Goal: Task Accomplishment & Management: Use online tool/utility

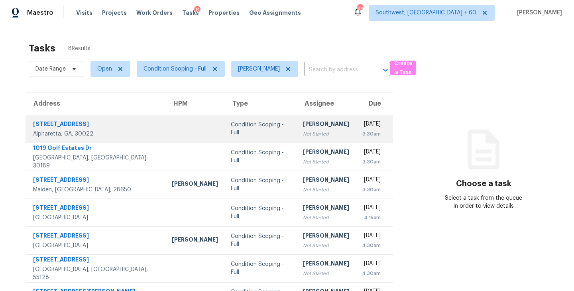
click at [260, 126] on td "Condition Scoping - Full" at bounding box center [261, 129] width 72 height 28
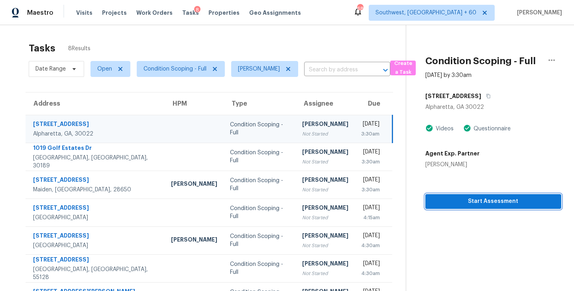
click at [441, 197] on span "Start Assessment" at bounding box center [493, 202] width 123 height 10
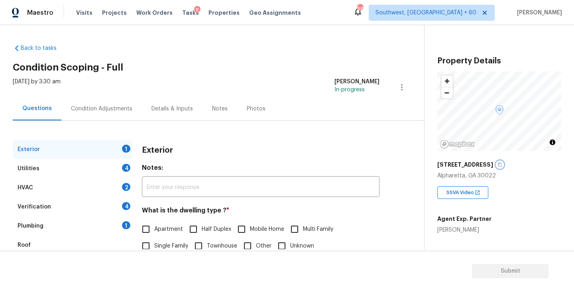
click at [498, 165] on icon "button" at bounding box center [500, 164] width 5 height 5
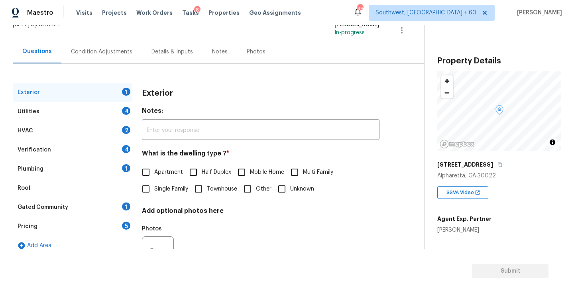
click at [200, 189] on input "Townhouse" at bounding box center [198, 189] width 17 height 17
checkbox input "true"
click at [96, 117] on div "Utilities 4" at bounding box center [73, 111] width 120 height 19
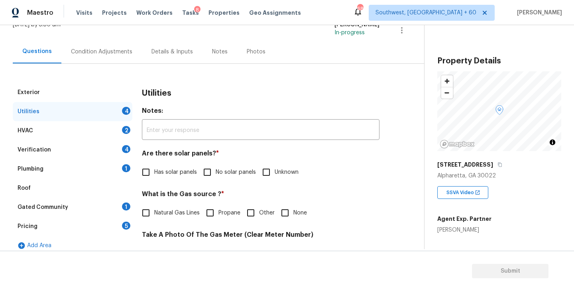
click at [205, 167] on input "No solar panels" at bounding box center [207, 172] width 17 height 17
checkbox input "true"
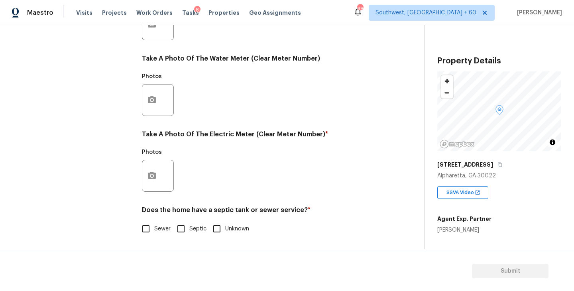
click at [164, 223] on label "Sewer" at bounding box center [154, 229] width 33 height 17
click at [154, 223] on input "Sewer" at bounding box center [146, 229] width 17 height 17
checkbox input "true"
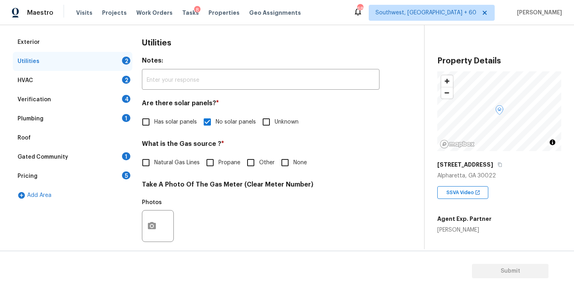
click at [71, 120] on div "Plumbing 1" at bounding box center [73, 118] width 120 height 19
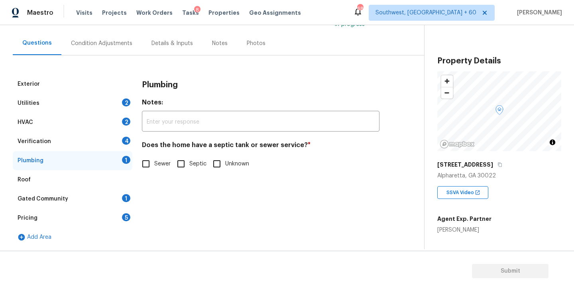
scroll to position [65, 0]
click at [156, 157] on label "Sewer" at bounding box center [154, 164] width 33 height 17
click at [154, 157] on input "Sewer" at bounding box center [146, 164] width 17 height 17
checkbox input "true"
click at [83, 193] on div "Gated Community 1" at bounding box center [73, 198] width 120 height 19
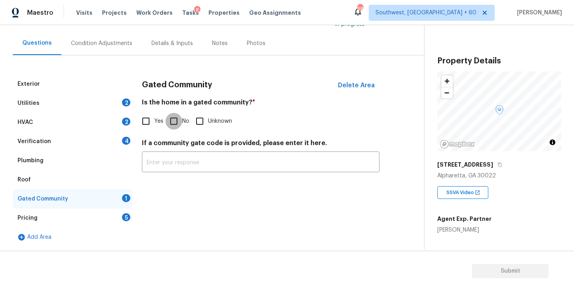
click at [177, 119] on input "No" at bounding box center [174, 121] width 17 height 17
checkbox input "true"
click at [105, 48] on div "Condition Adjustments" at bounding box center [101, 44] width 81 height 24
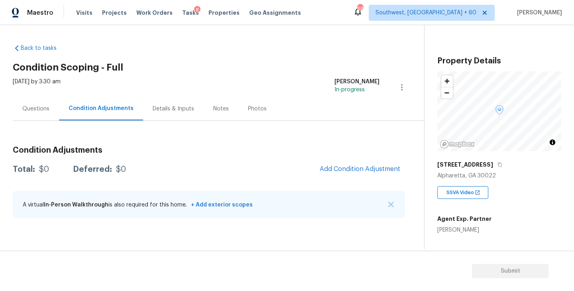
click at [165, 156] on div "Condition Adjustments Total: $0 Deferred: $0 Add Condition Adjustment A virtual…" at bounding box center [209, 182] width 392 height 85
click at [38, 104] on div "Questions" at bounding box center [36, 109] width 46 height 24
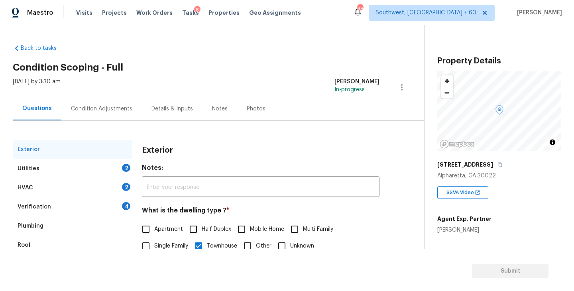
click at [89, 114] on div "Condition Adjustments" at bounding box center [101, 109] width 81 height 24
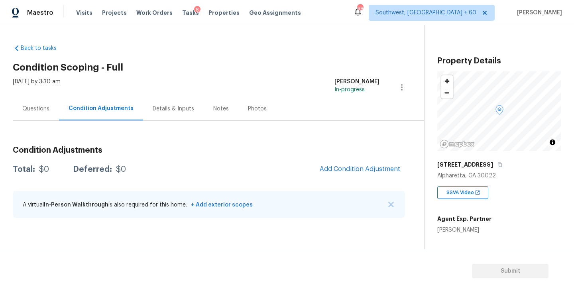
click at [32, 105] on div "Questions" at bounding box center [35, 109] width 27 height 8
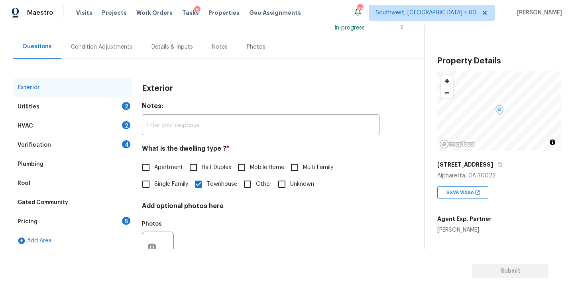
click at [46, 144] on div "Verification" at bounding box center [35, 145] width 34 height 8
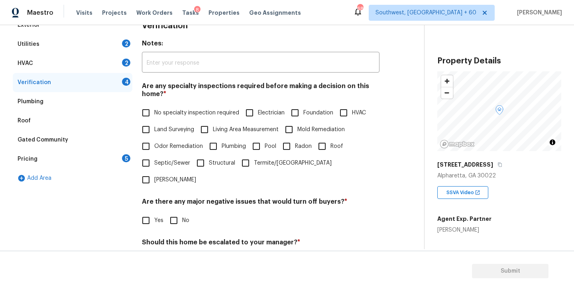
scroll to position [189, 0]
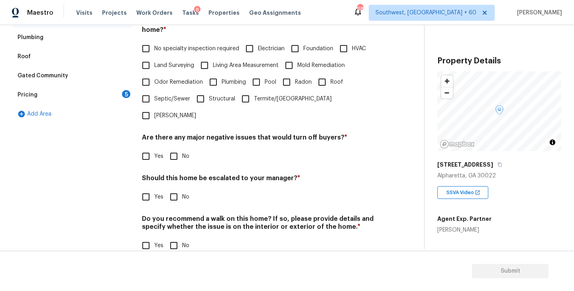
click at [180, 54] on label "No specialty inspection required" at bounding box center [189, 48] width 102 height 17
click at [154, 54] on input "No specialty inspection required" at bounding box center [146, 48] width 17 height 17
checkbox input "true"
click at [178, 148] on input "No" at bounding box center [174, 156] width 17 height 17
checkbox input "true"
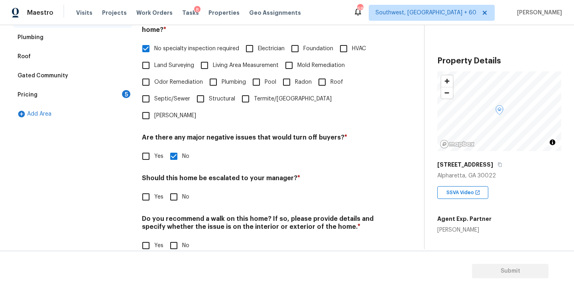
click at [177, 237] on input "No" at bounding box center [174, 245] width 17 height 17
checkbox input "true"
click at [159, 197] on div "Verification Notes: ​ Are any specialty inspections required before making a de…" at bounding box center [261, 107] width 238 height 313
click at [155, 189] on label "Yes" at bounding box center [151, 197] width 26 height 17
click at [154, 189] on input "Yes" at bounding box center [146, 197] width 17 height 17
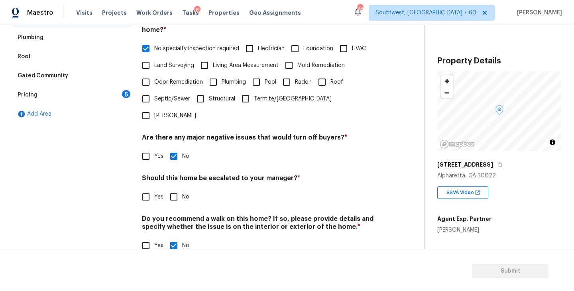
checkbox input "true"
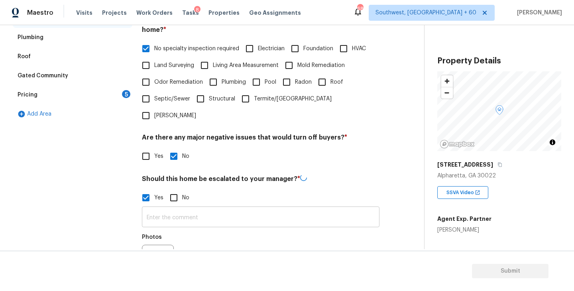
click at [170, 209] on input "text" at bounding box center [261, 218] width 238 height 19
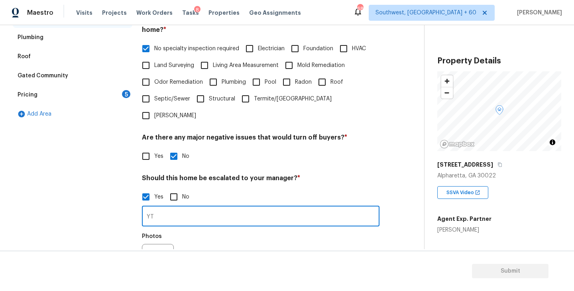
type input "Y"
click at [147, 255] on icon "button" at bounding box center [152, 260] width 10 height 10
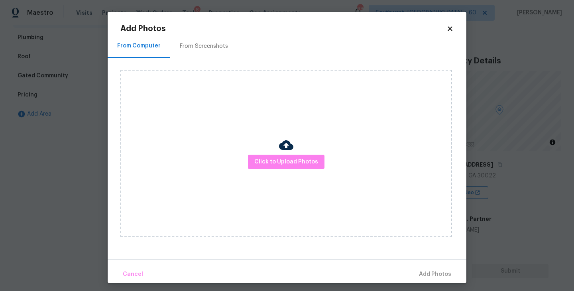
click at [272, 183] on div "Click to Upload Photos" at bounding box center [286, 154] width 332 height 168
click at [285, 168] on button "Click to Upload Photos" at bounding box center [286, 162] width 77 height 15
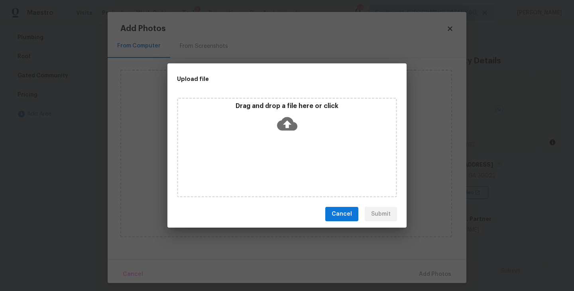
click at [290, 159] on div "Drag and drop a file here or click" at bounding box center [287, 148] width 220 height 100
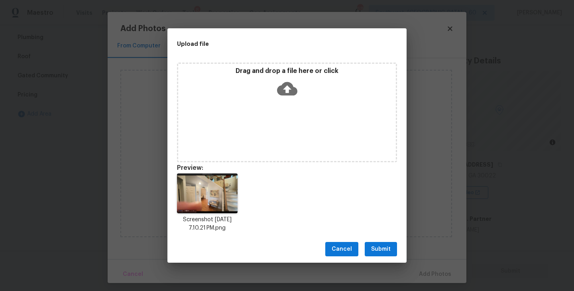
click at [382, 246] on span "Submit" at bounding box center [381, 250] width 20 height 10
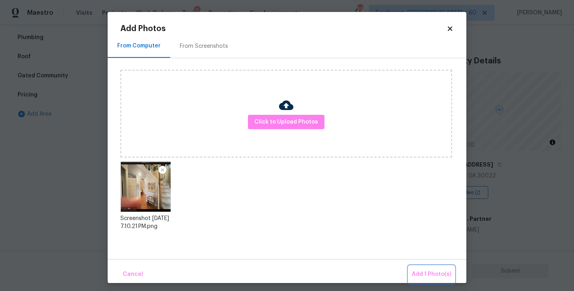
click at [419, 273] on span "Add 1 Photo(s)" at bounding box center [431, 275] width 39 height 10
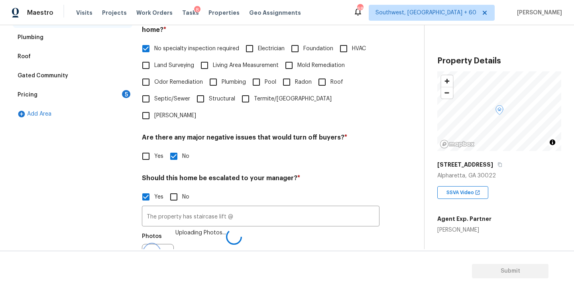
scroll to position [199, 0]
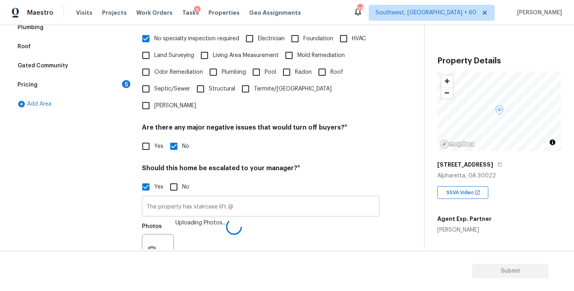
click at [248, 198] on input "The property has staircase lift @" at bounding box center [261, 207] width 238 height 19
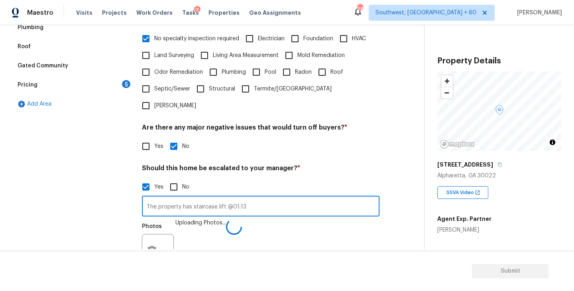
type input "The property has staircase lift @01:13"
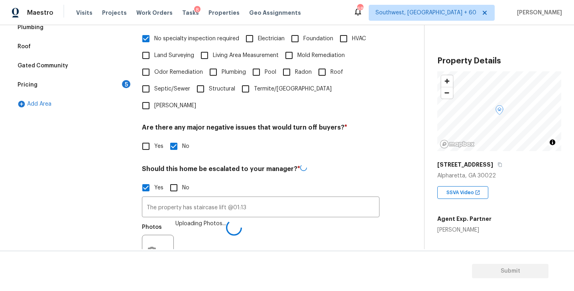
click at [314, 246] on div "Photos Uploading Photos..." at bounding box center [261, 246] width 238 height 52
click at [333, 232] on div "Photos Uploading Photos..." at bounding box center [261, 245] width 238 height 52
click at [333, 232] on div "Photos" at bounding box center [261, 245] width 238 height 52
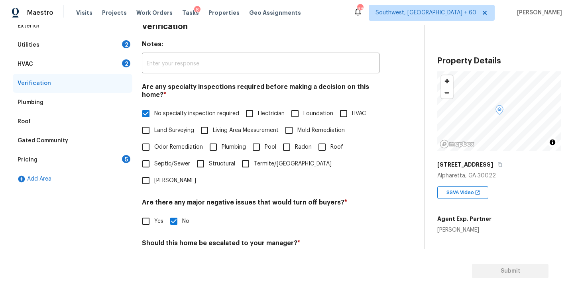
scroll to position [53, 0]
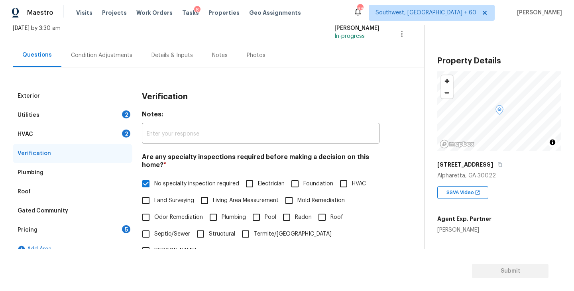
click at [89, 118] on div "Utilities 2" at bounding box center [73, 115] width 120 height 19
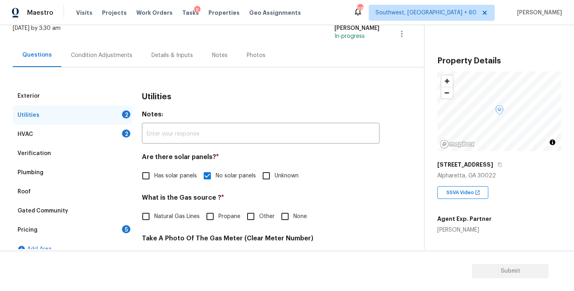
click at [162, 220] on span "Natural Gas Lines" at bounding box center [176, 217] width 45 height 8
click at [154, 220] on input "Natural Gas Lines" at bounding box center [146, 216] width 17 height 17
checkbox input "true"
click at [112, 61] on div "Condition Adjustments" at bounding box center [101, 55] width 81 height 24
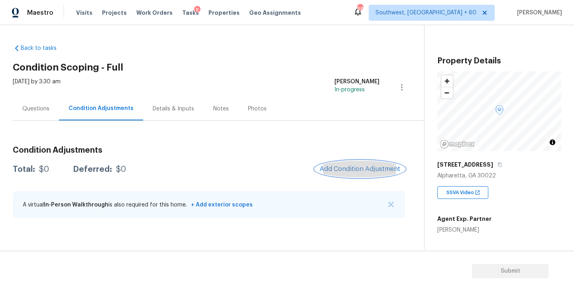
click at [349, 166] on span "Add Condition Adjustment" at bounding box center [360, 169] width 81 height 7
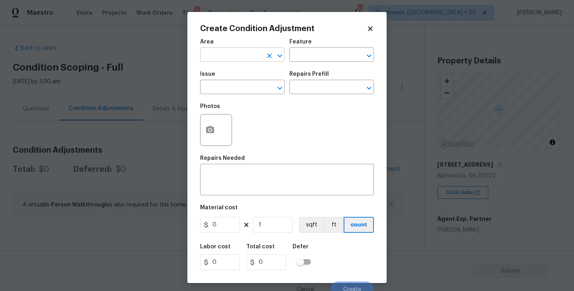
click at [240, 56] on input "text" at bounding box center [231, 55] width 62 height 12
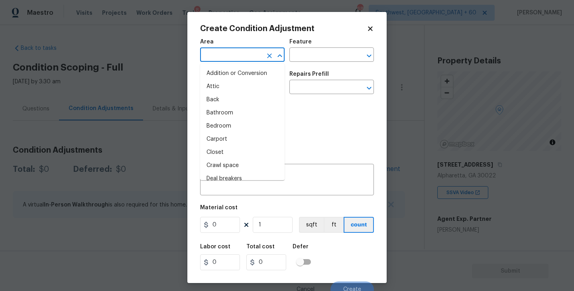
type input "i"
type input "y"
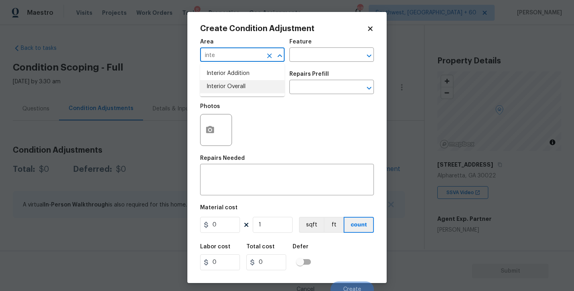
click at [239, 91] on li "Interior Overall" at bounding box center [242, 86] width 85 height 13
type input "Interior Overall"
click at [308, 54] on input "text" at bounding box center [321, 55] width 62 height 12
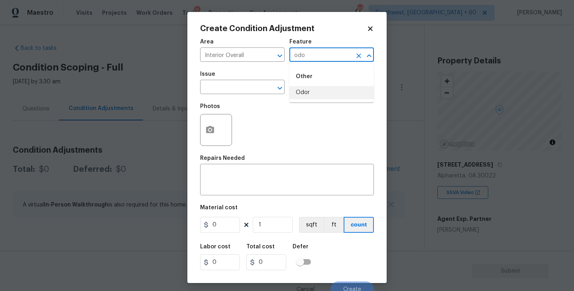
click at [304, 96] on li "Odor" at bounding box center [332, 92] width 85 height 13
type input "Odor"
click at [255, 96] on span "Issue ​" at bounding box center [242, 83] width 85 height 32
click at [260, 92] on input "text" at bounding box center [231, 88] width 62 height 12
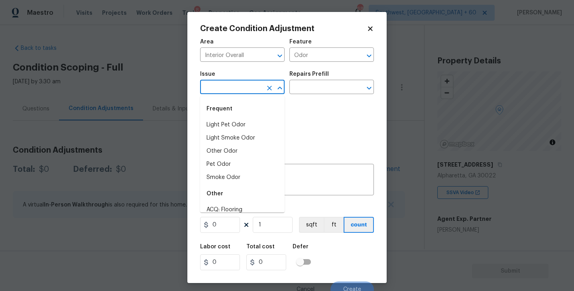
click at [252, 111] on div "Frequent" at bounding box center [242, 108] width 85 height 19
click at [252, 124] on li "Light Pet Odor" at bounding box center [242, 124] width 85 height 13
type input "Light Pet Odor"
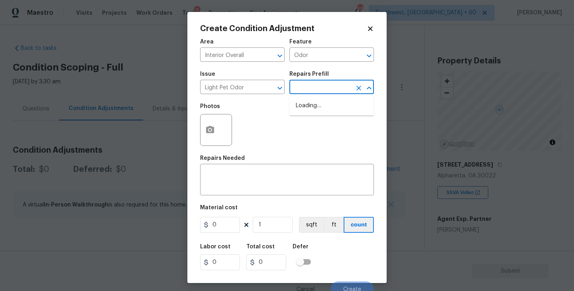
click at [313, 90] on input "text" at bounding box center [321, 88] width 62 height 12
click at [316, 114] on li "Acquisition Scope: 1-2 pets present $575.00" at bounding box center [332, 110] width 85 height 22
type textarea "Acquisition Scope: 1-2 pets present"
type input "575"
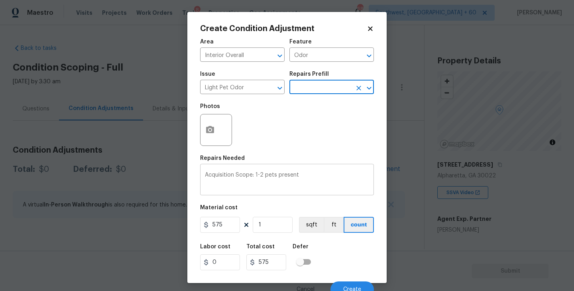
scroll to position [7, 0]
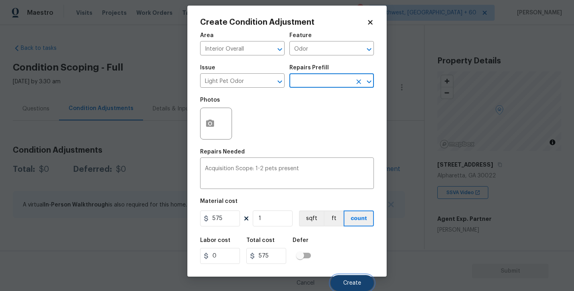
click at [350, 282] on span "Create" at bounding box center [352, 283] width 18 height 6
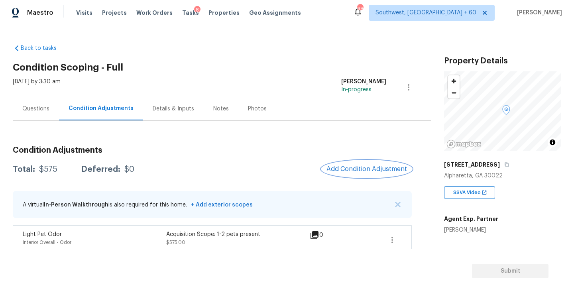
scroll to position [8, 0]
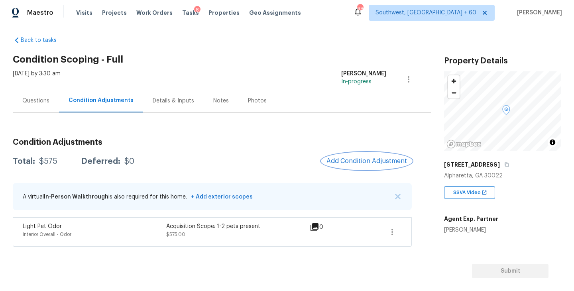
click at [356, 163] on span "Add Condition Adjustment" at bounding box center [367, 161] width 81 height 7
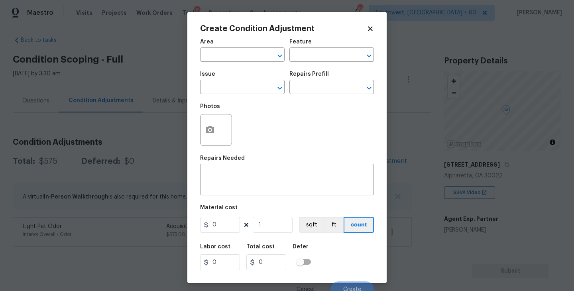
click at [168, 132] on body "Maestro Visits Projects Work Orders Tasks 8 Properties Geo Assignments 687 Sout…" at bounding box center [287, 145] width 574 height 291
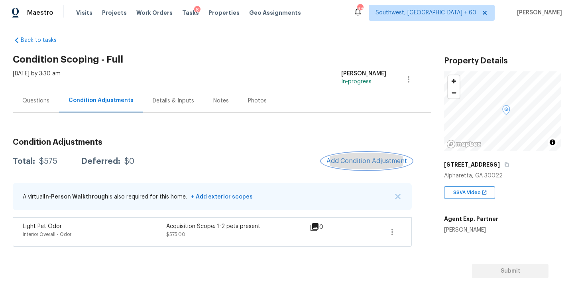
click at [349, 165] on button "Add Condition Adjustment" at bounding box center [367, 161] width 90 height 17
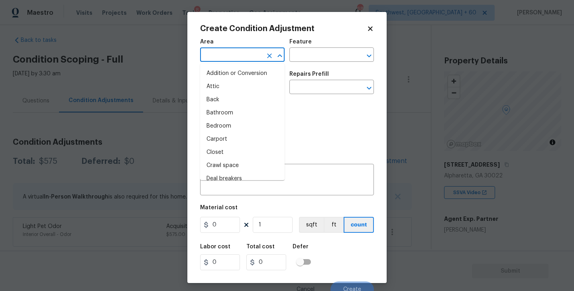
click at [222, 53] on input "text" at bounding box center [231, 55] width 62 height 12
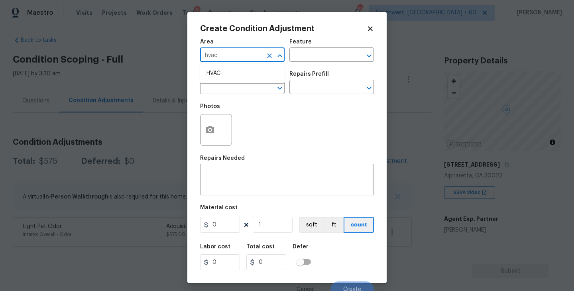
click at [231, 75] on li "HVAC" at bounding box center [242, 73] width 85 height 13
type input "HVAC"
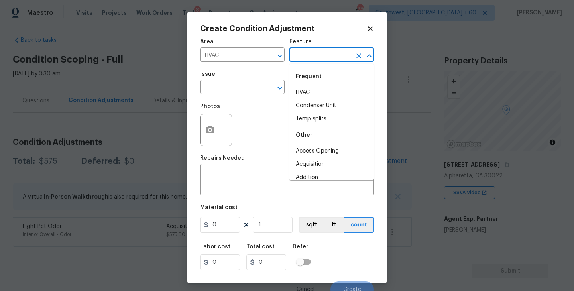
click at [302, 56] on input "text" at bounding box center [321, 55] width 62 height 12
drag, startPoint x: 302, startPoint y: 56, endPoint x: 302, endPoint y: 76, distance: 19.5
click at [302, 59] on input "hvac" at bounding box center [321, 55] width 62 height 12
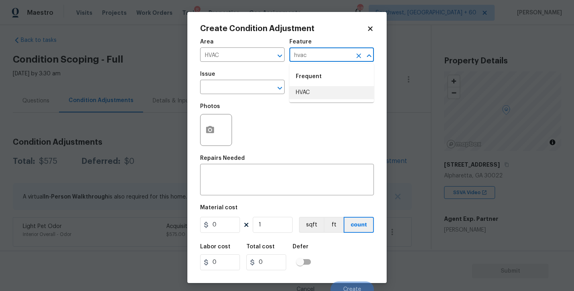
click at [302, 91] on li "HVAC" at bounding box center [332, 92] width 85 height 13
type input "HVAC"
click at [246, 89] on input "text" at bounding box center [231, 88] width 62 height 12
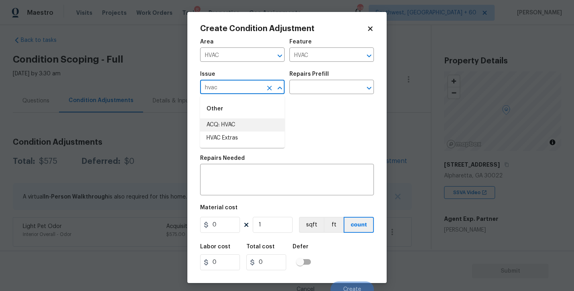
click at [250, 130] on li "ACQ: HVAC" at bounding box center [242, 124] width 85 height 13
type input "ACQ: HVAC"
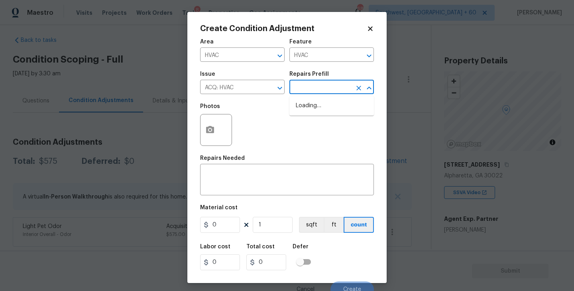
click at [320, 84] on input "text" at bounding box center [321, 88] width 62 height 12
click at [272, 91] on icon "Clear" at bounding box center [270, 88] width 8 height 8
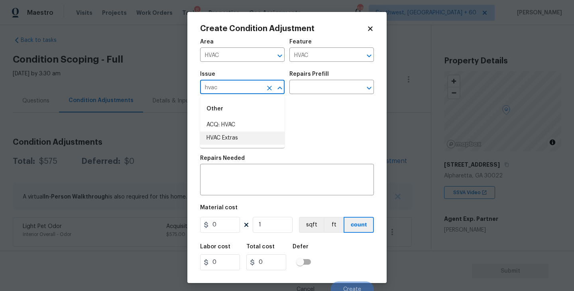
click at [271, 134] on li "HVAC Extras" at bounding box center [242, 138] width 85 height 13
type input "HVAC Extras"
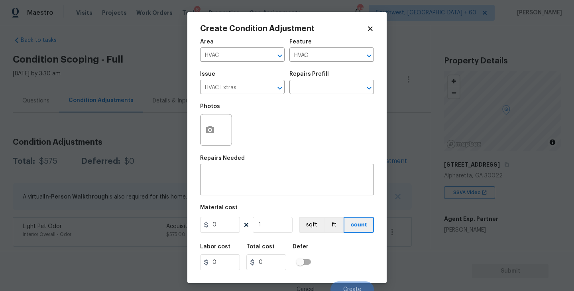
click at [336, 77] on div "Repairs Prefill" at bounding box center [332, 76] width 85 height 10
click at [331, 93] on input "text" at bounding box center [321, 88] width 62 height 12
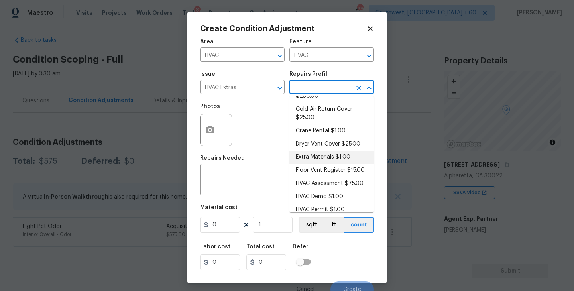
scroll to position [51, 0]
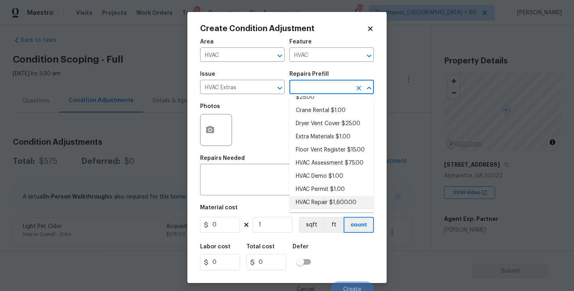
click at [331, 205] on li "HVAC Repair $1,600.00" at bounding box center [332, 202] width 85 height 13
type textarea "HVAC Repair"
type input "1600"
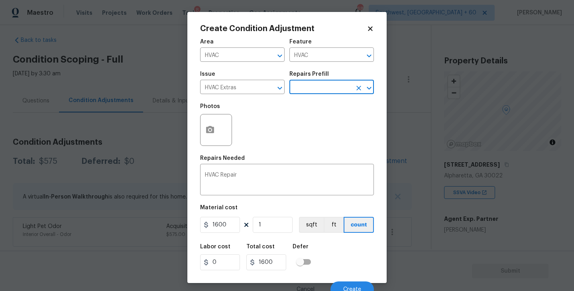
click at [219, 142] on div at bounding box center [216, 130] width 32 height 32
click at [220, 135] on div at bounding box center [216, 130] width 32 height 32
click at [264, 156] on div "Repairs Needed" at bounding box center [287, 161] width 174 height 10
click at [202, 129] on button "button" at bounding box center [210, 129] width 19 height 31
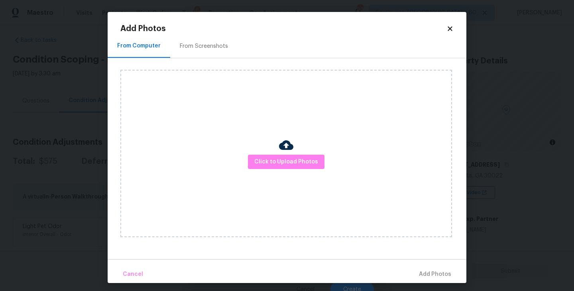
click at [258, 154] on div "Click to Upload Photos" at bounding box center [286, 154] width 332 height 168
click at [277, 138] on div "Click to Upload Photos" at bounding box center [286, 154] width 332 height 168
click at [277, 164] on span "Click to Upload Photos" at bounding box center [286, 162] width 64 height 10
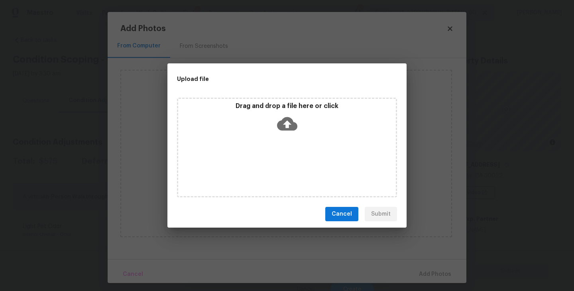
click at [286, 127] on icon at bounding box center [287, 124] width 20 height 20
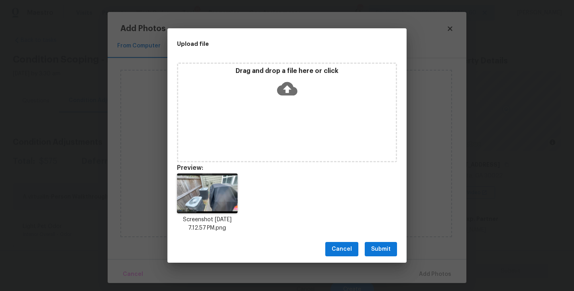
click at [379, 249] on span "Submit" at bounding box center [381, 250] width 20 height 10
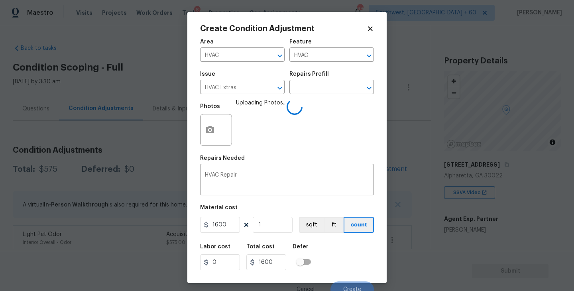
scroll to position [7, 0]
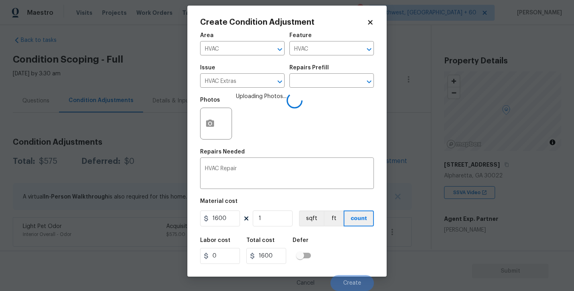
click at [353, 248] on div "Labor cost 0 Total cost 1600 Defer" at bounding box center [287, 251] width 174 height 36
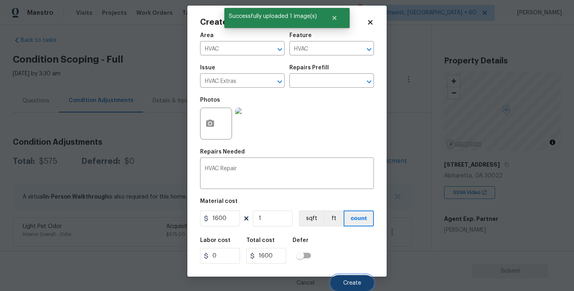
click at [351, 287] on button "Create" at bounding box center [352, 283] width 43 height 16
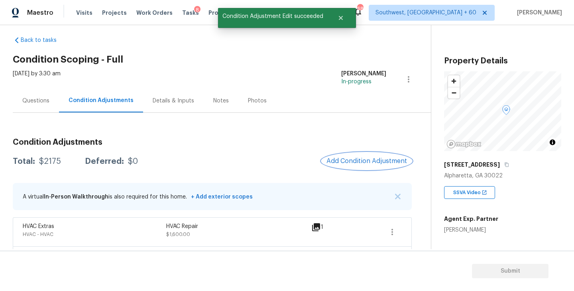
scroll to position [37, 0]
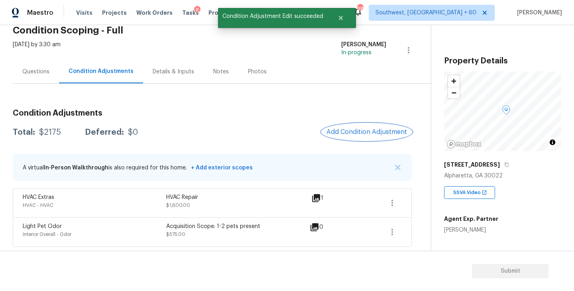
click at [362, 126] on button "Add Condition Adjustment" at bounding box center [367, 132] width 90 height 17
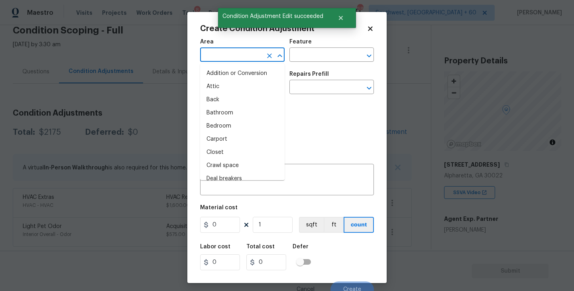
click at [237, 53] on input "text" at bounding box center [231, 55] width 62 height 12
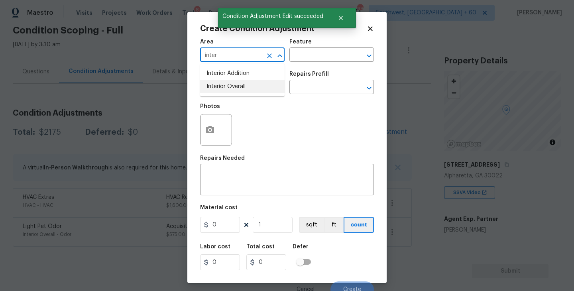
click at [242, 87] on li "Interior Overall" at bounding box center [242, 86] width 85 height 13
type input "Interior Overall"
click at [282, 63] on span "Area Interior Overall ​" at bounding box center [242, 50] width 85 height 32
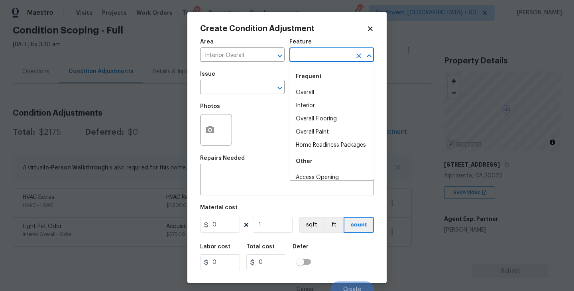
drag, startPoint x: 319, startPoint y: 57, endPoint x: 323, endPoint y: 95, distance: 37.7
click at [319, 57] on input "text" at bounding box center [321, 55] width 62 height 12
click at [330, 132] on li "Overall Paint" at bounding box center [332, 132] width 85 height 13
type input "Overall Paint"
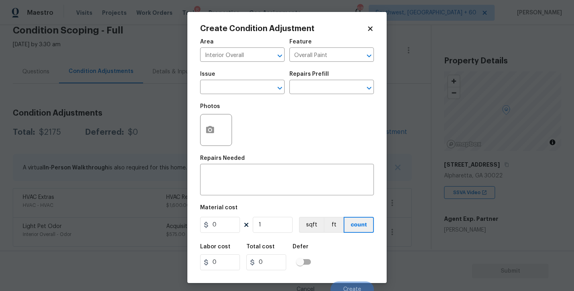
click at [239, 75] on div "Issue" at bounding box center [242, 76] width 85 height 10
click at [235, 85] on input "text" at bounding box center [231, 88] width 62 height 12
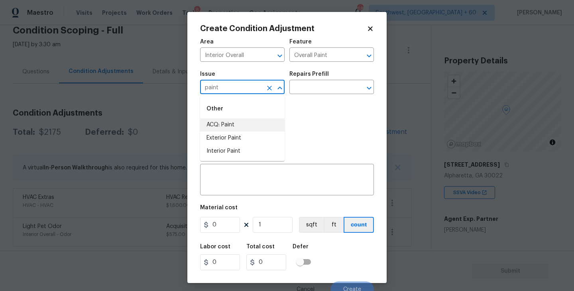
click at [242, 122] on li "ACQ: Paint" at bounding box center [242, 124] width 85 height 13
type input "ACQ: Paint"
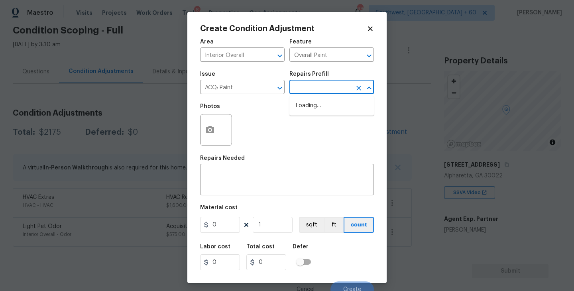
click at [304, 93] on input "text" at bounding box center [321, 88] width 62 height 12
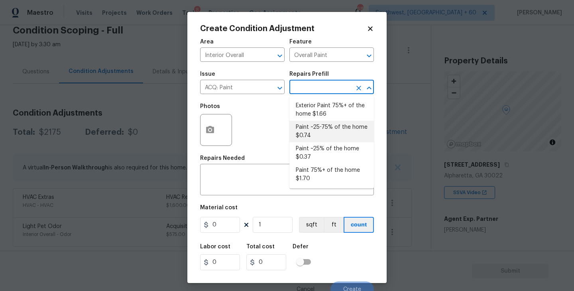
click at [323, 121] on li "Paint ~25-75% of the home $0.74" at bounding box center [332, 132] width 85 height 22
type input "Acquisition"
type textarea "Acquisition Scope: ~25 - 75% of the home needs interior paint"
type input "0.74"
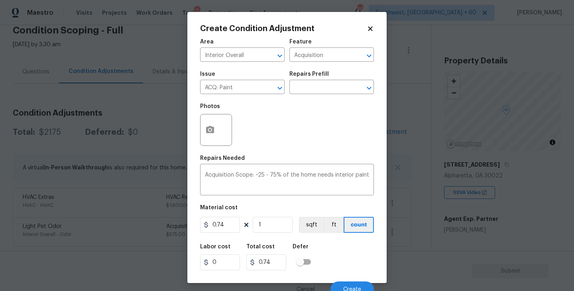
click at [200, 133] on div "Create Condition Adjustment Area Interior Overall ​ Feature Acquisition ​ Issue…" at bounding box center [286, 147] width 199 height 271
click at [211, 133] on icon "button" at bounding box center [210, 129] width 8 height 7
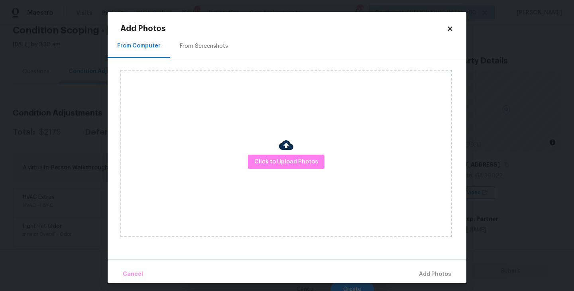
click at [262, 143] on div "Click to Upload Photos" at bounding box center [286, 154] width 332 height 168
click at [271, 160] on span "Click to Upload Photos" at bounding box center [286, 162] width 64 height 10
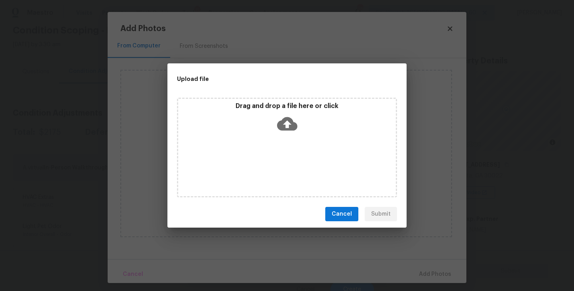
click at [290, 127] on icon at bounding box center [287, 124] width 20 height 14
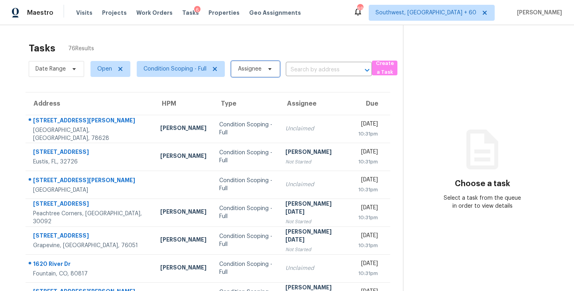
click at [252, 69] on span "Assignee" at bounding box center [250, 69] width 24 height 8
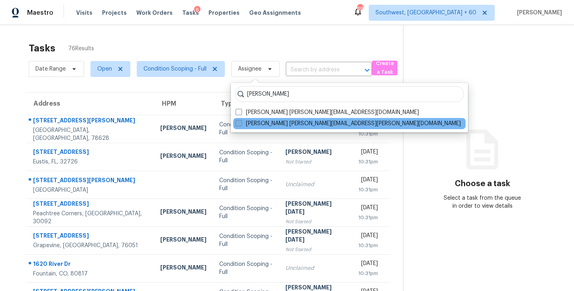
type input "[PERSON_NAME]"
click at [268, 125] on label "[PERSON_NAME] [PERSON_NAME][EMAIL_ADDRESS][PERSON_NAME][DOMAIN_NAME]" at bounding box center [348, 124] width 225 height 8
click at [241, 125] on input "[PERSON_NAME] [PERSON_NAME][EMAIL_ADDRESS][PERSON_NAME][DOMAIN_NAME]" at bounding box center [238, 122] width 5 height 5
checkbox input "true"
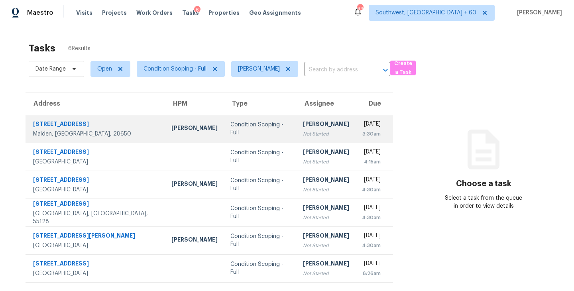
click at [304, 121] on div "[PERSON_NAME]" at bounding box center [326, 125] width 46 height 10
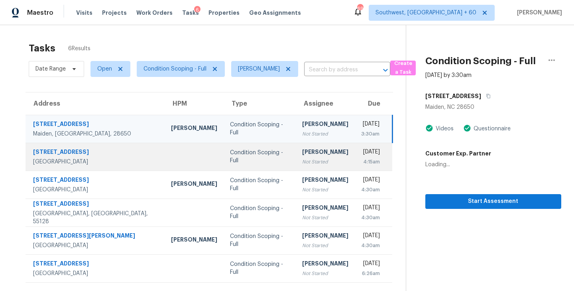
scroll to position [25, 0]
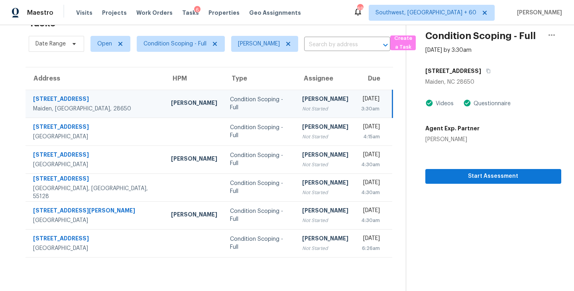
click at [310, 103] on div "[PERSON_NAME]" at bounding box center [325, 100] width 46 height 10
click at [302, 103] on div "[PERSON_NAME]" at bounding box center [325, 100] width 46 height 10
click at [442, 170] on button "Start Assessment" at bounding box center [494, 176] width 136 height 15
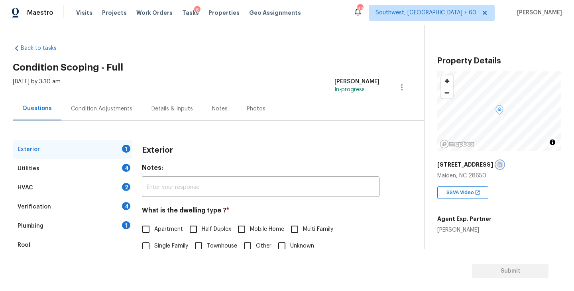
click at [498, 165] on icon "button" at bounding box center [500, 165] width 4 height 4
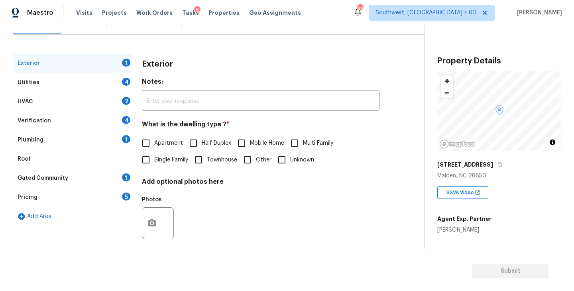
click at [182, 164] on span "Single Family" at bounding box center [171, 160] width 34 height 8
click at [154, 164] on input "Single Family" at bounding box center [146, 160] width 17 height 17
checkbox input "true"
click at [104, 88] on div "Utilities 4" at bounding box center [73, 82] width 120 height 19
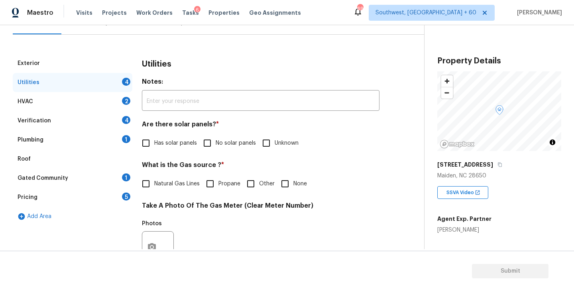
click at [213, 147] on input "No solar panels" at bounding box center [207, 143] width 17 height 17
checkbox input "true"
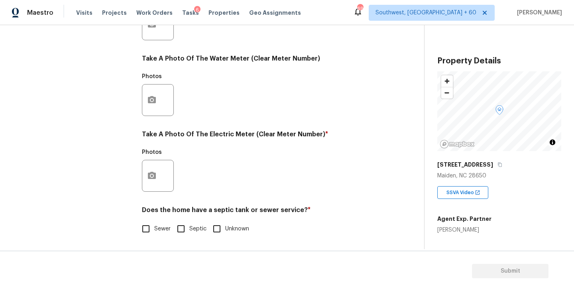
scroll to position [309, 0]
click at [164, 243] on div "Utilities Notes: ​ Are there solar panels? * Has solar panels No solar panels U…" at bounding box center [261, 39] width 238 height 416
click at [164, 229] on span "Sewer" at bounding box center [162, 229] width 16 height 8
click at [154, 229] on input "Sewer" at bounding box center [146, 229] width 17 height 17
checkbox input "true"
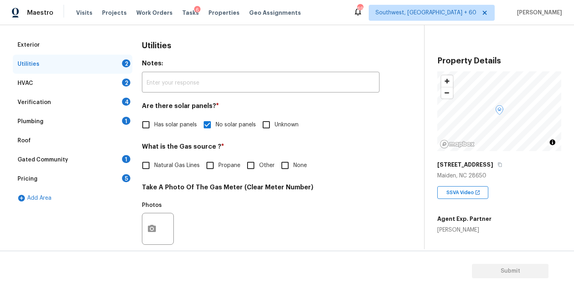
click at [116, 122] on div "Plumbing 1" at bounding box center [73, 121] width 120 height 19
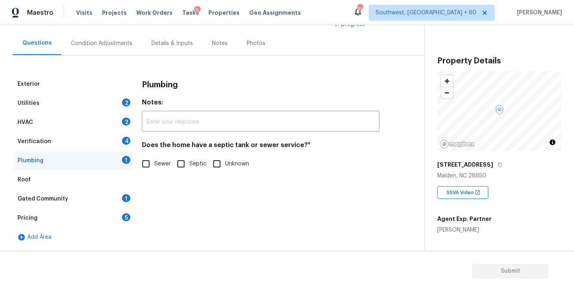
click at [154, 166] on input "Sewer" at bounding box center [146, 164] width 17 height 17
checkbox input "true"
click at [97, 201] on div "Gated Community 1" at bounding box center [73, 198] width 120 height 19
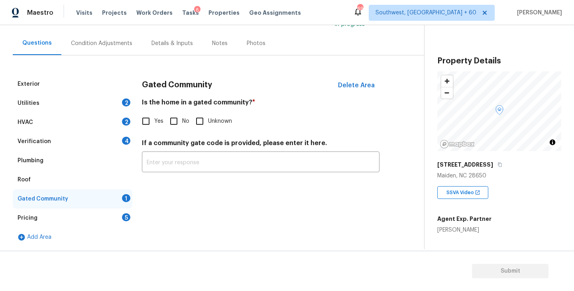
click at [182, 123] on input "No" at bounding box center [174, 121] width 17 height 17
checkbox input "true"
click at [122, 48] on div "Condition Adjustments" at bounding box center [101, 44] width 81 height 24
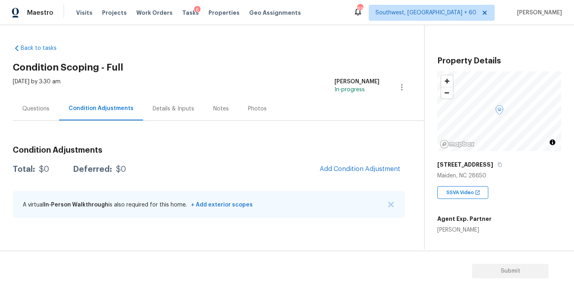
click at [32, 112] on div "Questions" at bounding box center [35, 109] width 27 height 8
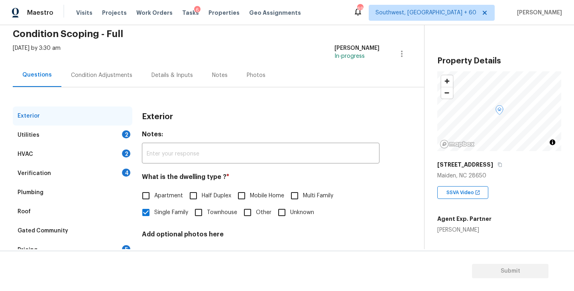
scroll to position [93, 0]
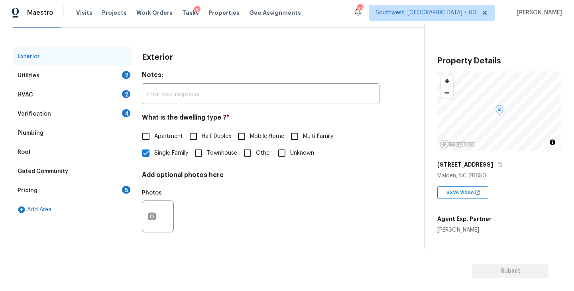
click at [43, 193] on div "Pricing 5" at bounding box center [73, 190] width 120 height 19
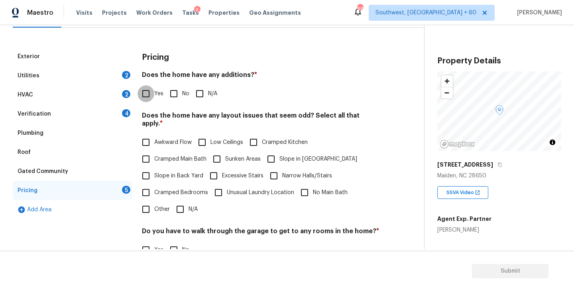
click at [144, 91] on input "Yes" at bounding box center [146, 93] width 17 height 17
checkbox input "true"
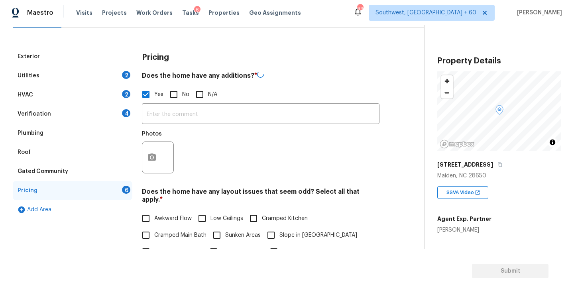
click at [179, 125] on div "​ Photos" at bounding box center [261, 140] width 238 height 75
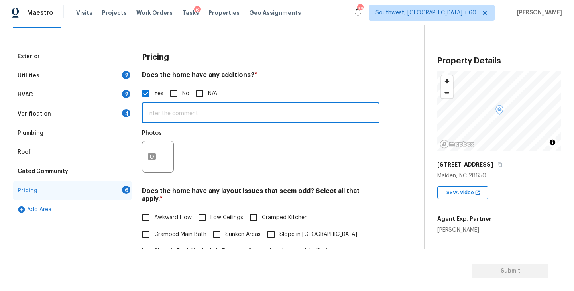
click at [201, 110] on input "text" at bounding box center [261, 114] width 238 height 19
type input "Enclosed covered patio"
click at [239, 153] on div "Photos" at bounding box center [261, 152] width 238 height 52
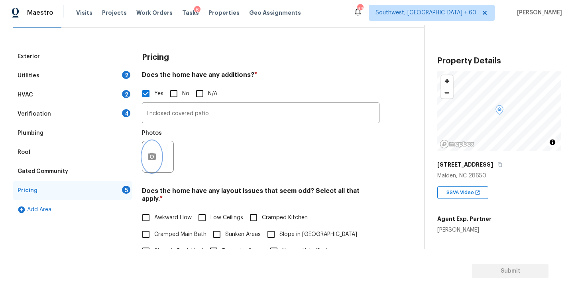
click at [158, 158] on button "button" at bounding box center [151, 156] width 19 height 31
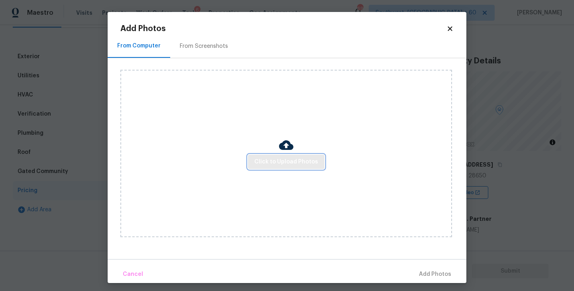
click at [286, 156] on button "Click to Upload Photos" at bounding box center [286, 162] width 77 height 15
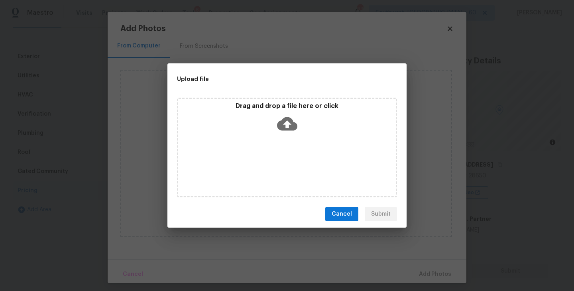
click at [286, 130] on icon at bounding box center [287, 124] width 20 height 14
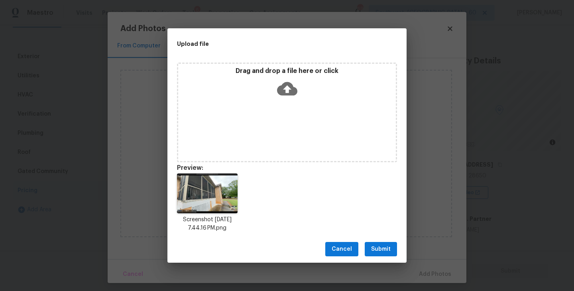
click at [388, 252] on span "Submit" at bounding box center [381, 250] width 20 height 10
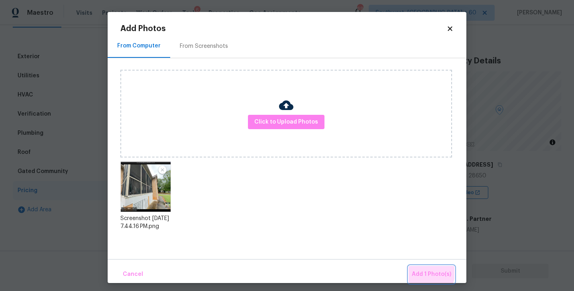
click at [420, 271] on span "Add 1 Photo(s)" at bounding box center [431, 275] width 39 height 10
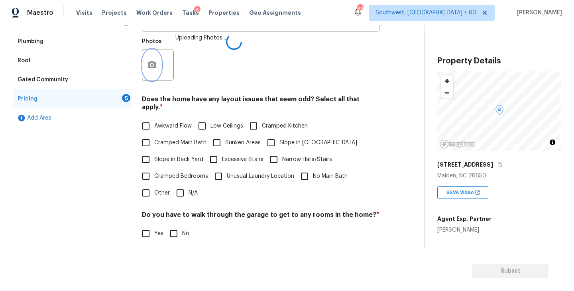
scroll to position [149, 0]
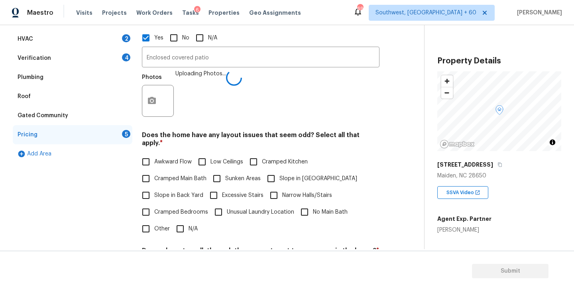
click at [304, 175] on span "Slope in Front Yard" at bounding box center [319, 179] width 78 height 8
click at [280, 170] on input "Slope in Front Yard" at bounding box center [271, 178] width 17 height 17
checkbox input "true"
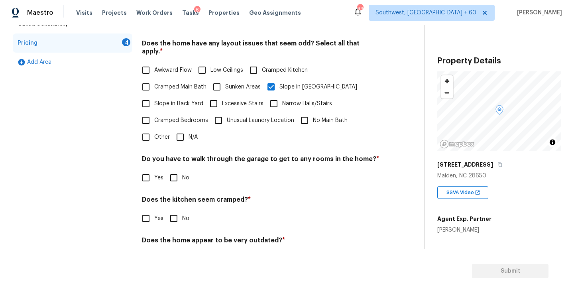
scroll to position [242, 0]
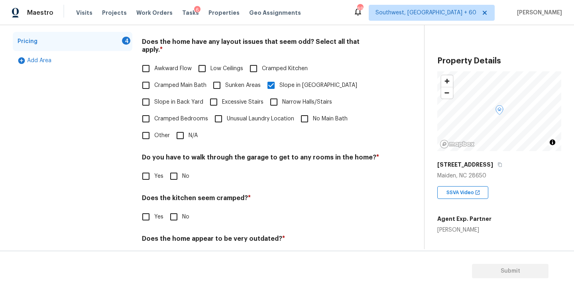
click at [181, 169] on input "No" at bounding box center [174, 176] width 17 height 17
checkbox input "true"
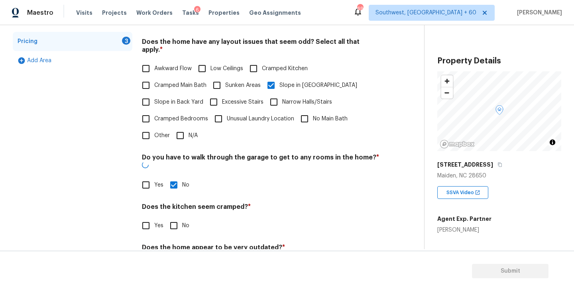
click at [175, 217] on input "No" at bounding box center [174, 225] width 17 height 17
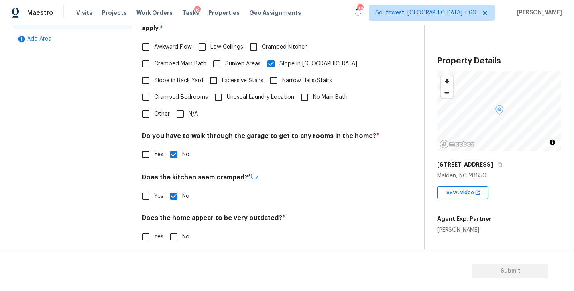
scroll to position [264, 0]
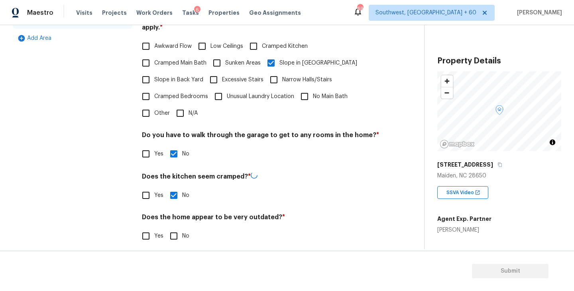
click at [175, 204] on div at bounding box center [261, 204] width 238 height 0
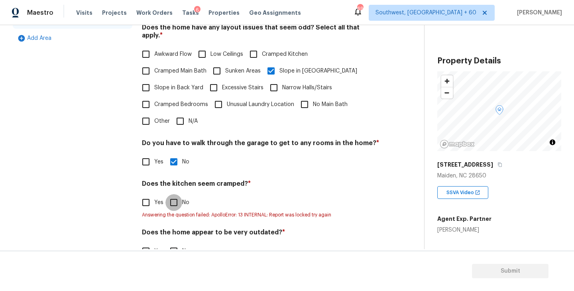
click at [177, 194] on input "No" at bounding box center [174, 202] width 17 height 17
checkbox input "true"
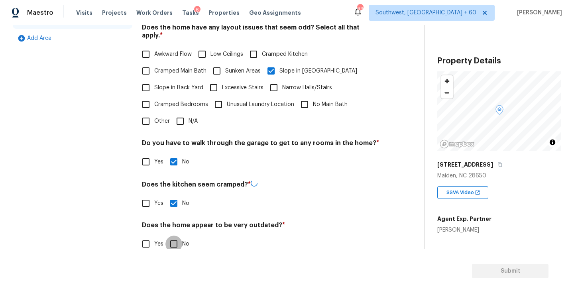
click at [177, 236] on input "No" at bounding box center [174, 244] width 17 height 17
checkbox input "true"
click at [298, 194] on div "Yes No" at bounding box center [261, 202] width 238 height 17
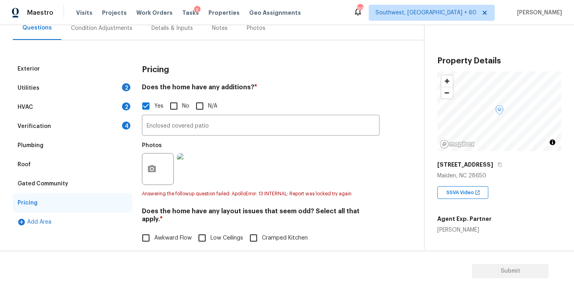
scroll to position [69, 0]
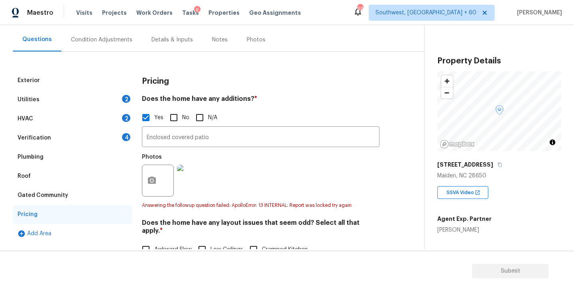
click at [76, 102] on div "Utilities 2" at bounding box center [73, 99] width 120 height 19
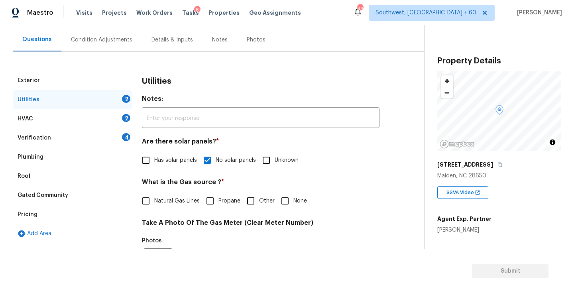
scroll to position [20, 0]
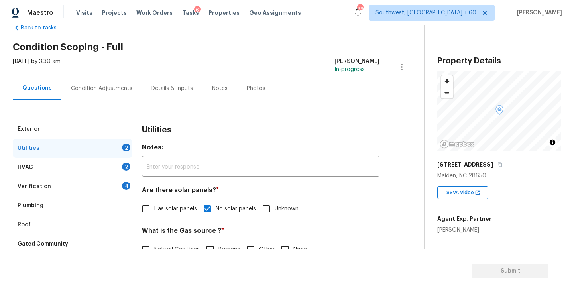
click at [122, 95] on div "Condition Adjustments" at bounding box center [101, 89] width 81 height 24
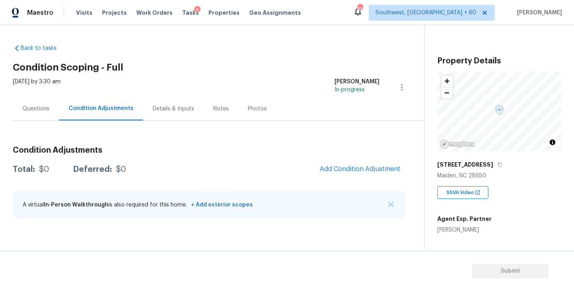
click at [324, 155] on div "Condition Adjustments Total: $0 Deferred: $0 Add Condition Adjustment A virtual…" at bounding box center [209, 182] width 392 height 85
click at [335, 170] on span "Add Condition Adjustment" at bounding box center [360, 169] width 81 height 7
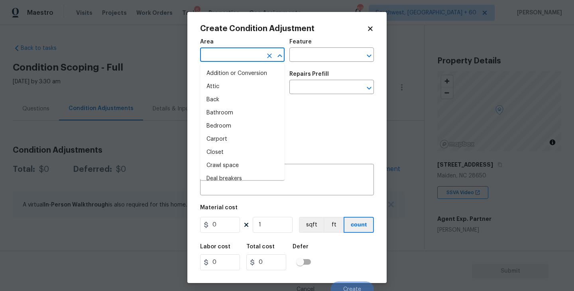
click at [239, 59] on input "text" at bounding box center [231, 55] width 62 height 12
type input "i"
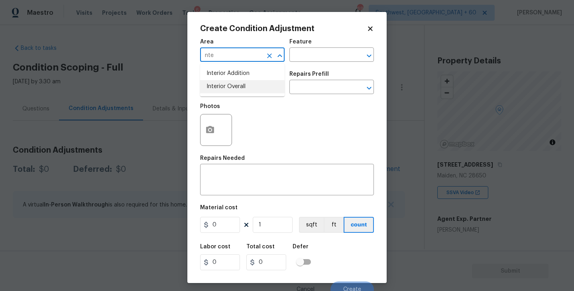
click at [237, 89] on li "Interior Overall" at bounding box center [242, 86] width 85 height 13
type input "Interior Overall"
click at [305, 60] on input "text" at bounding box center [321, 55] width 62 height 12
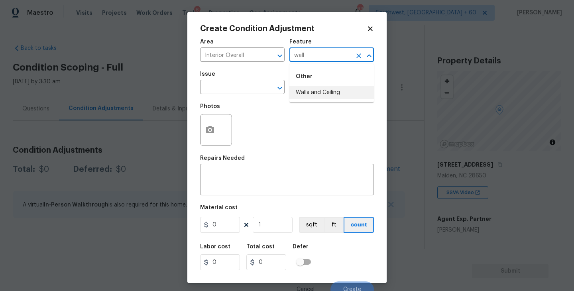
drag, startPoint x: 307, startPoint y: 95, endPoint x: 289, endPoint y: 95, distance: 18.0
click at [307, 95] on li "Walls and Ceiling" at bounding box center [332, 92] width 85 height 13
type input "Walls and Ceiling"
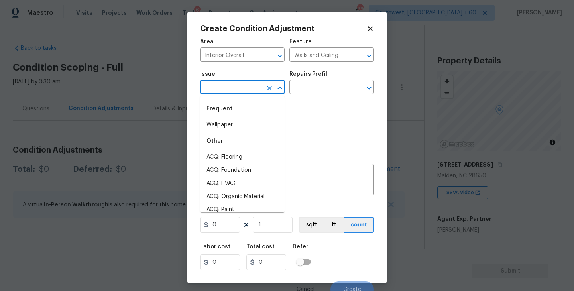
click at [243, 93] on input "text" at bounding box center [231, 88] width 62 height 12
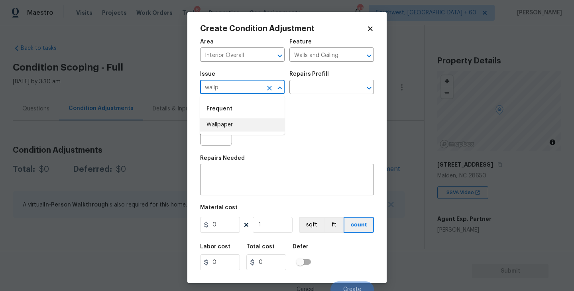
click at [237, 123] on li "Wallpaper" at bounding box center [242, 124] width 85 height 13
type input "Wallpaper"
click at [300, 98] on div "Issue Wallpaper ​ Repairs Prefill ​" at bounding box center [287, 83] width 174 height 32
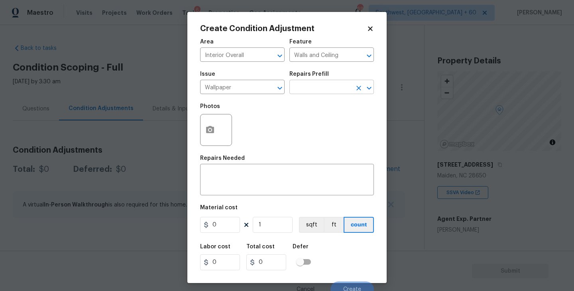
click at [323, 93] on input "text" at bounding box center [321, 88] width 62 height 12
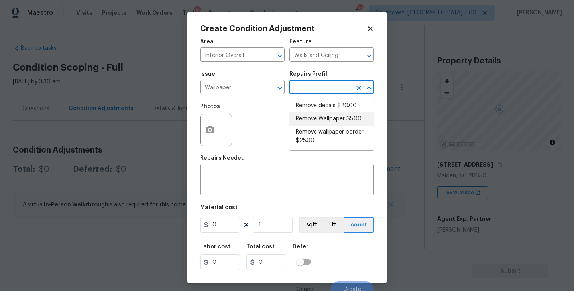
click at [319, 118] on li "Remove Wallpaper $5.00" at bounding box center [332, 118] width 85 height 13
type textarea "Remove wallpaper and texture walls to best match existing conditions"
type input "5"
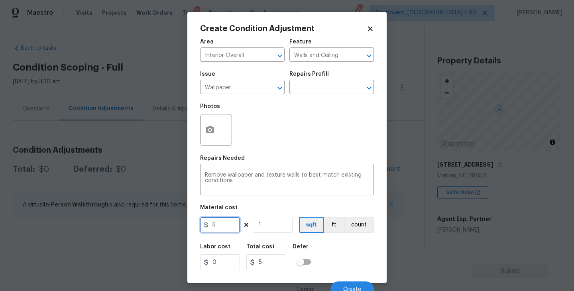
drag, startPoint x: 221, startPoint y: 220, endPoint x: 155, endPoint y: 231, distance: 66.7
click at [155, 231] on div "Create Condition Adjustment Area Interior Overall ​ Feature Walls and Ceiling ​…" at bounding box center [287, 145] width 574 height 291
type input "250"
click at [213, 131] on icon "button" at bounding box center [210, 129] width 8 height 7
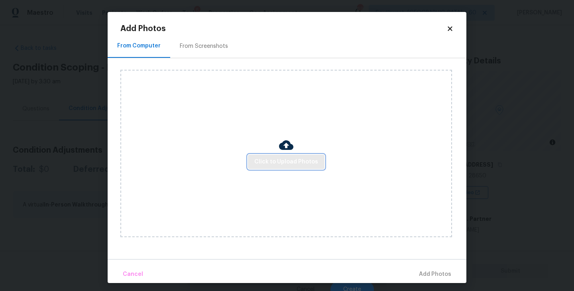
click at [290, 162] on span "Click to Upload Photos" at bounding box center [286, 162] width 64 height 10
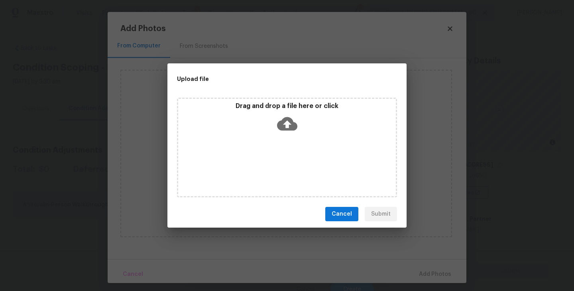
click at [293, 150] on div "Drag and drop a file here or click" at bounding box center [287, 148] width 220 height 100
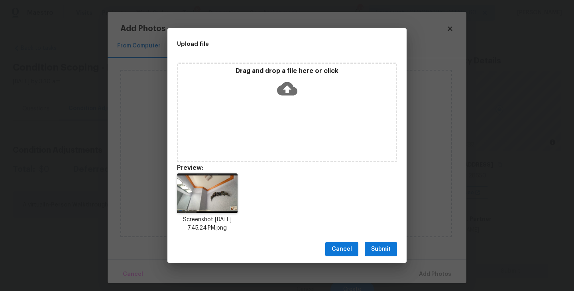
click at [375, 254] on button "Submit" at bounding box center [381, 249] width 32 height 15
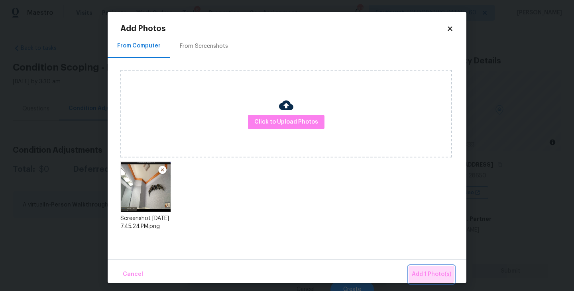
click at [426, 271] on span "Add 1 Photo(s)" at bounding box center [431, 275] width 39 height 10
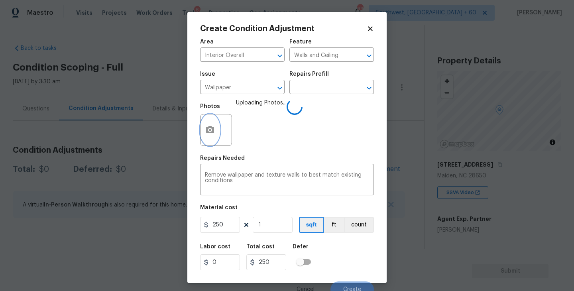
scroll to position [7, 0]
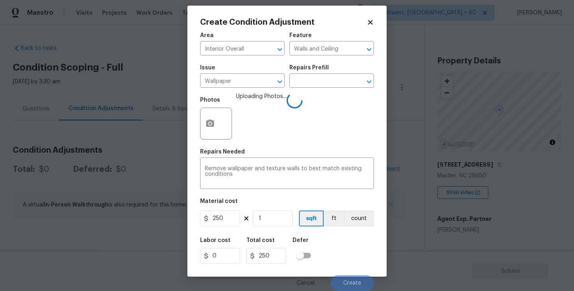
click at [331, 246] on div "Labor cost 0 Total cost 250 Defer" at bounding box center [287, 251] width 174 height 36
click at [351, 225] on button "count" at bounding box center [359, 219] width 30 height 16
click at [351, 246] on div "Labor cost 0 Total cost 250 Defer" at bounding box center [287, 251] width 174 height 36
click at [352, 254] on div "Labor cost 0 Total cost 250 Defer" at bounding box center [287, 251] width 174 height 36
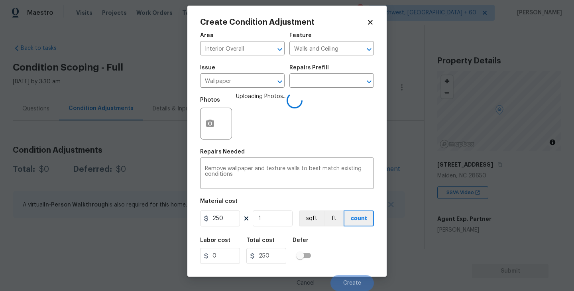
click at [355, 264] on div "Labor cost 0 Total cost 250 Defer" at bounding box center [287, 251] width 174 height 36
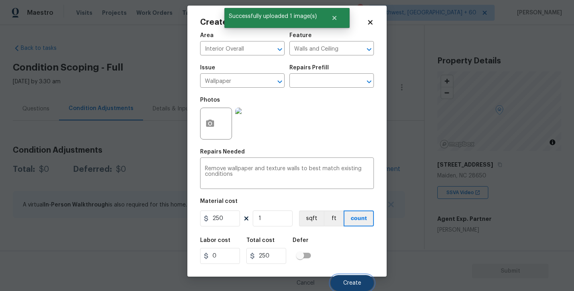
click at [355, 284] on span "Create" at bounding box center [352, 283] width 18 height 6
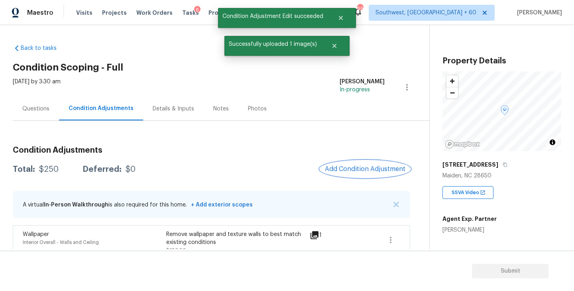
scroll to position [0, 0]
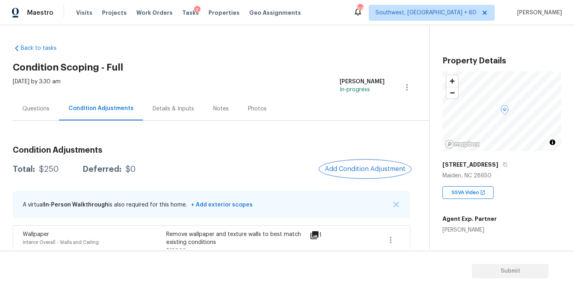
click at [350, 166] on span "Add Condition Adjustment" at bounding box center [365, 169] width 81 height 7
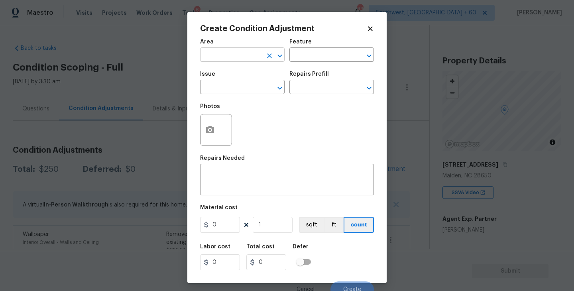
click at [217, 53] on input "text" at bounding box center [231, 55] width 62 height 12
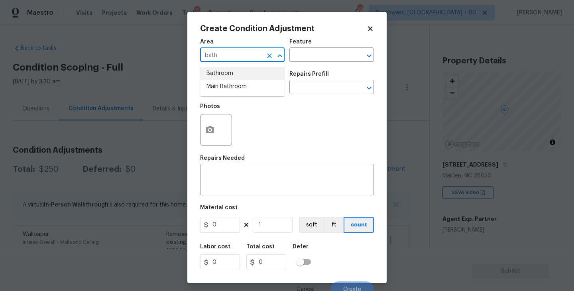
click at [217, 70] on li "Bathroom" at bounding box center [242, 73] width 85 height 13
type input "Bathroom"
click at [306, 55] on input "text" at bounding box center [321, 55] width 62 height 12
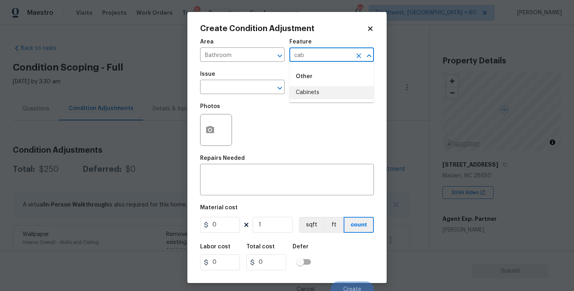
click at [306, 88] on li "Cabinets" at bounding box center [332, 92] width 85 height 13
type input "Cabinets"
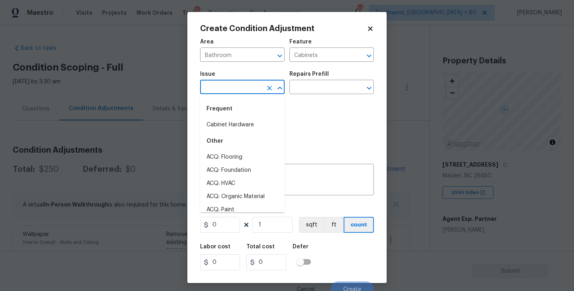
click at [241, 89] on input "text" at bounding box center [231, 88] width 62 height 12
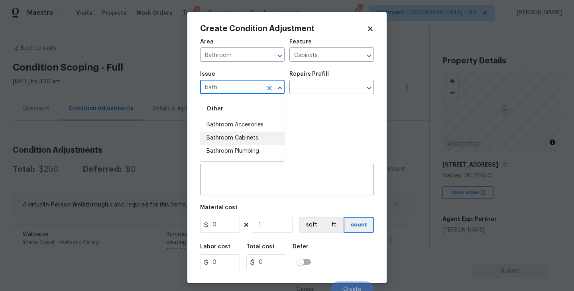
click at [254, 140] on li "Bathroom Cabinets" at bounding box center [242, 138] width 85 height 13
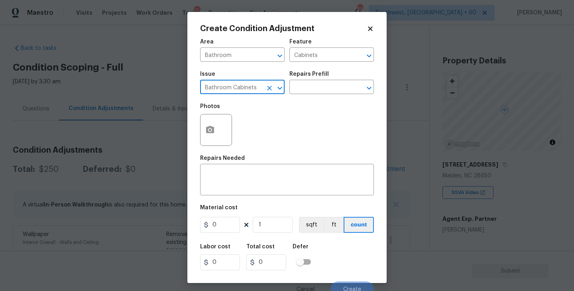
type input "Bathroom Cabinets"
click at [308, 102] on div "Photos" at bounding box center [287, 125] width 174 height 52
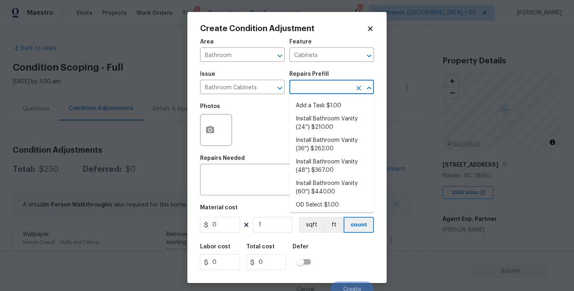
click at [324, 86] on input "text" at bounding box center [321, 88] width 62 height 12
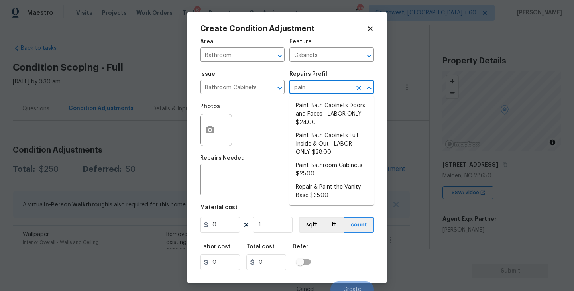
type input "paint"
click at [327, 172] on li "Paint Bathroom Cabinets $25.00" at bounding box center [332, 170] width 85 height 22
type textarea "Prep, sand, mask and apply 2 coats of paint to the bathroom cabinet doors, inte…"
type input "25"
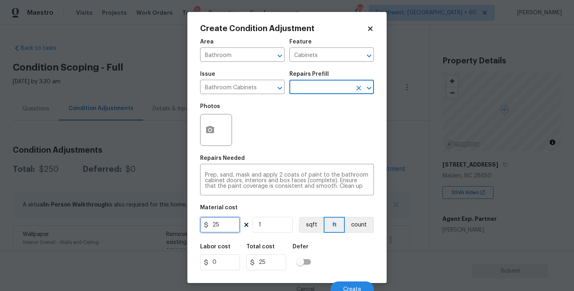
drag, startPoint x: 216, startPoint y: 222, endPoint x: 157, endPoint y: 221, distance: 59.0
click at [157, 221] on div "Create Condition Adjustment Area Bathroom ​ Feature Cabinets ​ Issue Bathroom C…" at bounding box center [287, 145] width 574 height 291
type input "1000"
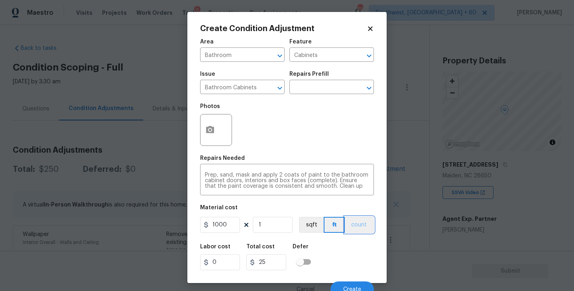
type input "1000"
click at [362, 224] on button "count" at bounding box center [359, 225] width 29 height 16
click at [215, 142] on button "button" at bounding box center [210, 129] width 19 height 31
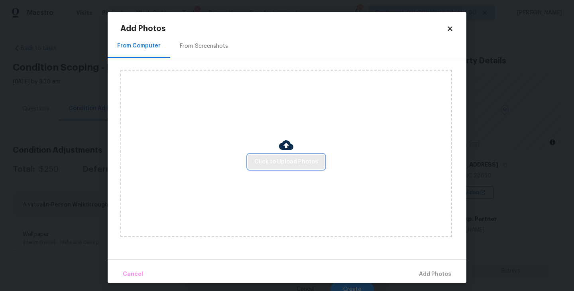
click at [291, 168] on button "Click to Upload Photos" at bounding box center [286, 162] width 77 height 15
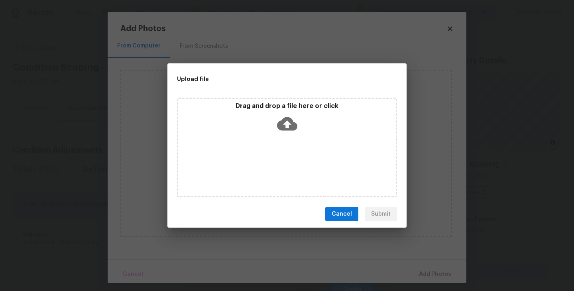
click at [298, 133] on div "Drag and drop a file here or click" at bounding box center [287, 119] width 218 height 34
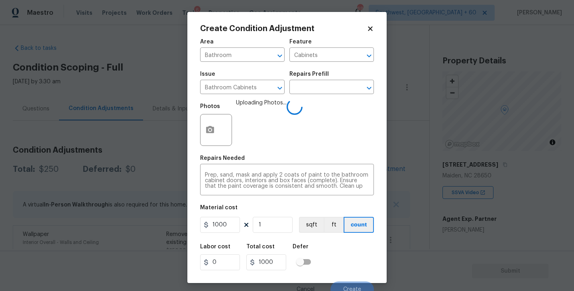
click at [349, 243] on div "Labor cost 0 Total cost 1000 Defer" at bounding box center [287, 257] width 174 height 36
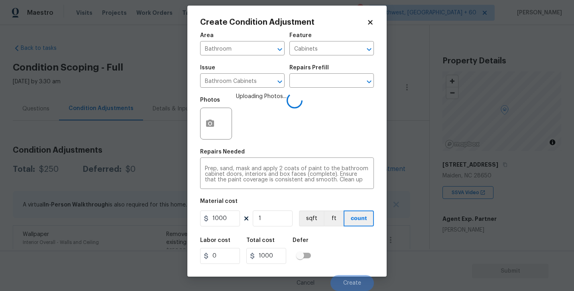
click at [349, 243] on div "Labor cost 0 Total cost 1000 Defer" at bounding box center [287, 251] width 174 height 36
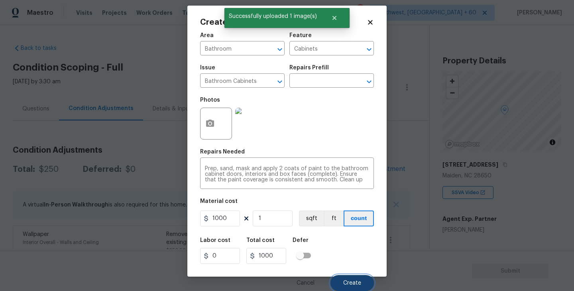
click at [350, 285] on span "Create" at bounding box center [352, 283] width 18 height 6
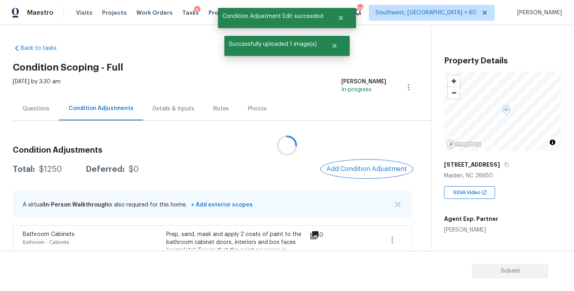
scroll to position [0, 0]
click at [364, 167] on span "Add Condition Adjustment" at bounding box center [365, 169] width 81 height 7
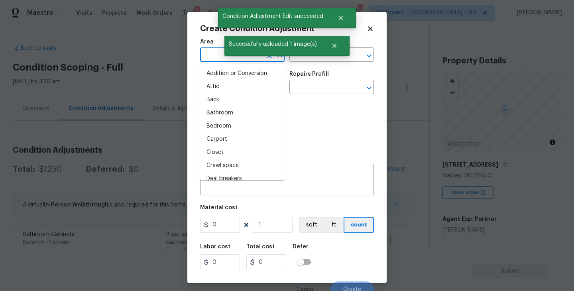
click at [218, 57] on input "text" at bounding box center [231, 55] width 62 height 12
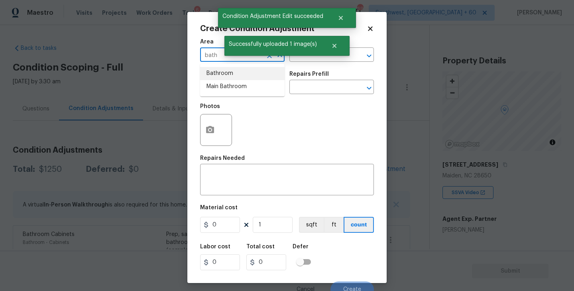
click at [221, 69] on li "Bathroom" at bounding box center [242, 73] width 85 height 13
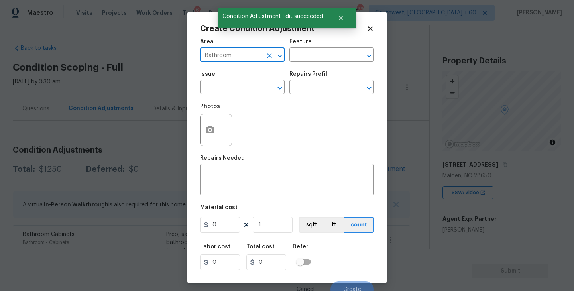
type input "Bathroom"
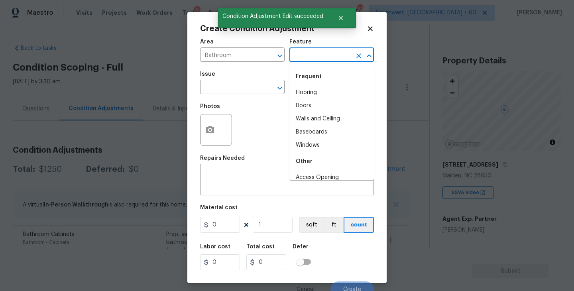
click at [308, 53] on input "text" at bounding box center [321, 55] width 62 height 12
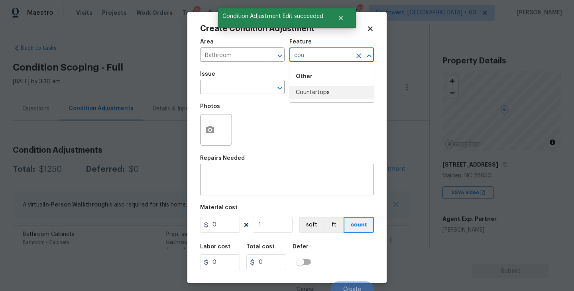
click at [307, 97] on li "Countertops" at bounding box center [332, 92] width 85 height 13
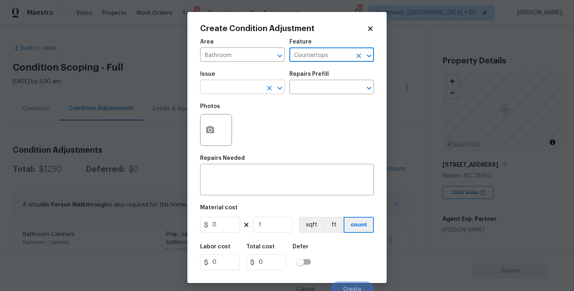
type input "Countertops"
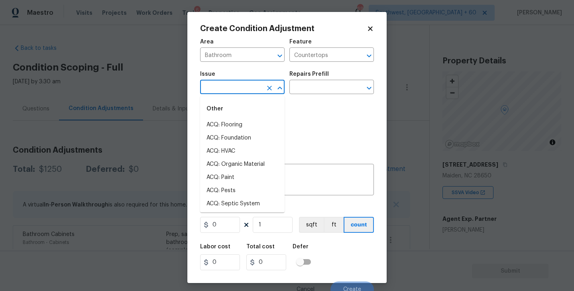
click at [245, 89] on input "text" at bounding box center [231, 88] width 62 height 12
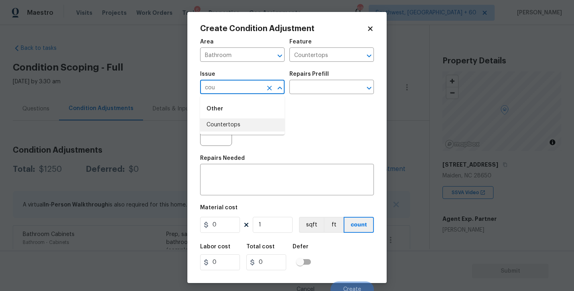
click at [254, 128] on li "Countertops" at bounding box center [242, 124] width 85 height 13
type input "Countertops"
click at [312, 92] on input "text" at bounding box center [321, 88] width 62 height 12
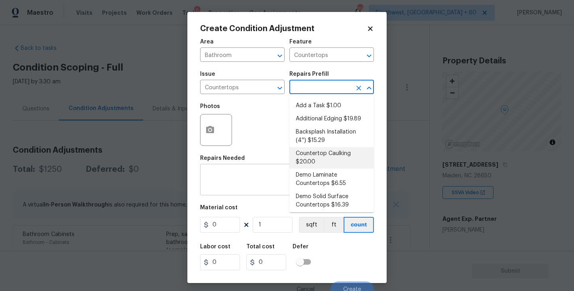
click at [268, 189] on textarea at bounding box center [287, 180] width 164 height 17
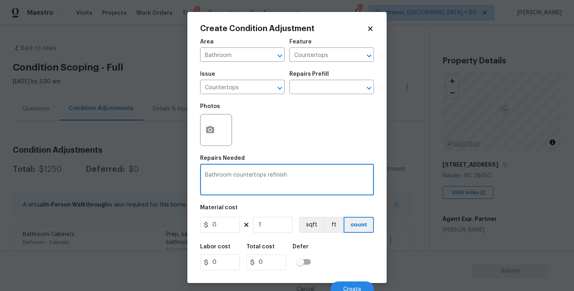
type textarea "Bathroom countertops refinish"
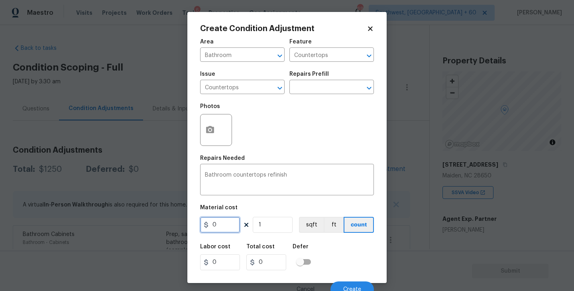
drag, startPoint x: 233, startPoint y: 224, endPoint x: 175, endPoint y: 224, distance: 57.4
click at [179, 225] on div "Create Condition Adjustment Area Bathroom ​ Feature Countertops ​ Issue Counter…" at bounding box center [287, 145] width 574 height 291
type input "350"
click at [213, 128] on icon "button" at bounding box center [210, 129] width 8 height 7
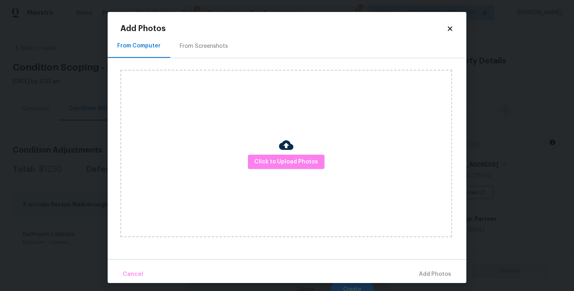
click at [262, 151] on div "Click to Upload Photos" at bounding box center [286, 154] width 332 height 168
click at [270, 160] on span "Click to Upload Photos" at bounding box center [286, 162] width 64 height 10
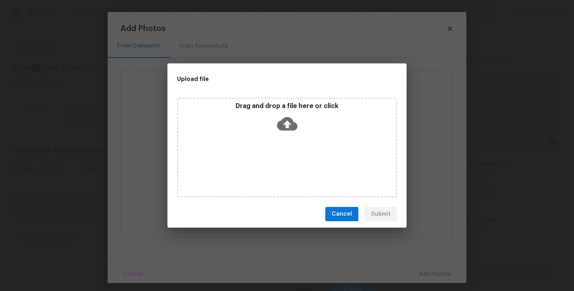
drag, startPoint x: 270, startPoint y: 160, endPoint x: 289, endPoint y: 116, distance: 47.7
click at [289, 116] on icon at bounding box center [287, 124] width 20 height 20
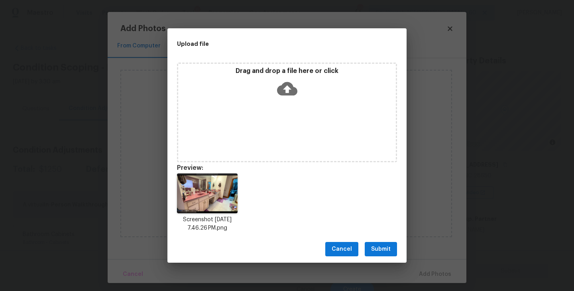
click at [381, 250] on span "Submit" at bounding box center [381, 250] width 20 height 10
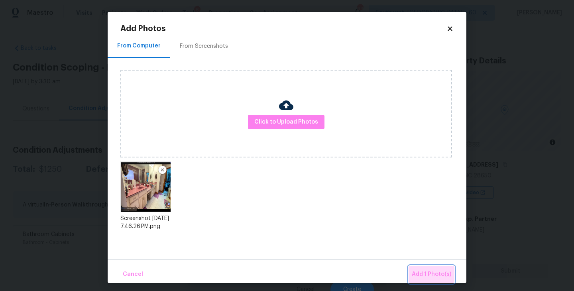
click at [422, 272] on span "Add 1 Photo(s)" at bounding box center [431, 275] width 39 height 10
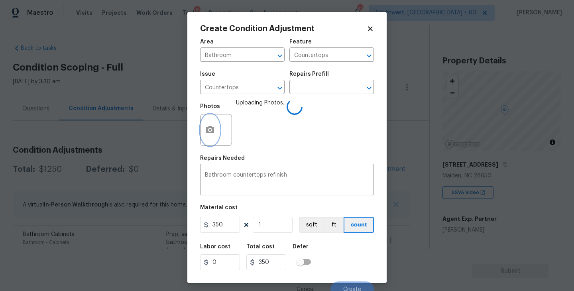
scroll to position [7, 0]
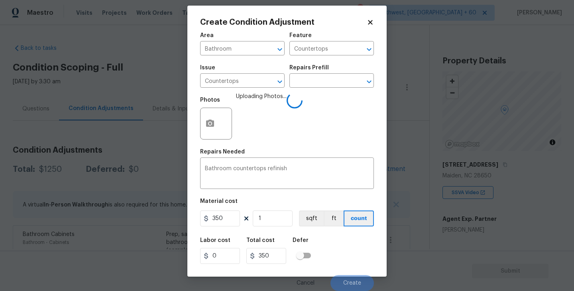
click at [354, 245] on div "Labor cost 0 Total cost 350 Defer" at bounding box center [287, 251] width 174 height 36
click at [353, 283] on span "Create" at bounding box center [352, 283] width 18 height 6
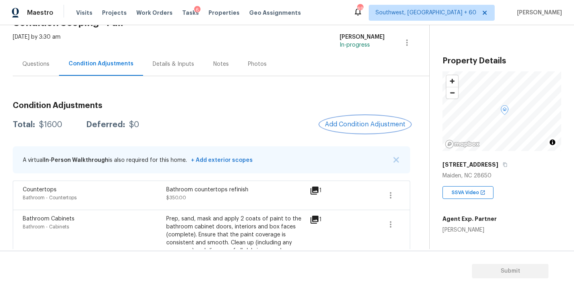
scroll to position [73, 0]
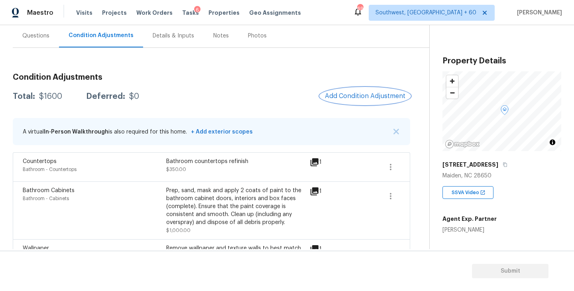
click at [366, 102] on button "Add Condition Adjustment" at bounding box center [365, 96] width 90 height 17
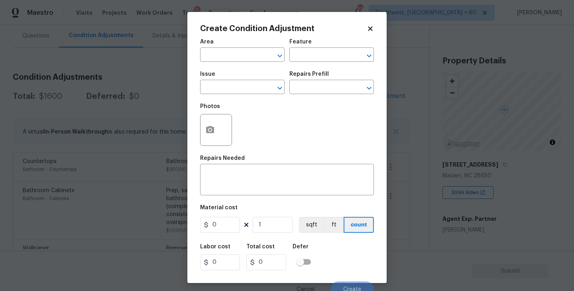
click at [225, 63] on span "Area ​" at bounding box center [242, 50] width 85 height 32
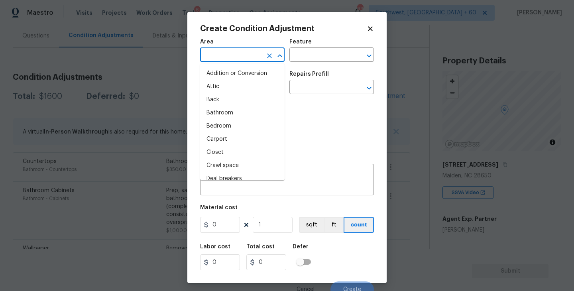
click at [223, 60] on input "text" at bounding box center [231, 55] width 62 height 12
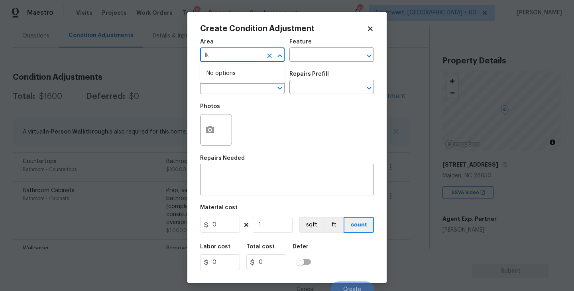
type input "l"
click at [224, 66] on ul "Kitchen" at bounding box center [242, 74] width 85 height 20
click at [224, 68] on li "Kitchen" at bounding box center [242, 73] width 85 height 13
type input "Kitchen"
click at [319, 49] on input "text" at bounding box center [321, 55] width 62 height 12
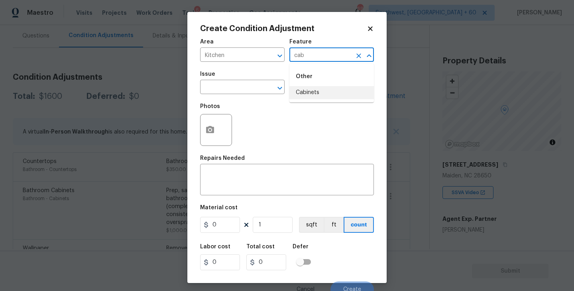
click at [310, 92] on li "Cabinets" at bounding box center [332, 92] width 85 height 13
type input "Cabinets"
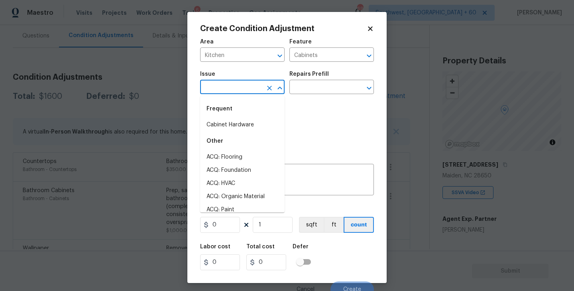
click at [229, 92] on input "text" at bounding box center [231, 88] width 62 height 12
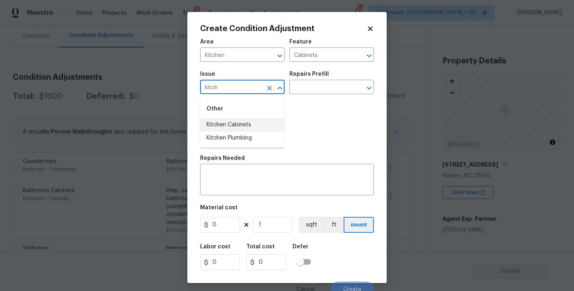
click at [253, 123] on li "Kitchen Cabinets" at bounding box center [242, 124] width 85 height 13
type input "Kitchen Cabinets"
click at [302, 94] on div "Issue Kitchen Cabinets ​ Repairs Prefill ​" at bounding box center [287, 83] width 174 height 32
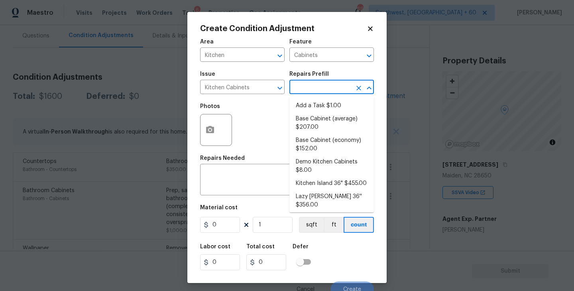
click at [308, 89] on input "text" at bounding box center [321, 88] width 62 height 12
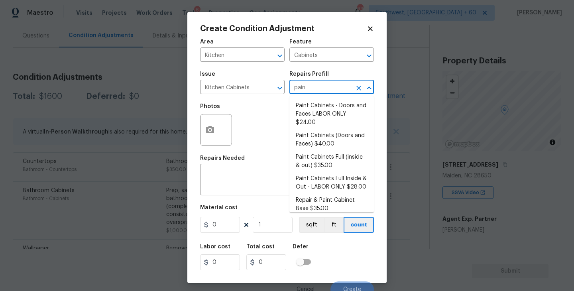
type input "paint"
click at [313, 156] on li "Paint Cabinets Full (inside & out) $35.00" at bounding box center [332, 162] width 85 height 22
type textarea "Prep, sand, mask and apply 2 coats of paint to the kitchen cabinet doors, inter…"
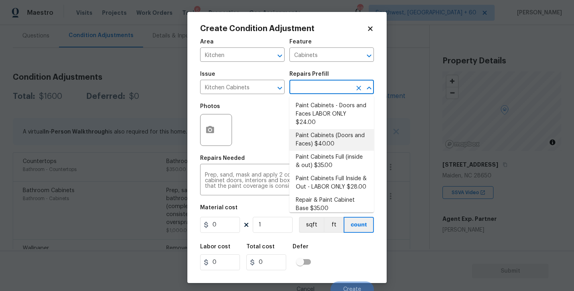
type input "35"
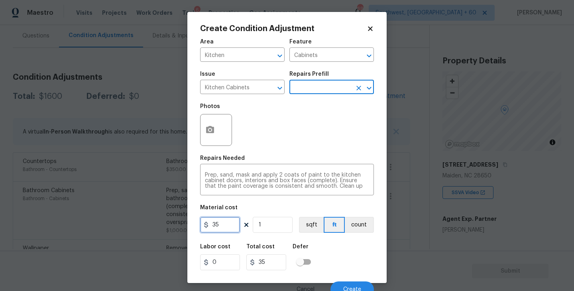
drag, startPoint x: 223, startPoint y: 221, endPoint x: 135, endPoint y: 225, distance: 87.8
click at [135, 225] on div "Create Condition Adjustment Area Kitchen ​ Feature Cabinets ​ Issue Kitchen Cab…" at bounding box center [287, 145] width 574 height 291
type input "1200"
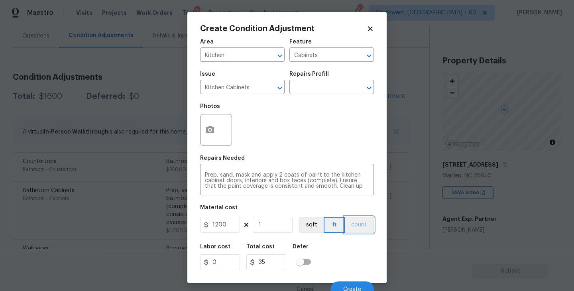
type input "1200"
click at [359, 227] on button "count" at bounding box center [359, 225] width 29 height 16
click at [203, 133] on button "button" at bounding box center [210, 129] width 19 height 31
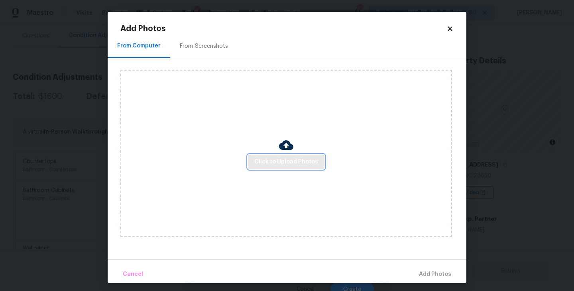
click at [274, 156] on button "Click to Upload Photos" at bounding box center [286, 162] width 77 height 15
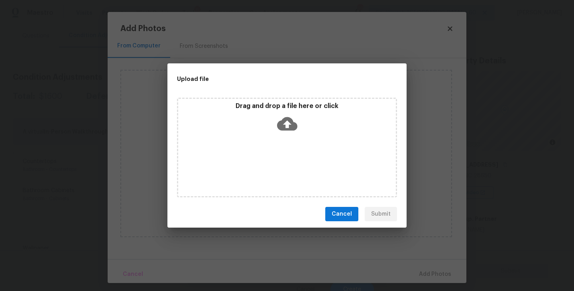
click at [283, 145] on div "Drag and drop a file here or click" at bounding box center [287, 148] width 220 height 100
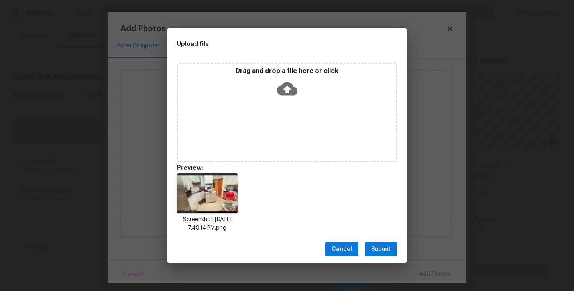
click at [383, 253] on span "Submit" at bounding box center [381, 250] width 20 height 10
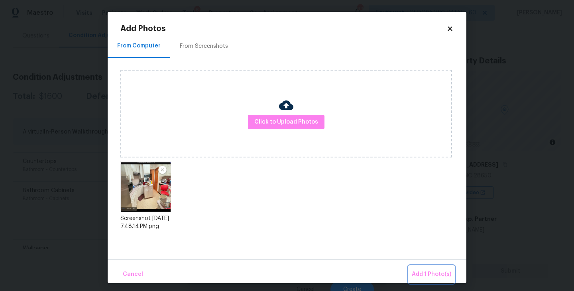
click at [418, 269] on button "Add 1 Photo(s)" at bounding box center [432, 274] width 46 height 17
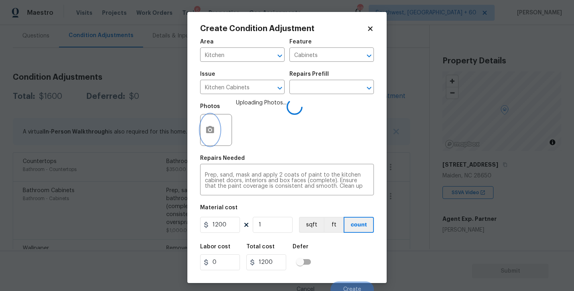
scroll to position [7, 0]
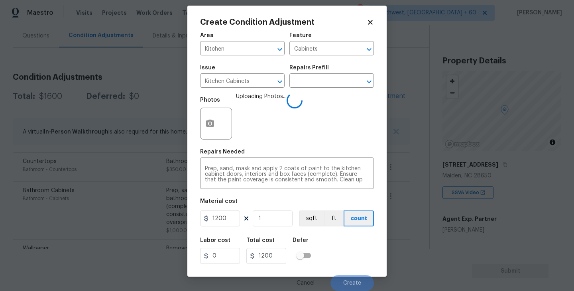
click at [340, 238] on div "Labor cost 0 Total cost 1200 Defer" at bounding box center [287, 251] width 174 height 36
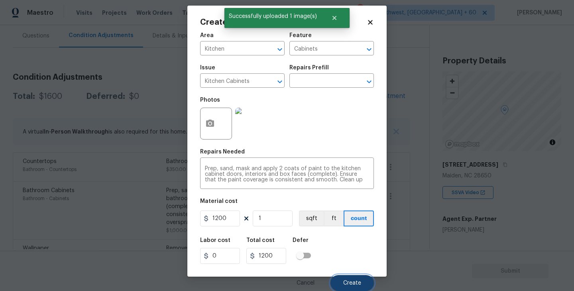
click at [349, 282] on span "Create" at bounding box center [352, 283] width 18 height 6
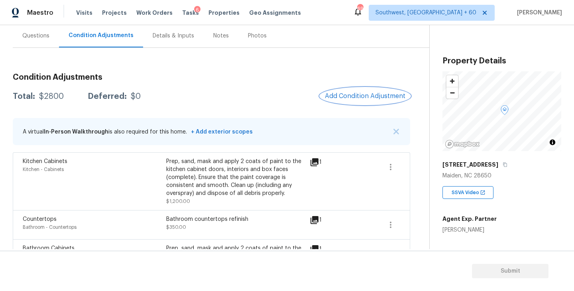
scroll to position [158, 0]
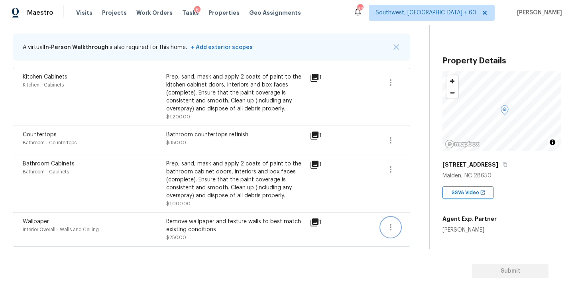
click at [391, 227] on icon "button" at bounding box center [391, 227] width 2 height 6
click at [422, 225] on div "Edit" at bounding box center [436, 226] width 62 height 8
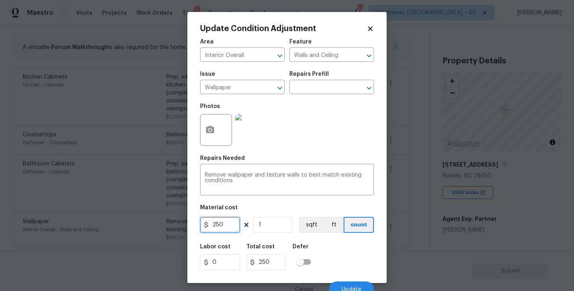
drag, startPoint x: 233, startPoint y: 227, endPoint x: 174, endPoint y: 226, distance: 58.2
click at [174, 226] on div "Update Condition Adjustment Area Interior Overall ​ Feature Walls and Ceiling ​…" at bounding box center [287, 145] width 574 height 291
type input "560"
click at [211, 135] on button "button" at bounding box center [210, 129] width 19 height 31
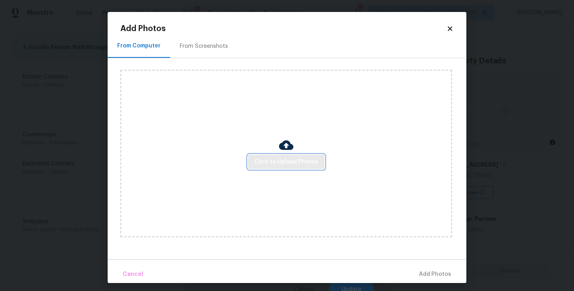
click at [274, 160] on span "Click to Upload Photos" at bounding box center [286, 162] width 64 height 10
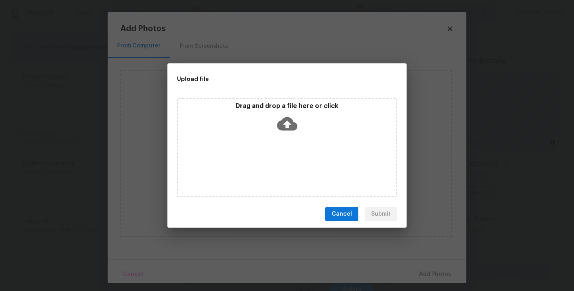
click at [292, 130] on icon at bounding box center [287, 124] width 20 height 14
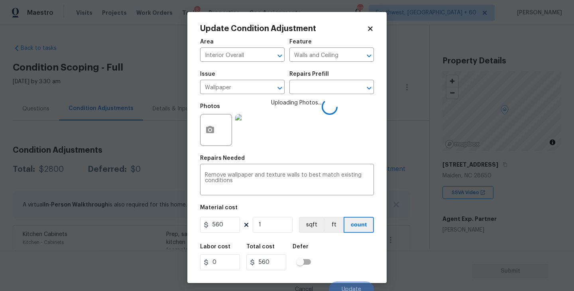
scroll to position [7, 0]
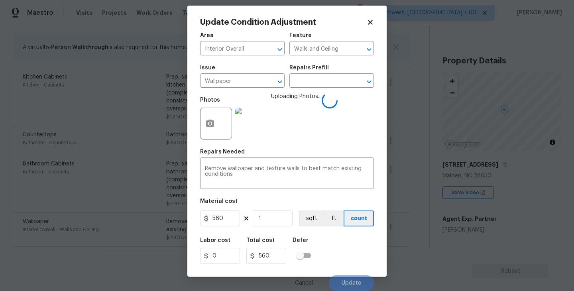
click at [352, 232] on div "Area Interior Overall ​ Feature Walls and Ceiling ​ Issue Wallpaper ​ Repairs P…" at bounding box center [287, 159] width 174 height 263
click at [358, 243] on div "Labor cost 0 Total cost 560 Defer" at bounding box center [287, 251] width 174 height 36
click at [355, 246] on div "Labor cost 0 Total cost 560 Defer" at bounding box center [287, 251] width 174 height 36
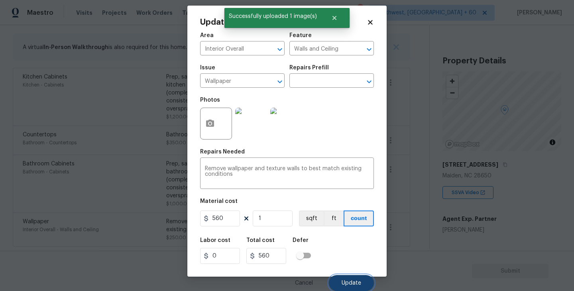
click at [352, 281] on span "Update" at bounding box center [352, 283] width 20 height 6
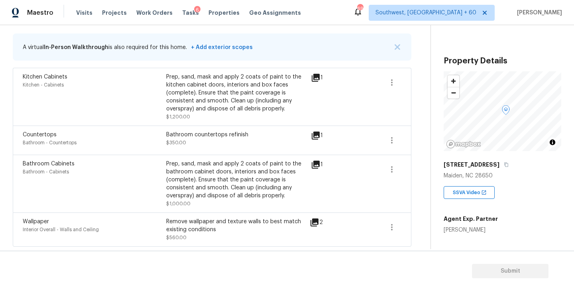
scroll to position [94, 0]
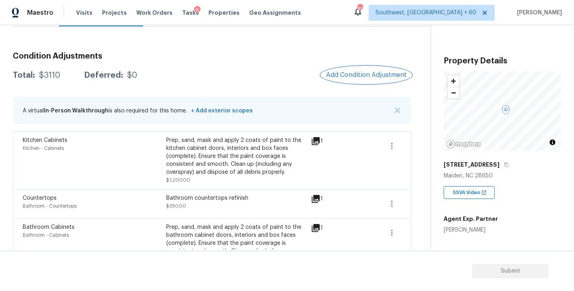
click at [344, 79] on button "Add Condition Adjustment" at bounding box center [366, 75] width 90 height 17
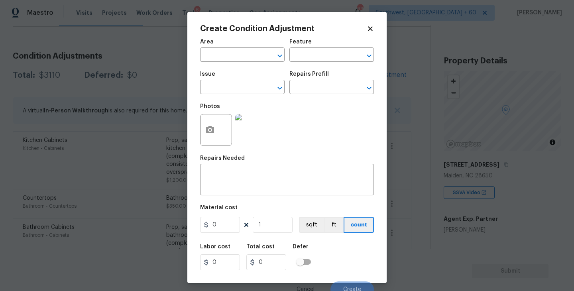
click at [239, 49] on div "Area" at bounding box center [242, 44] width 85 height 10
click at [133, 165] on body "Maestro Visits Projects Work Orders Tasks 6 Properties Geo Assignments 696 Sout…" at bounding box center [287, 145] width 574 height 291
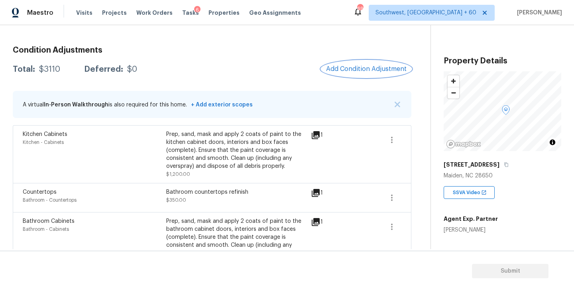
scroll to position [0, 0]
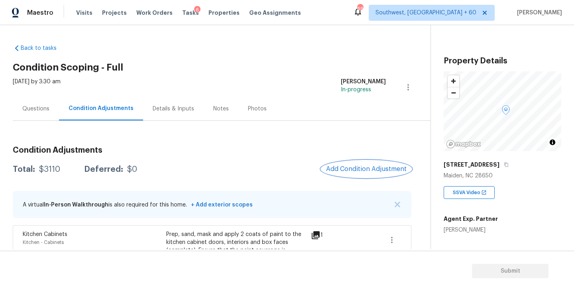
click at [357, 171] on span "Add Condition Adjustment" at bounding box center [366, 169] width 81 height 7
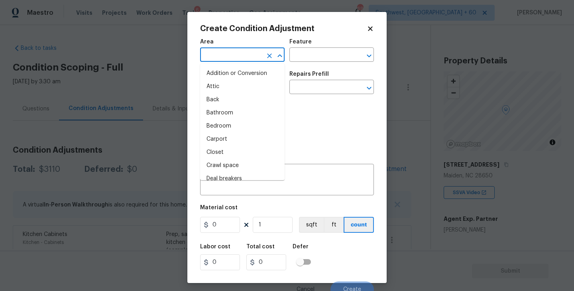
click at [223, 59] on input "text" at bounding box center [231, 55] width 62 height 12
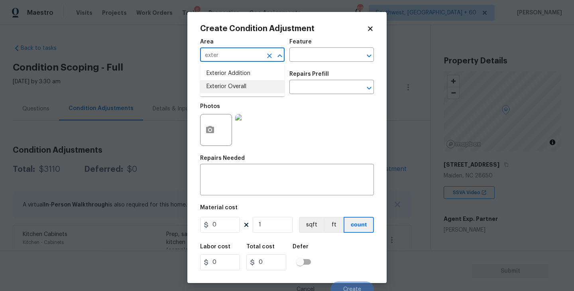
click at [238, 87] on li "Exterior Overall" at bounding box center [242, 86] width 85 height 13
type input "Exterior Overall"
click at [329, 50] on input "text" at bounding box center [321, 55] width 62 height 12
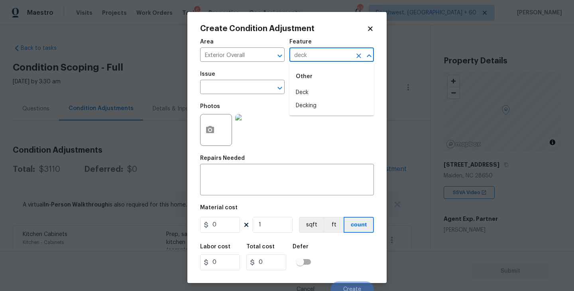
click at [319, 91] on li "Deck" at bounding box center [332, 92] width 85 height 13
type input "Deck"
click at [243, 89] on input "text" at bounding box center [231, 88] width 62 height 12
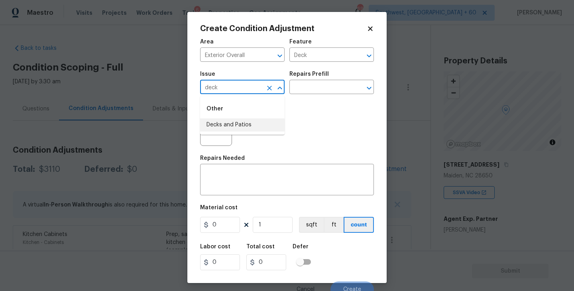
click at [241, 123] on li "Decks and Patios" at bounding box center [242, 124] width 85 height 13
type input "Decks and Patios"
click at [234, 170] on div "x ​" at bounding box center [287, 181] width 174 height 30
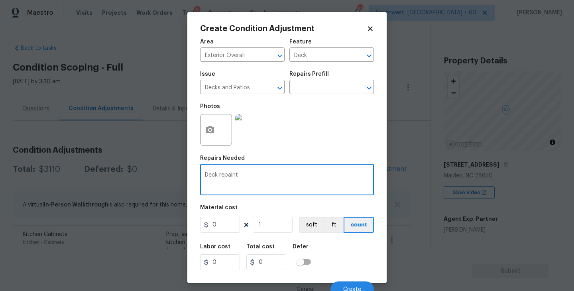
type textarea "Deck repaint"
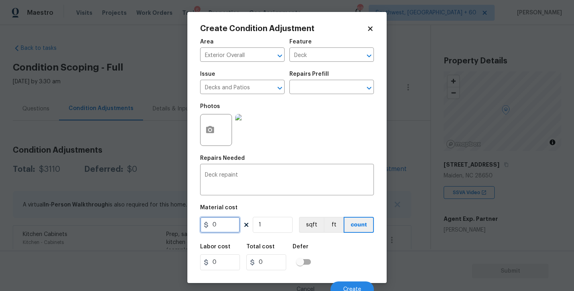
drag, startPoint x: 225, startPoint y: 226, endPoint x: 179, endPoint y: 227, distance: 45.1
click at [179, 227] on div "Create Condition Adjustment Area Exterior Overall ​ Feature Deck ​ Issue Decks …" at bounding box center [287, 145] width 574 height 291
type input "800"
click at [222, 130] on div at bounding box center [216, 130] width 32 height 32
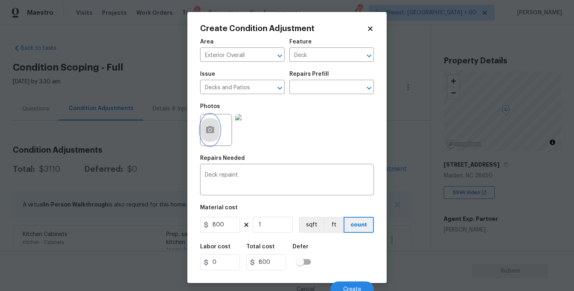
click at [211, 130] on icon "button" at bounding box center [210, 130] width 10 height 10
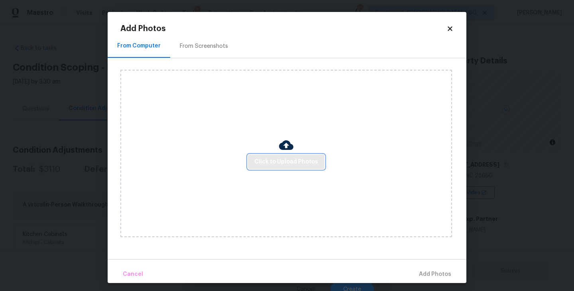
drag, startPoint x: 211, startPoint y: 130, endPoint x: 285, endPoint y: 164, distance: 81.0
click at [285, 164] on span "Click to Upload Photos" at bounding box center [286, 162] width 64 height 10
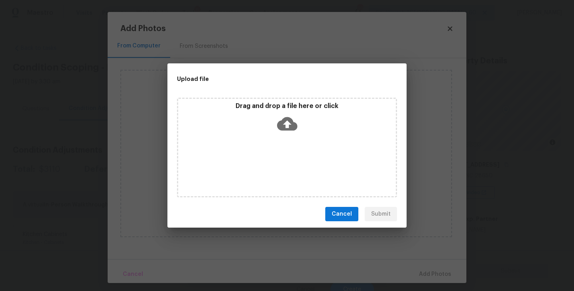
click at [287, 138] on div "Drag and drop a file here or click" at bounding box center [287, 148] width 220 height 100
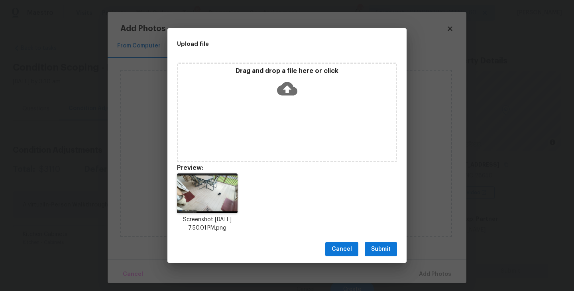
click at [386, 247] on span "Submit" at bounding box center [381, 250] width 20 height 10
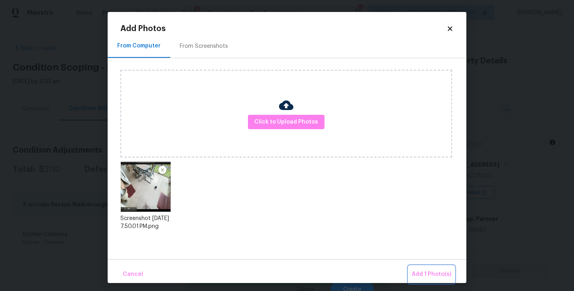
click at [417, 271] on span "Add 1 Photo(s)" at bounding box center [431, 275] width 39 height 10
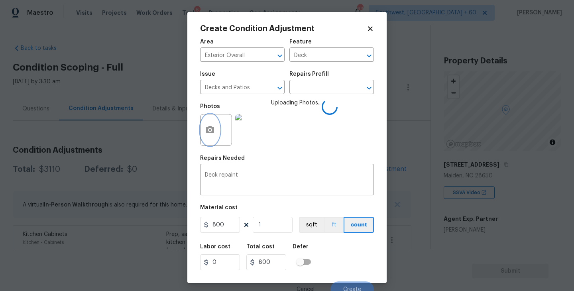
scroll to position [7, 0]
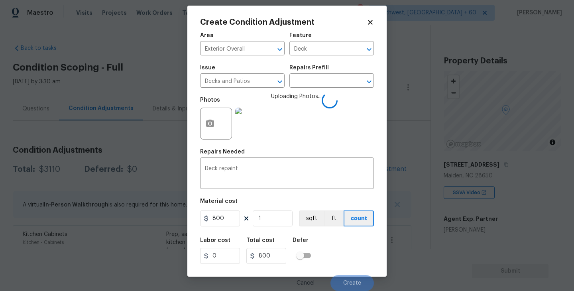
click at [334, 247] on div "Labor cost 0 Total cost 800 Defer" at bounding box center [287, 251] width 174 height 36
click at [343, 253] on div "Labor cost 0 Total cost 800 Defer" at bounding box center [287, 251] width 174 height 36
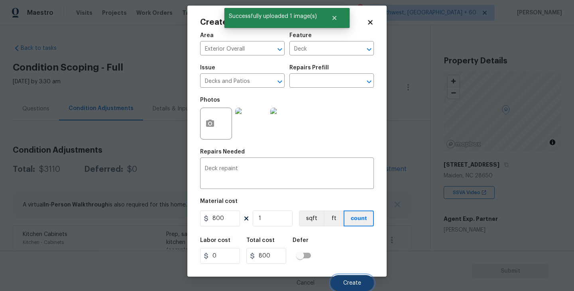
click at [349, 281] on span "Create" at bounding box center [352, 283] width 18 height 6
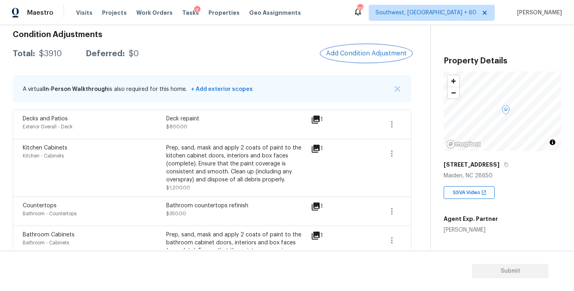
scroll to position [114, 0]
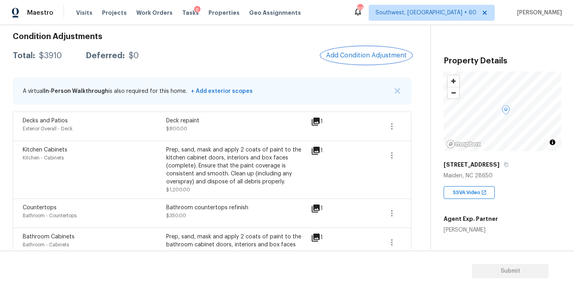
click at [367, 57] on span "Add Condition Adjustment" at bounding box center [366, 55] width 81 height 7
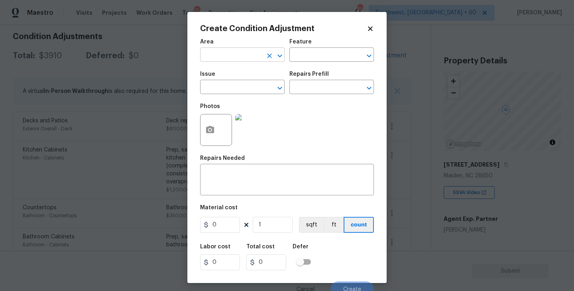
click at [239, 57] on input "text" at bounding box center [231, 55] width 62 height 12
click at [260, 86] on li "Exterior Overall" at bounding box center [242, 86] width 85 height 13
type input "Exterior Overall"
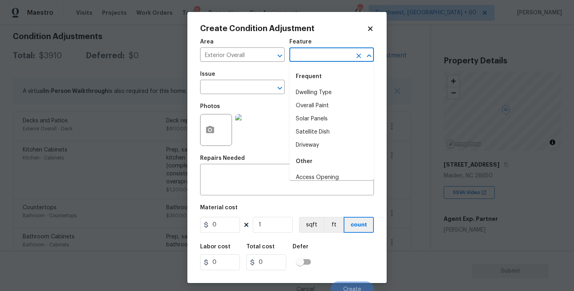
click at [316, 56] on input "text" at bounding box center [321, 55] width 62 height 12
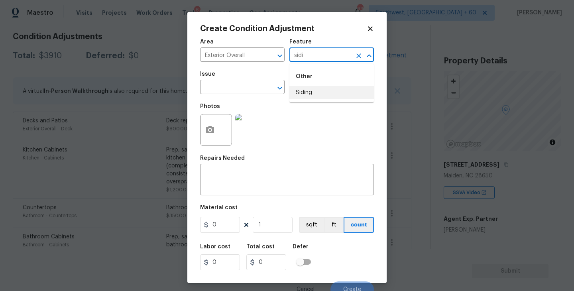
click at [308, 94] on li "Siding" at bounding box center [332, 92] width 85 height 13
type input "Siding"
click at [226, 93] on input "text" at bounding box center [231, 88] width 62 height 12
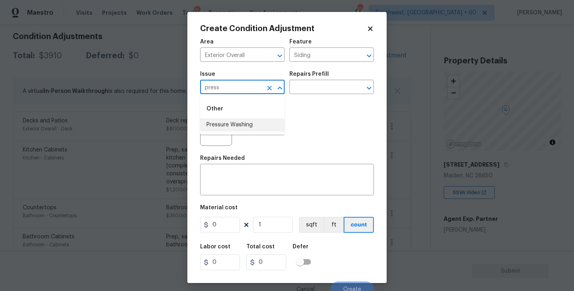
click at [227, 122] on li "Pressure Washing" at bounding box center [242, 124] width 85 height 13
type input "Pressure Washing"
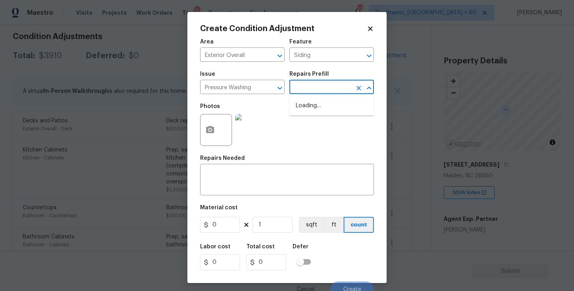
click at [297, 94] on input "text" at bounding box center [321, 88] width 62 height 12
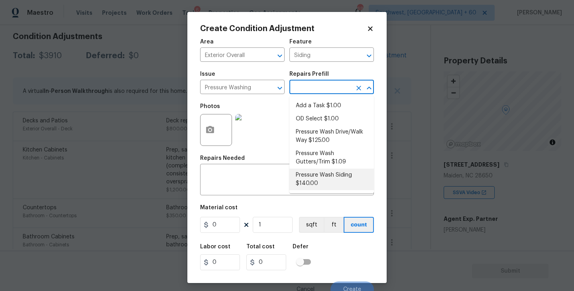
click at [311, 186] on li "Pressure Wash Siding $140.00" at bounding box center [332, 180] width 85 height 22
type textarea "Protect areas as needed for pressure washing. Pressure wash the siding on the h…"
type input "140"
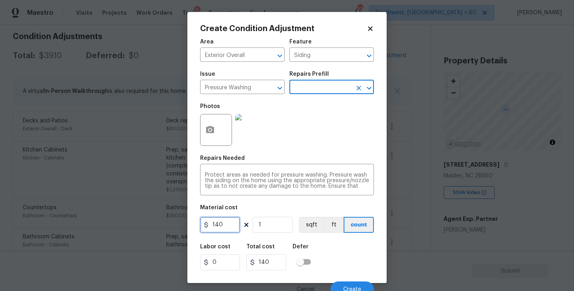
drag, startPoint x: 231, startPoint y: 226, endPoint x: 141, endPoint y: 223, distance: 89.8
click at [141, 223] on div "Create Condition Adjustment Area Exterior Overall ​ Feature Siding ​ Issue Pres…" at bounding box center [287, 145] width 574 height 291
type input "200"
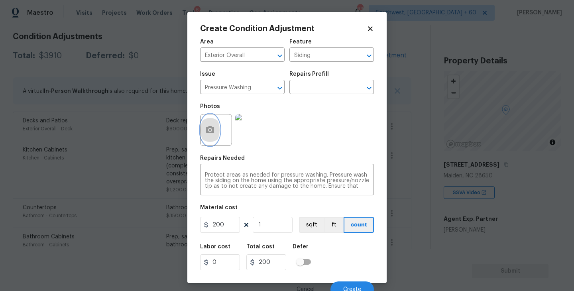
click at [215, 124] on button "button" at bounding box center [210, 129] width 19 height 31
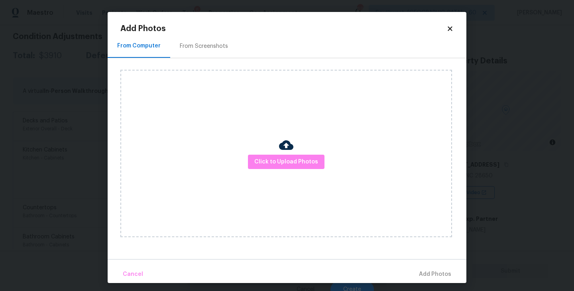
click at [298, 178] on div "Click to Upload Photos" at bounding box center [286, 154] width 332 height 168
click at [300, 169] on button "Click to Upload Photos" at bounding box center [286, 162] width 77 height 15
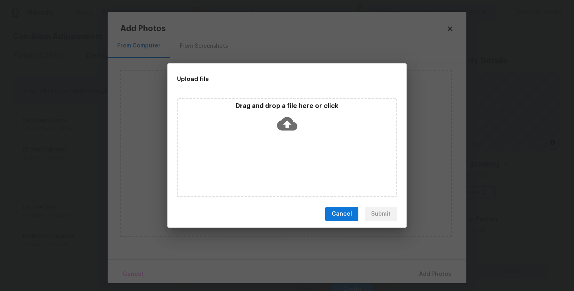
click at [298, 157] on div "Drag and drop a file here or click" at bounding box center [287, 148] width 220 height 100
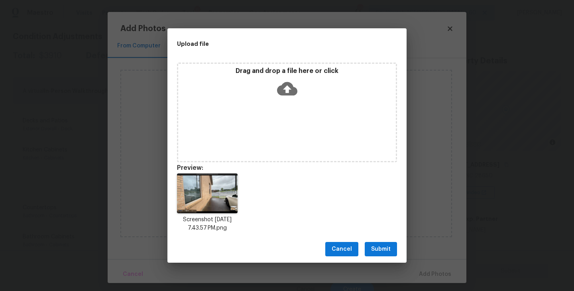
click at [384, 252] on span "Submit" at bounding box center [381, 250] width 20 height 10
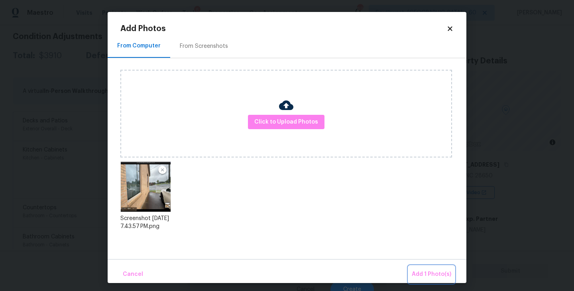
click at [416, 272] on span "Add 1 Photo(s)" at bounding box center [431, 275] width 39 height 10
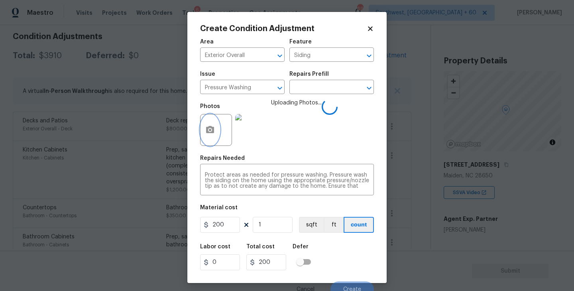
scroll to position [7, 0]
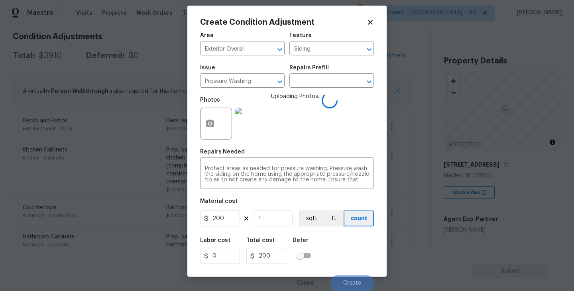
click at [347, 251] on div "Labor cost 0 Total cost 200 Defer" at bounding box center [287, 251] width 174 height 36
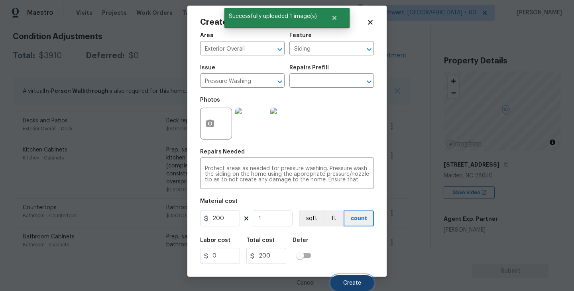
click at [353, 283] on span "Create" at bounding box center [352, 283] width 18 height 6
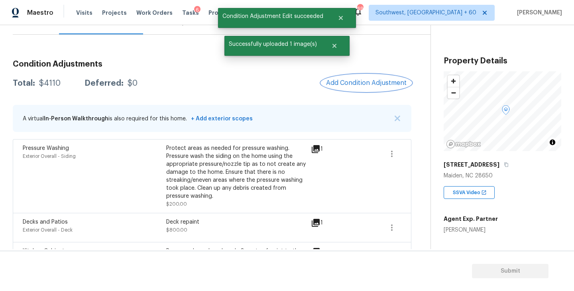
scroll to position [76, 0]
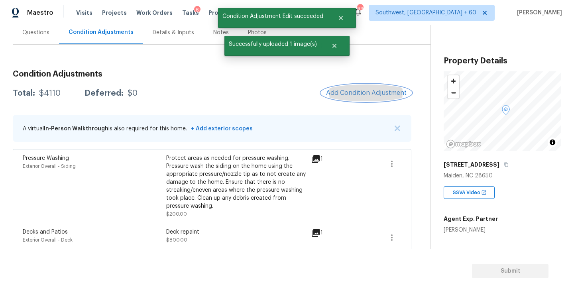
click at [351, 86] on button "Add Condition Adjustment" at bounding box center [366, 93] width 90 height 17
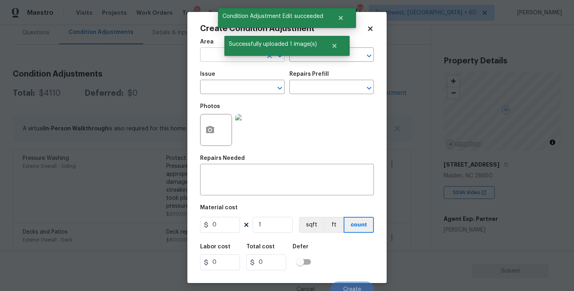
click at [215, 53] on input "text" at bounding box center [231, 55] width 62 height 12
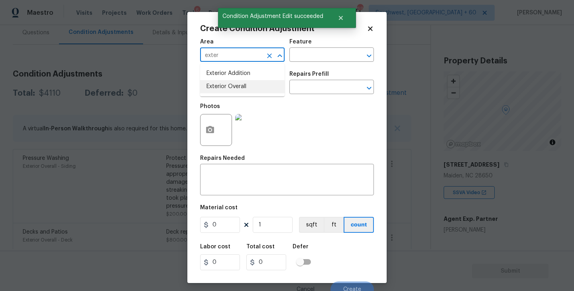
click at [215, 82] on li "Exterior Overall" at bounding box center [242, 86] width 85 height 13
type input "Exterior Overall"
click at [285, 65] on div "Area Exterior Overall ​ Feature ​" at bounding box center [287, 50] width 174 height 32
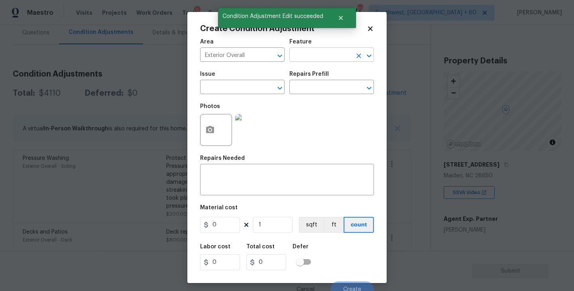
click at [312, 55] on input "text" at bounding box center [321, 55] width 62 height 12
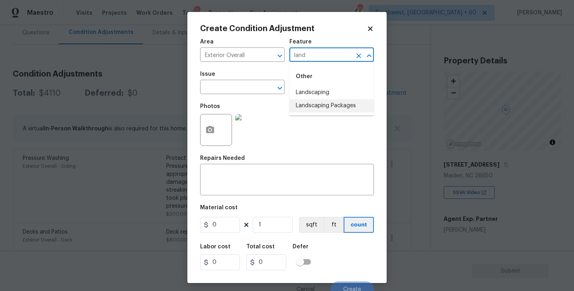
click at [319, 110] on li "Landscaping Packages" at bounding box center [332, 105] width 85 height 13
type input "Landscaping Packages"
click at [248, 90] on input "text" at bounding box center [231, 88] width 62 height 12
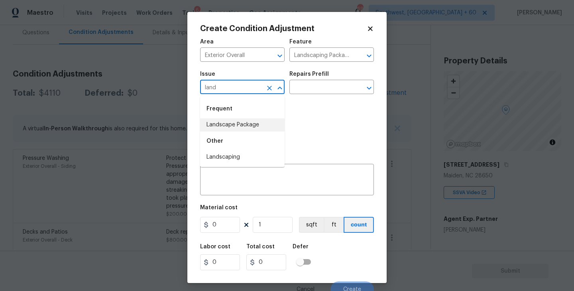
click at [252, 119] on li "Landscape Package" at bounding box center [242, 124] width 85 height 13
type input "Landscape Package"
click at [288, 103] on div "Photos" at bounding box center [287, 125] width 174 height 52
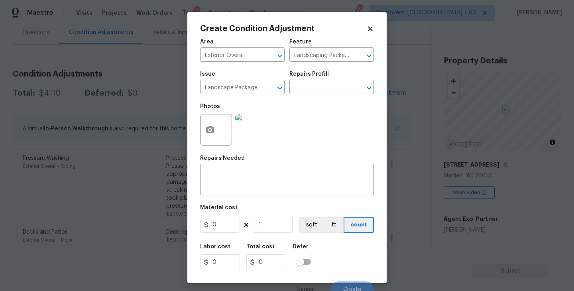
click at [312, 97] on div "Issue Landscape Package ​ Repairs Prefill ​" at bounding box center [287, 83] width 174 height 32
click at [320, 92] on input "text" at bounding box center [321, 88] width 62 height 12
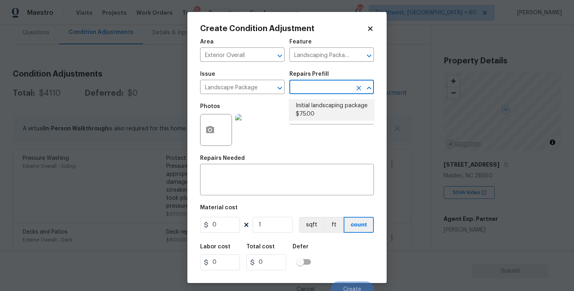
drag, startPoint x: 329, startPoint y: 112, endPoint x: 326, endPoint y: 114, distance: 4.1
click at [329, 112] on li "Initial landscaping package $75.00" at bounding box center [332, 110] width 85 height 22
type input "Home Readiness Packages"
type textarea "Mowing of grass up to 6" in height. Mow, edge along driveways & sidewalks, trim…"
type input "75"
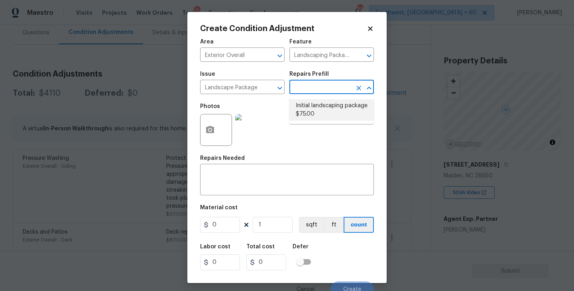
type input "75"
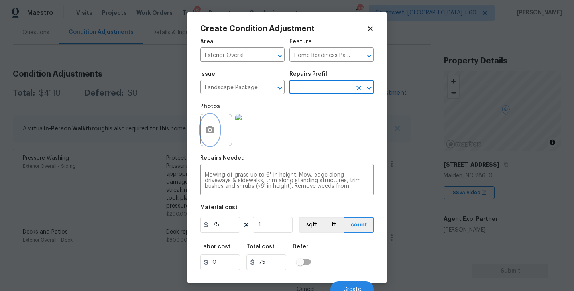
click at [217, 134] on button "button" at bounding box center [210, 129] width 19 height 31
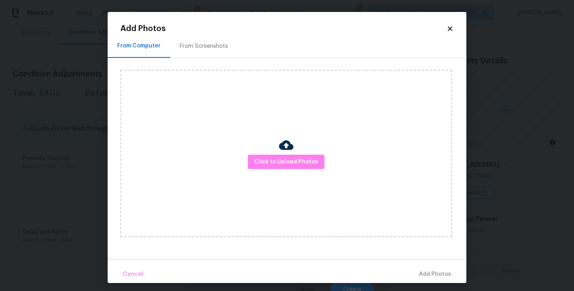
click at [264, 153] on div "Click to Upload Photos" at bounding box center [286, 154] width 332 height 168
click at [282, 166] on span "Click to Upload Photos" at bounding box center [286, 162] width 64 height 10
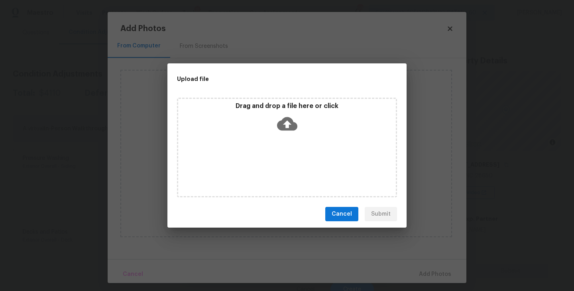
click at [289, 132] on icon at bounding box center [287, 124] width 20 height 20
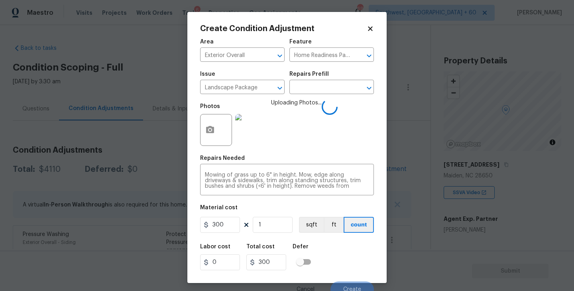
scroll to position [7, 0]
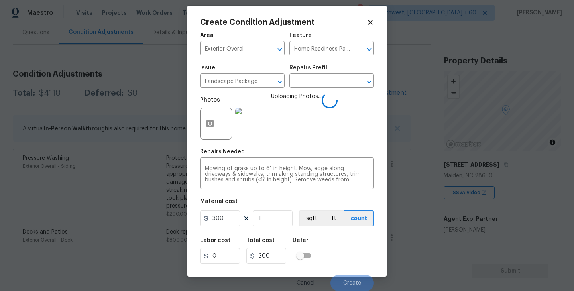
click at [355, 264] on div "Labor cost 0 Total cost 300 Defer" at bounding box center [287, 251] width 174 height 36
click at [353, 258] on div "Labor cost 0 Total cost 300 Defer" at bounding box center [287, 251] width 174 height 36
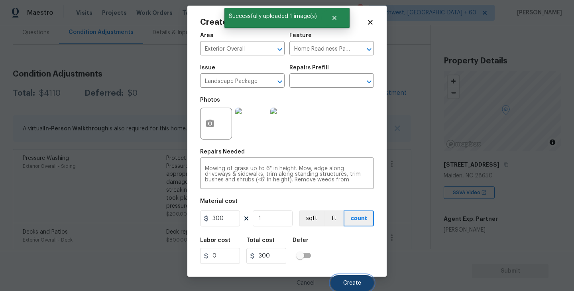
click at [353, 283] on span "Create" at bounding box center [352, 283] width 18 height 6
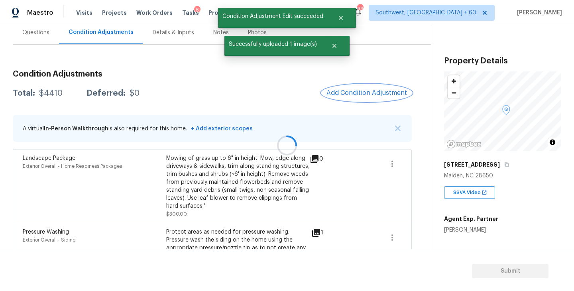
scroll to position [0, 0]
click at [353, 89] on button "Add Condition Adjustment" at bounding box center [366, 93] width 90 height 17
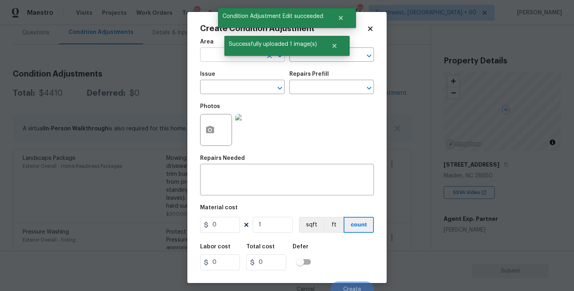
click at [219, 57] on input "text" at bounding box center [231, 55] width 62 height 12
click at [239, 89] on li "Interior Overall" at bounding box center [242, 86] width 85 height 13
type input "Interior Overall"
click at [332, 50] on button "Close" at bounding box center [334, 46] width 26 height 16
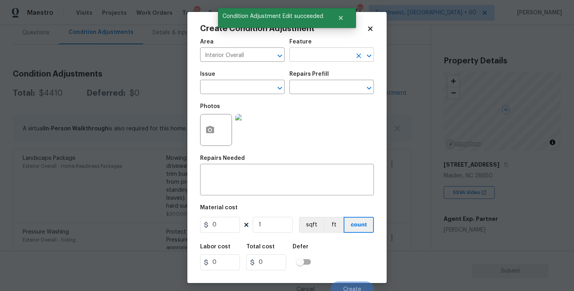
click at [327, 51] on input "text" at bounding box center [321, 55] width 62 height 12
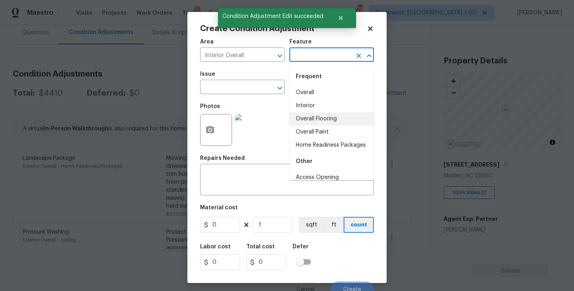
click at [323, 122] on li "Overall Flooring" at bounding box center [332, 118] width 85 height 13
type input "Overall Flooring"
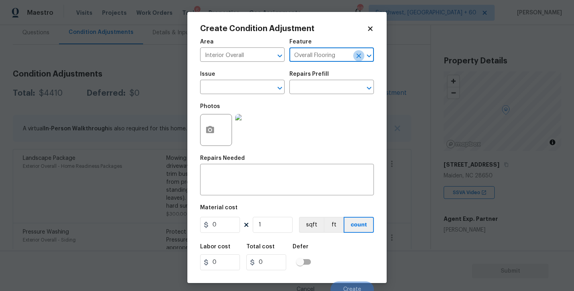
click at [359, 56] on icon "Clear" at bounding box center [359, 55] width 5 height 5
click at [333, 59] on input "text" at bounding box center [321, 55] width 62 height 12
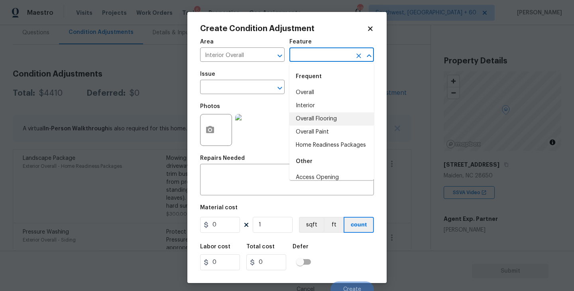
click at [322, 128] on li "Overall Paint" at bounding box center [332, 132] width 85 height 13
type input "Overall Paint"
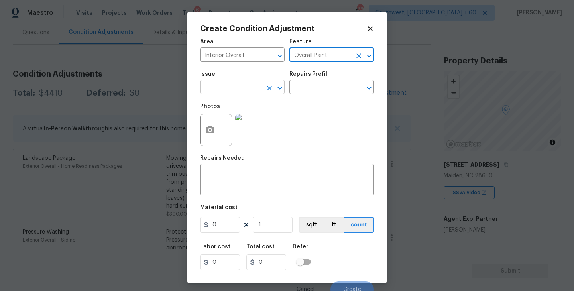
click at [255, 88] on input "text" at bounding box center [231, 88] width 62 height 12
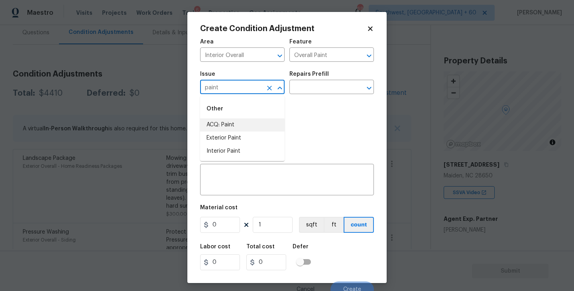
click at [250, 125] on li "ACQ: Paint" at bounding box center [242, 124] width 85 height 13
type input "ACQ: Paint"
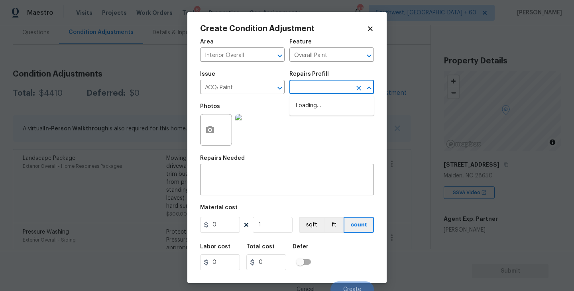
click at [295, 93] on input "text" at bounding box center [321, 88] width 62 height 12
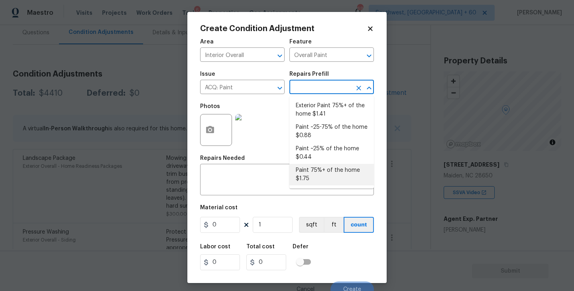
click at [323, 176] on li "Paint 75%+ of the home $1.75" at bounding box center [332, 175] width 85 height 22
type input "Acquisition"
type textarea "Acquisition Scope: 75%+ of the home will likely require interior paint"
type input "1.75"
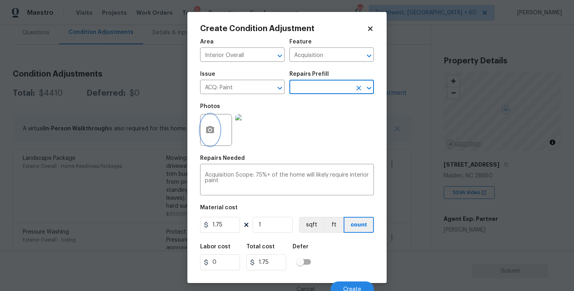
click at [213, 141] on button "button" at bounding box center [210, 129] width 19 height 31
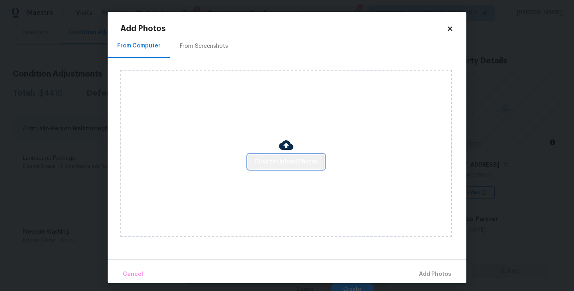
click at [272, 168] on button "Click to Upload Photos" at bounding box center [286, 162] width 77 height 15
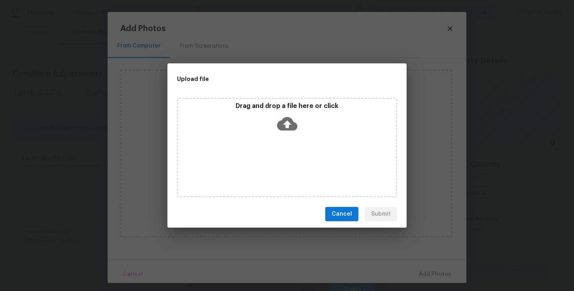
drag, startPoint x: 272, startPoint y: 168, endPoint x: 278, endPoint y: 136, distance: 32.3
click at [278, 136] on div "Drag and drop a file here or click" at bounding box center [287, 148] width 220 height 100
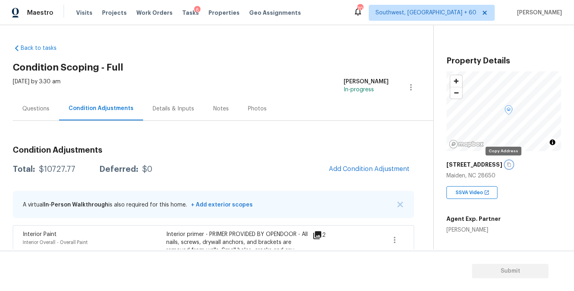
click at [507, 164] on icon "button" at bounding box center [509, 164] width 5 height 5
click at [193, 63] on h2 "Condition Scoping - Full" at bounding box center [223, 67] width 421 height 8
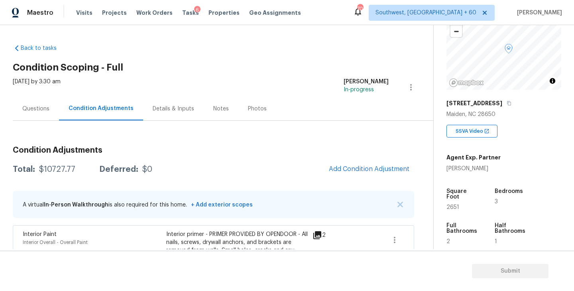
scroll to position [103, 0]
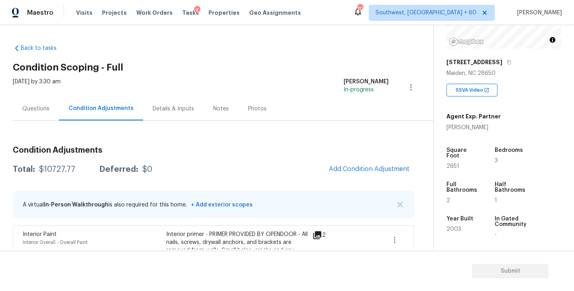
click at [65, 170] on div "$10727.77" at bounding box center [57, 170] width 36 height 8
copy div "$10727.77"
click at [41, 107] on div "Questions" at bounding box center [35, 109] width 27 height 8
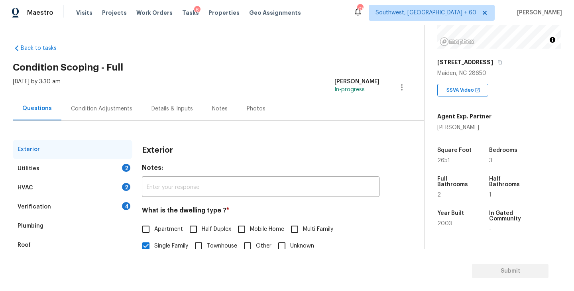
click at [45, 210] on div "Verification" at bounding box center [35, 207] width 34 height 8
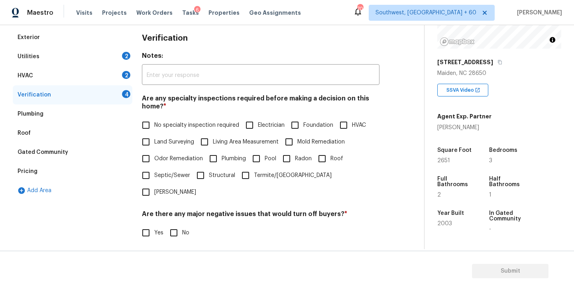
scroll to position [82, 0]
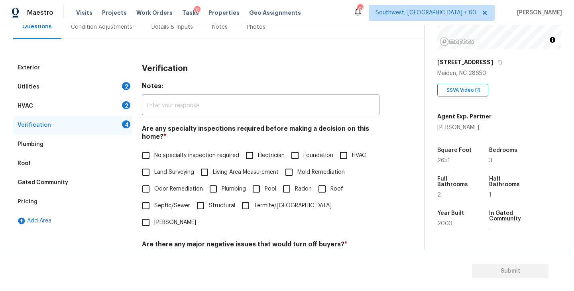
drag, startPoint x: 106, startPoint y: 91, endPoint x: 122, endPoint y: 118, distance: 31.7
click at [106, 91] on div "Utilities 2" at bounding box center [73, 86] width 120 height 19
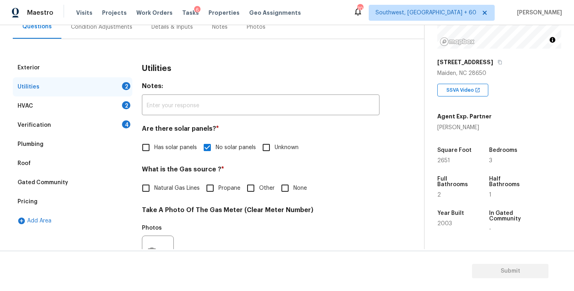
scroll to position [151, 0]
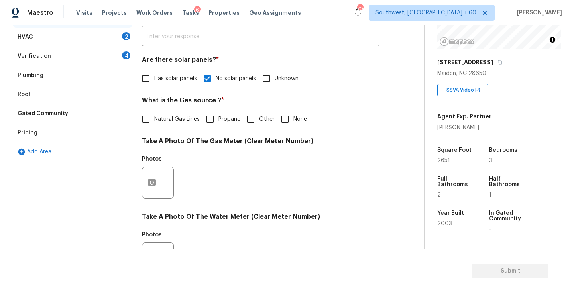
click at [288, 118] on input "None" at bounding box center [285, 119] width 17 height 17
checkbox input "true"
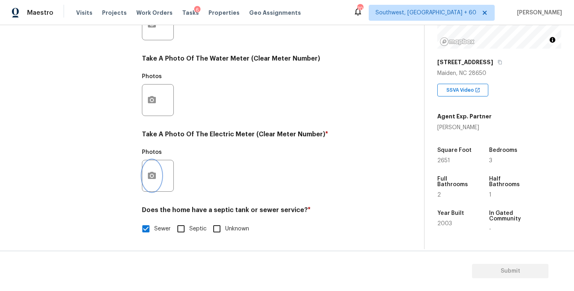
click at [158, 174] on button "button" at bounding box center [151, 175] width 19 height 31
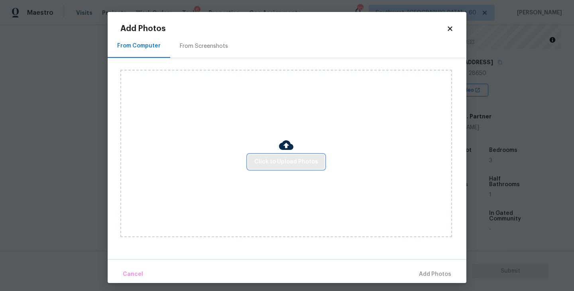
click at [279, 169] on div "Click to Upload Photos" at bounding box center [286, 154] width 332 height 168
click at [281, 166] on span "Click to Upload Photos" at bounding box center [286, 162] width 64 height 10
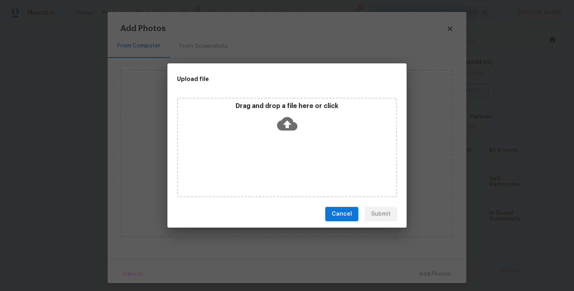
click at [284, 121] on icon at bounding box center [287, 124] width 20 height 14
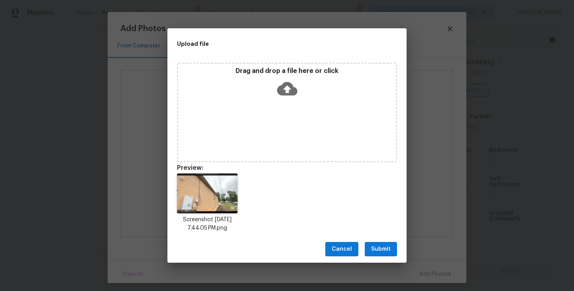
click at [386, 249] on span "Submit" at bounding box center [381, 250] width 20 height 10
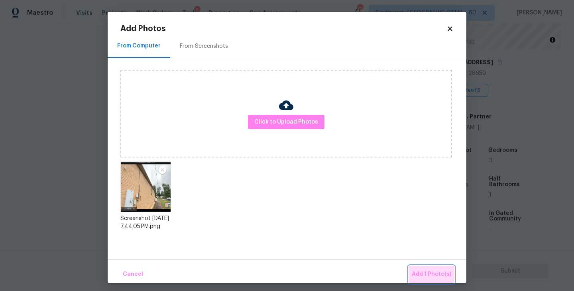
click at [432, 272] on span "Add 1 Photo(s)" at bounding box center [431, 275] width 39 height 10
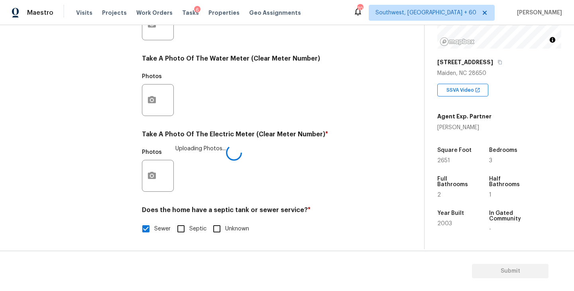
click at [339, 170] on div "Photos Uploading Photos..." at bounding box center [261, 171] width 238 height 52
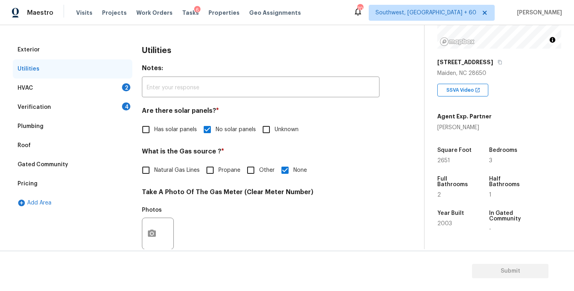
scroll to position [95, 0]
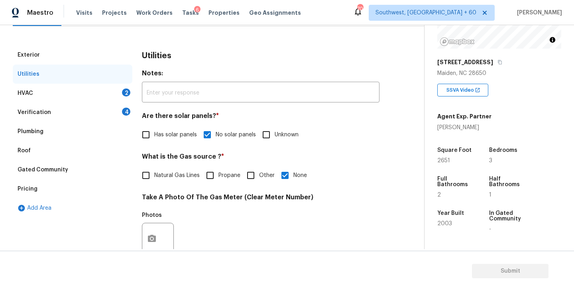
click at [89, 89] on div "HVAC 2" at bounding box center [73, 93] width 120 height 19
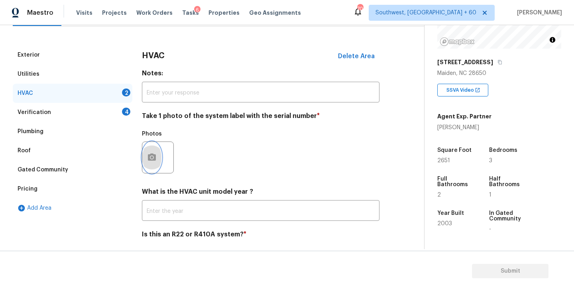
click at [157, 162] on button "button" at bounding box center [151, 157] width 19 height 31
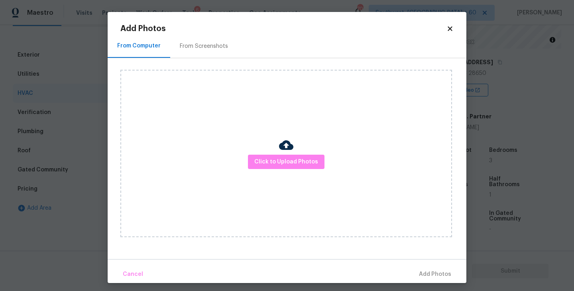
click at [284, 170] on div "Click to Upload Photos" at bounding box center [286, 154] width 332 height 168
click at [284, 162] on span "Click to Upload Photos" at bounding box center [286, 162] width 64 height 10
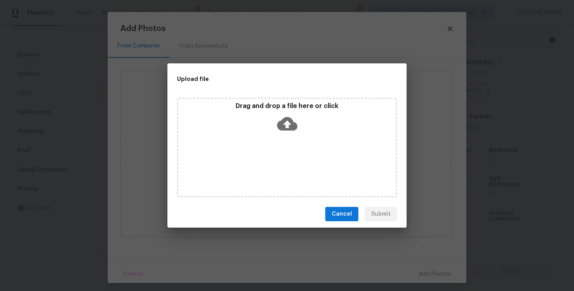
click at [284, 136] on div "Drag and drop a file here or click" at bounding box center [287, 148] width 220 height 100
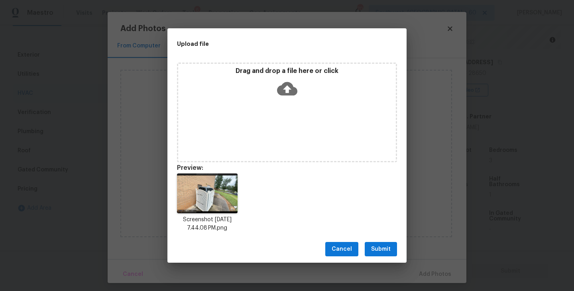
click at [379, 251] on span "Submit" at bounding box center [381, 250] width 20 height 10
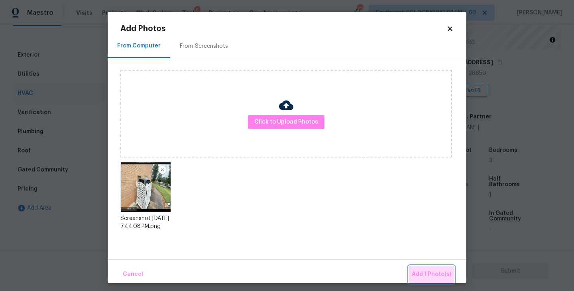
click at [419, 271] on span "Add 1 Photo(s)" at bounding box center [431, 275] width 39 height 10
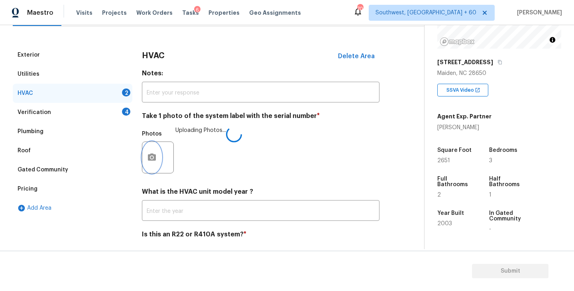
scroll to position [119, 0]
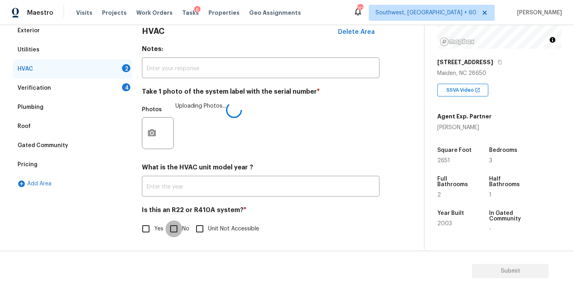
click at [179, 231] on input "No" at bounding box center [174, 229] width 17 height 17
checkbox input "true"
click at [308, 217] on h4 "Is this an R22 or R410A system? *" at bounding box center [261, 211] width 238 height 11
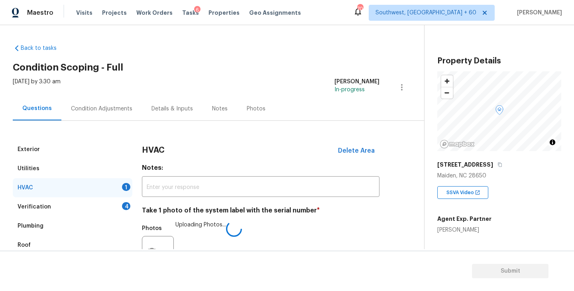
scroll to position [103, 0]
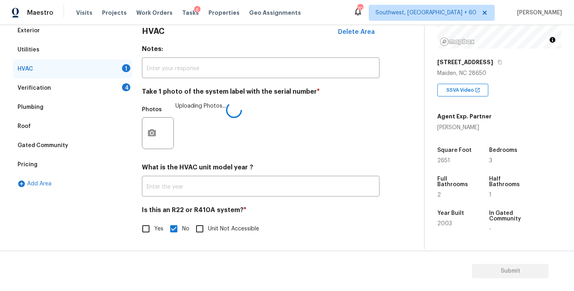
click at [327, 221] on div "Yes No Unit Not Accessible" at bounding box center [261, 229] width 238 height 17
click at [94, 86] on div "Verification 4" at bounding box center [73, 88] width 120 height 19
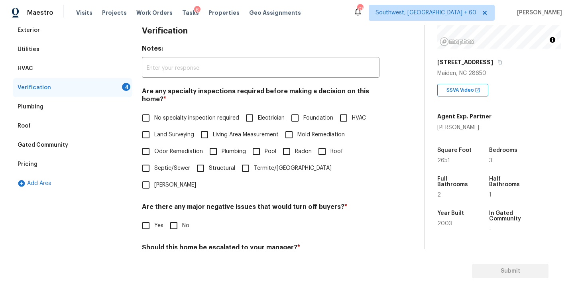
click at [213, 122] on label "No specialty inspection required" at bounding box center [189, 118] width 102 height 17
click at [154, 122] on input "No specialty inspection required" at bounding box center [146, 118] width 17 height 17
checkbox input "true"
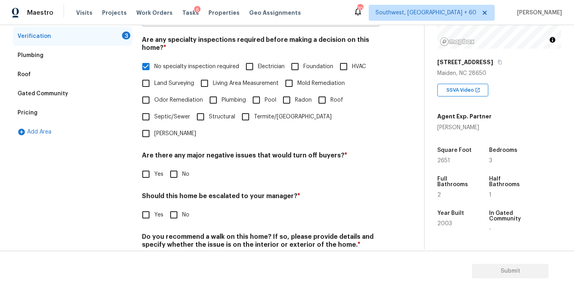
scroll to position [179, 0]
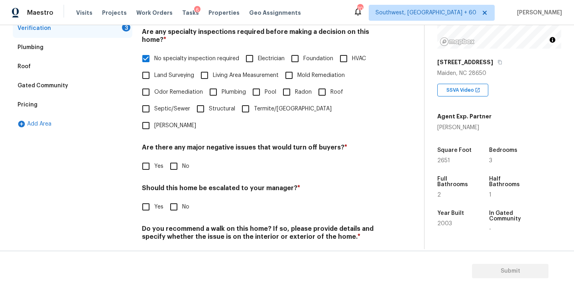
click at [171, 158] on input "No" at bounding box center [174, 166] width 17 height 17
checkbox input "true"
click at [173, 199] on input "No" at bounding box center [174, 207] width 17 height 17
checkbox input "true"
click at [173, 248] on input "No" at bounding box center [174, 256] width 17 height 17
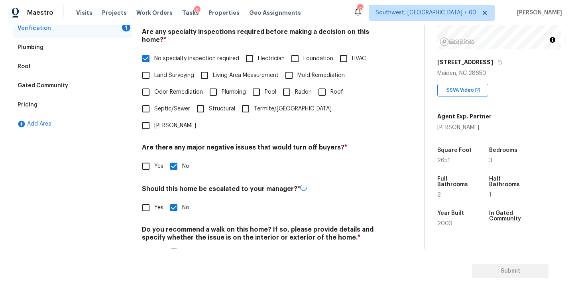
checkbox input "true"
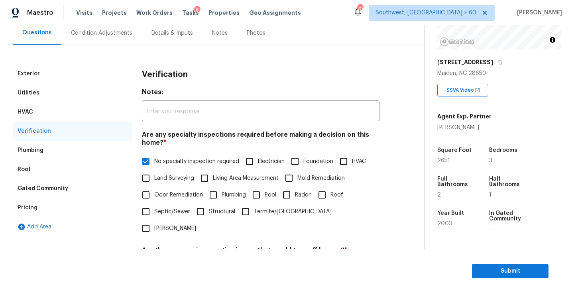
click at [108, 30] on div "Condition Adjustments" at bounding box center [101, 33] width 61 height 8
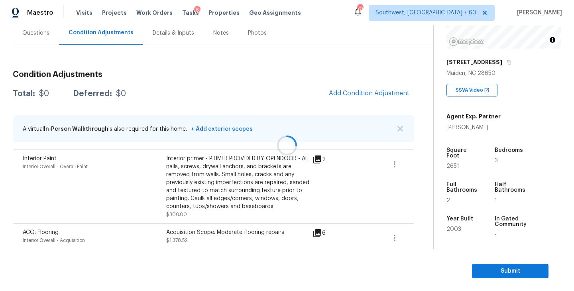
scroll to position [76, 0]
click at [507, 61] on icon "button" at bounding box center [509, 62] width 5 height 5
click at [262, 95] on div "Total: $10727.77 Deferred: $0 Add Condition Adjustment" at bounding box center [214, 94] width 402 height 18
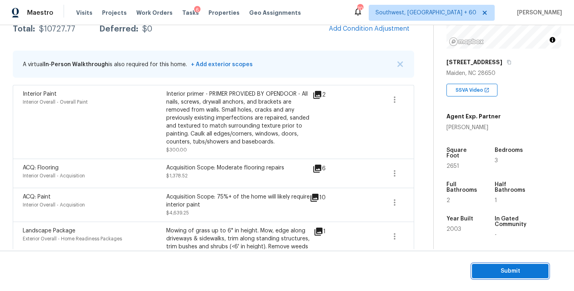
click at [495, 265] on button "Submit" at bounding box center [510, 271] width 77 height 15
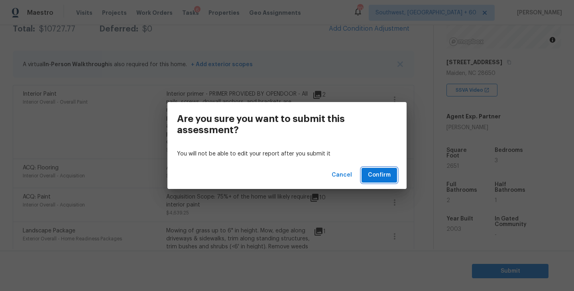
click at [384, 174] on span "Confirm" at bounding box center [379, 175] width 23 height 10
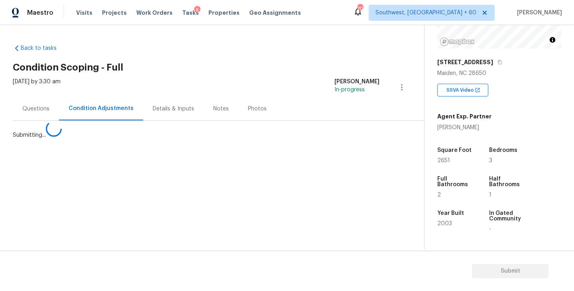
scroll to position [0, 0]
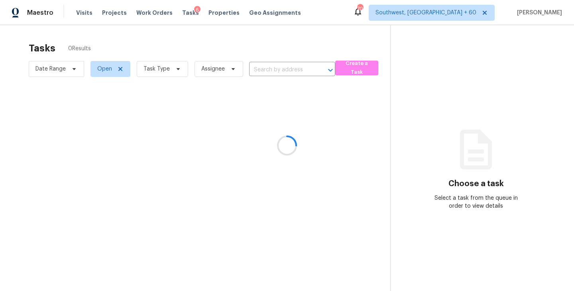
click at [163, 68] on div at bounding box center [287, 145] width 574 height 291
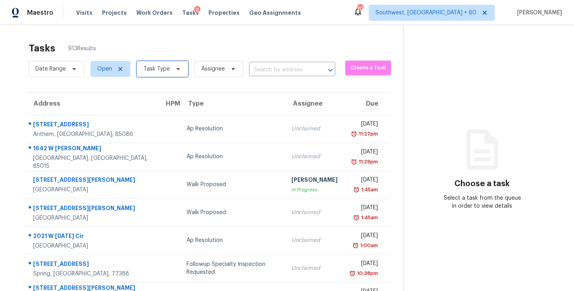
click at [163, 68] on span "Task Type" at bounding box center [157, 69] width 26 height 8
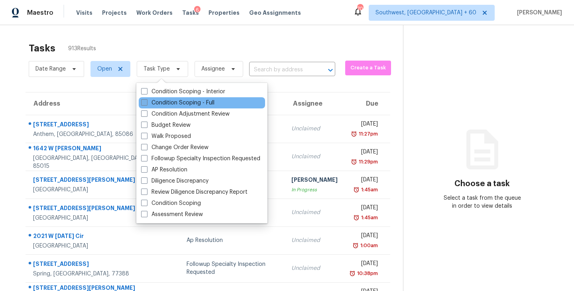
click at [173, 103] on label "Condition Scoping - Full" at bounding box center [177, 103] width 73 height 8
click at [146, 103] on input "Condition Scoping - Full" at bounding box center [143, 101] width 5 height 5
checkbox input "true"
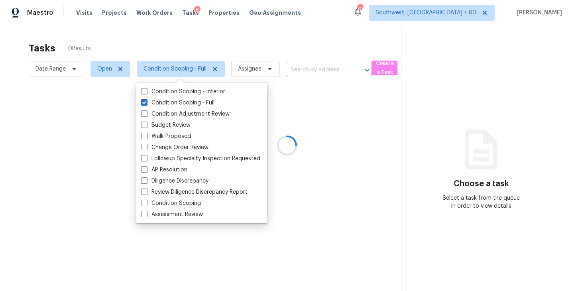
click at [269, 33] on div at bounding box center [287, 145] width 574 height 291
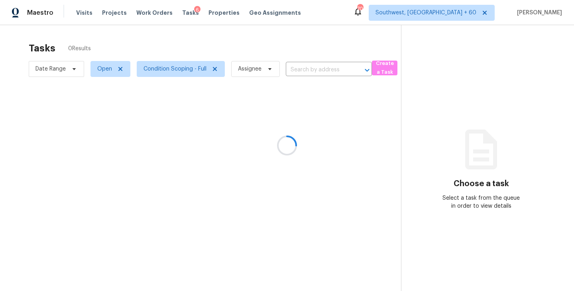
click at [252, 63] on div at bounding box center [287, 145] width 574 height 291
click at [251, 67] on div at bounding box center [287, 145] width 574 height 291
click at [250, 70] on div at bounding box center [287, 145] width 574 height 291
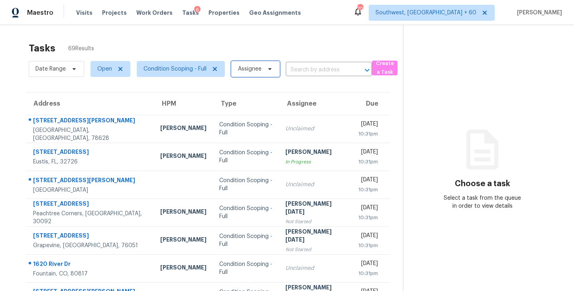
click at [250, 70] on span "Assignee" at bounding box center [250, 69] width 24 height 8
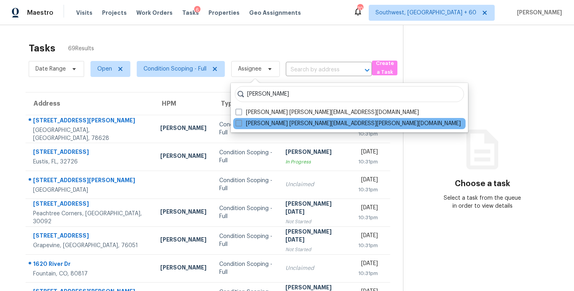
type input "sakthivel"
click at [280, 124] on label "Sakthivel Chandran sakthivel.chandran@opendoor.com" at bounding box center [348, 124] width 225 height 8
click at [241, 124] on input "Sakthivel Chandran sakthivel.chandran@opendoor.com" at bounding box center [238, 122] width 5 height 5
checkbox input "true"
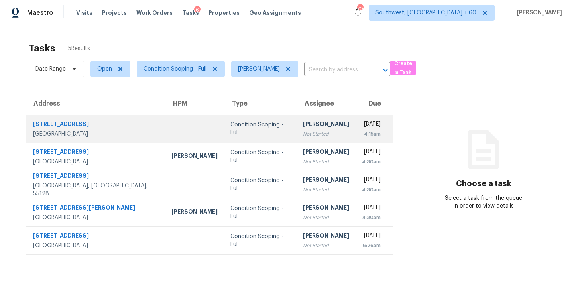
click at [303, 131] on div "Not Started" at bounding box center [326, 134] width 46 height 8
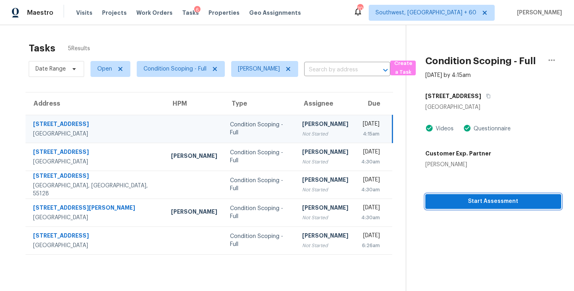
click at [447, 199] on span "Start Assessment" at bounding box center [493, 202] width 123 height 10
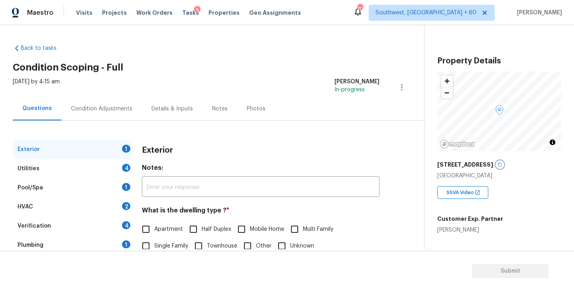
click at [498, 163] on icon "button" at bounding box center [500, 164] width 5 height 5
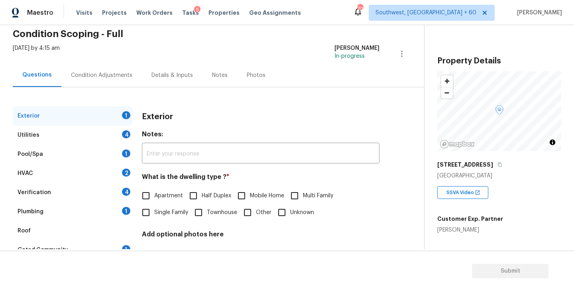
click at [171, 209] on span "Single Family" at bounding box center [171, 213] width 34 height 8
click at [154, 209] on input "Single Family" at bounding box center [146, 212] width 17 height 17
checkbox input "true"
click at [108, 136] on div "Utilities 4" at bounding box center [73, 135] width 120 height 19
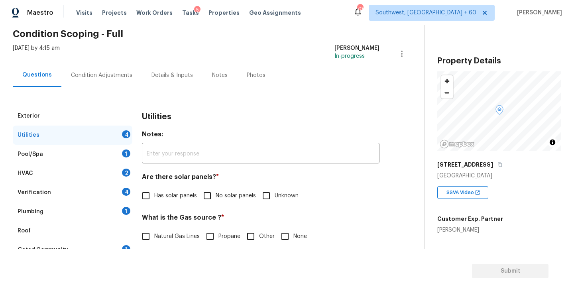
click at [241, 198] on span "No solar panels" at bounding box center [236, 196] width 40 height 8
click at [216, 198] on input "No solar panels" at bounding box center [207, 195] width 17 height 17
checkbox input "true"
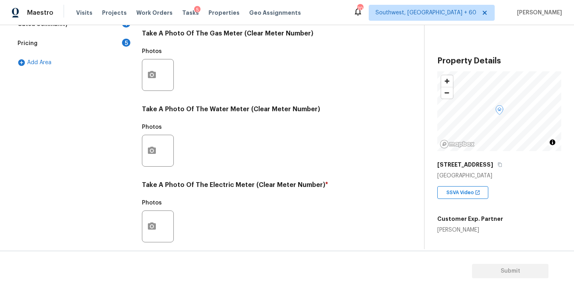
scroll to position [309, 0]
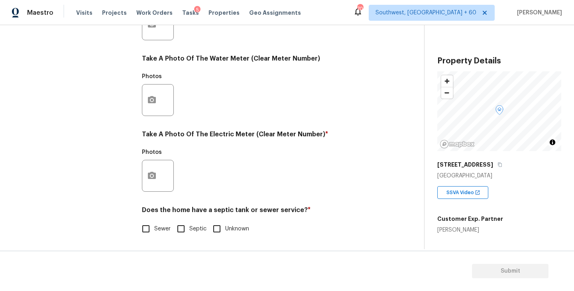
click at [157, 227] on span "Sewer" at bounding box center [162, 229] width 16 height 8
click at [154, 227] on input "Sewer" at bounding box center [146, 229] width 17 height 17
checkbox input "true"
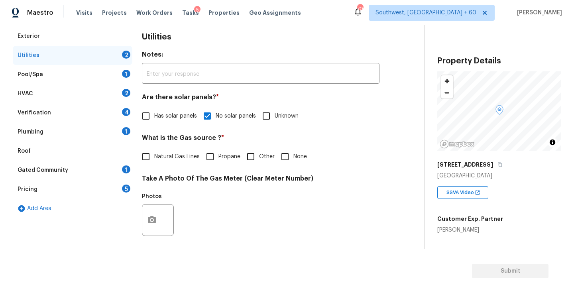
scroll to position [73, 0]
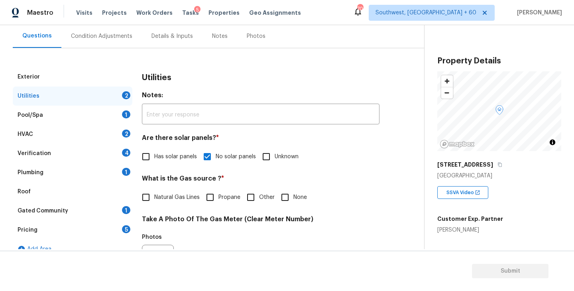
click at [89, 171] on div "Plumbing 1" at bounding box center [73, 172] width 120 height 19
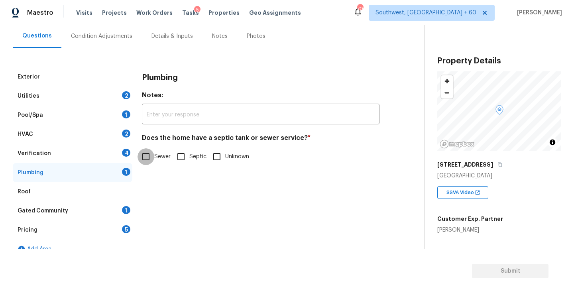
click at [154, 163] on input "Sewer" at bounding box center [146, 156] width 17 height 17
checkbox input "true"
click at [92, 201] on div "Roof" at bounding box center [73, 191] width 120 height 19
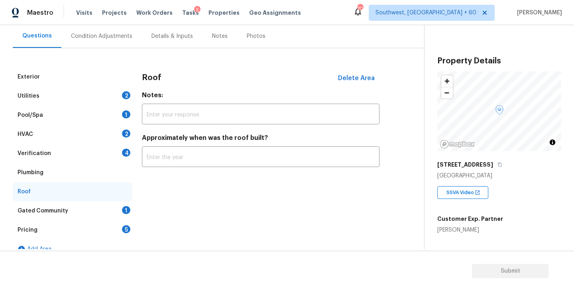
click at [97, 206] on div "Gated Community 1" at bounding box center [73, 210] width 120 height 19
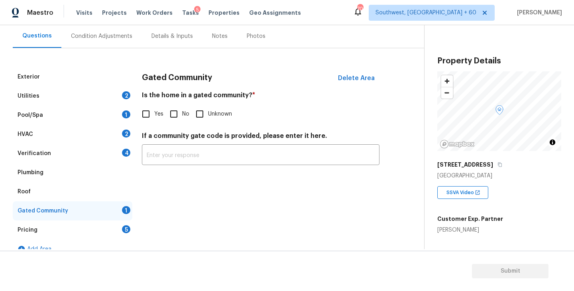
click at [185, 105] on div "Is the home in a gated community? * Yes No Unknown" at bounding box center [261, 106] width 238 height 31
click at [177, 113] on input "No" at bounding box center [174, 114] width 17 height 17
checkbox input "true"
click at [110, 28] on div "Condition Adjustments" at bounding box center [101, 36] width 81 height 24
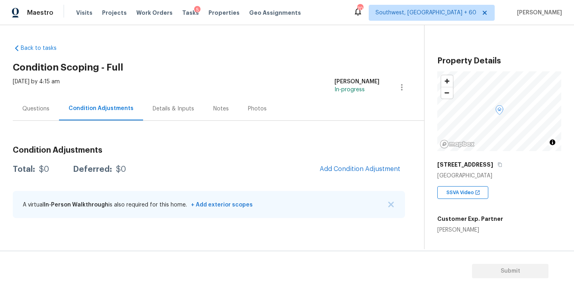
click at [266, 75] on div "Back to tasks Condition Scoping - Full Thu, Oct 02 2025 by 4:15 am Sakthivel Ch…" at bounding box center [219, 133] width 412 height 190
click at [332, 166] on span "Add Condition Adjustment" at bounding box center [360, 169] width 81 height 7
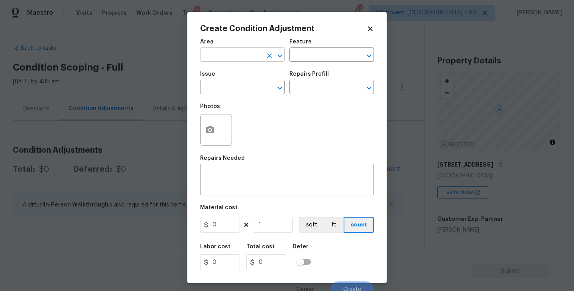
click at [232, 51] on input "text" at bounding box center [231, 55] width 62 height 12
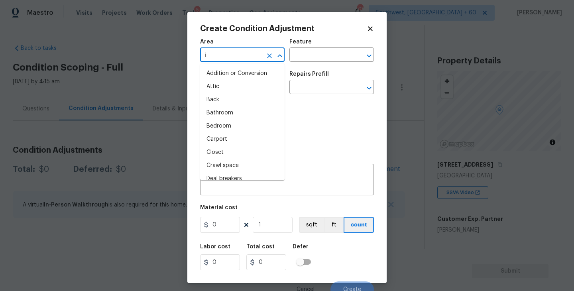
type input "in"
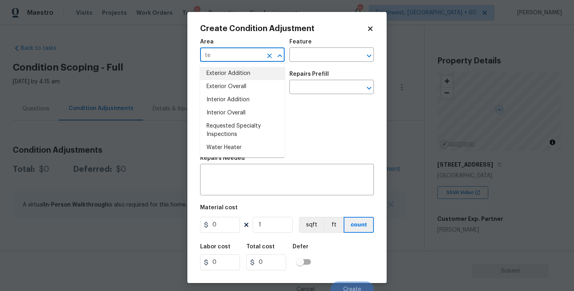
type input "t"
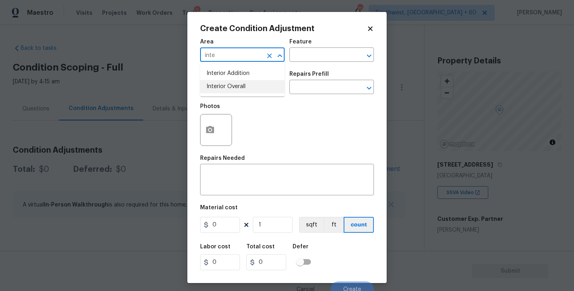
click at [243, 84] on li "Interior Overall" at bounding box center [242, 86] width 85 height 13
type input "Interior Overall"
click at [294, 65] on div "Area Interior Overall ​ Feature ​" at bounding box center [287, 50] width 174 height 32
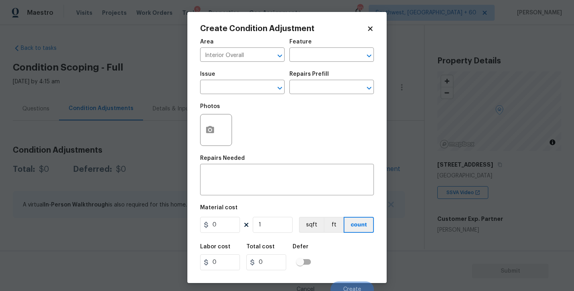
click at [298, 63] on div "Area Interior Overall ​ Feature ​" at bounding box center [287, 50] width 174 height 32
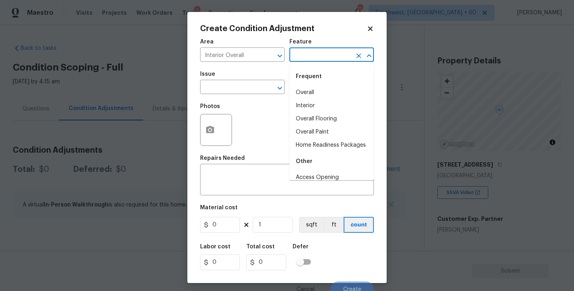
click at [305, 57] on input "text" at bounding box center [321, 55] width 62 height 12
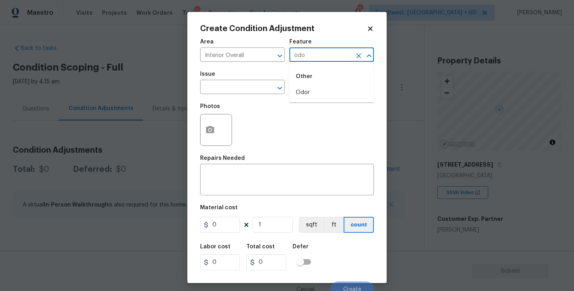
click at [314, 99] on li "Odor" at bounding box center [332, 92] width 85 height 13
type input "Odor"
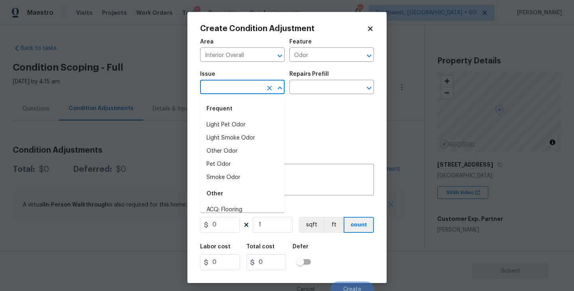
click at [236, 83] on input "text" at bounding box center [231, 88] width 62 height 12
click at [231, 161] on li "Pet Odor" at bounding box center [242, 164] width 85 height 13
type input "Pet Odor"
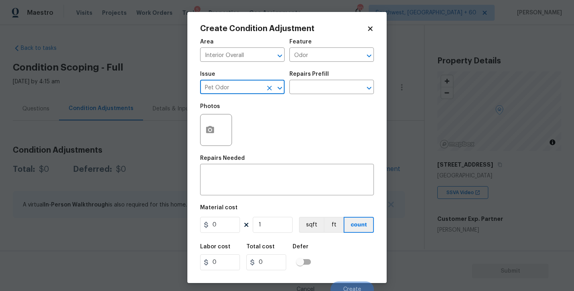
click at [319, 77] on h5 "Repairs Prefill" at bounding box center [309, 74] width 39 height 6
click at [319, 89] on input "text" at bounding box center [321, 88] width 62 height 12
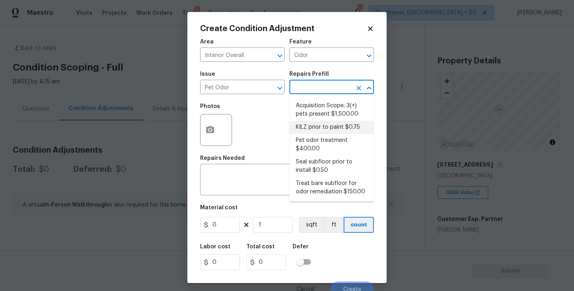
click at [317, 123] on li "KILZ prior to paint $0.75" at bounding box center [332, 127] width 85 height 13
type textarea "Apply odor blocking kilz primer prior to paint for odor in home."
type input "0.75"
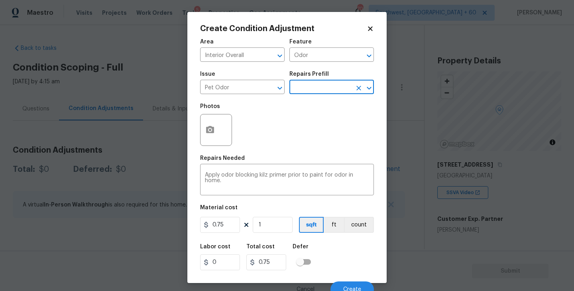
click at [338, 83] on input "text" at bounding box center [321, 88] width 62 height 12
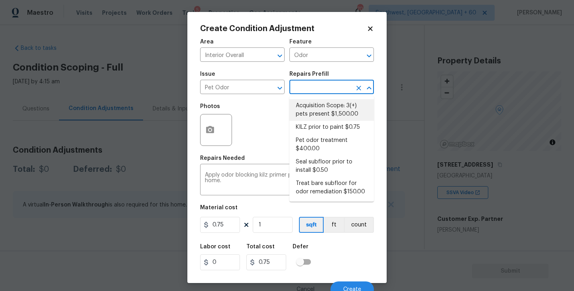
click at [327, 106] on li "Acquisition Scope: 3(+) pets present $1,500.00" at bounding box center [332, 110] width 85 height 22
type textarea "Acquisition Scope: 3(+) pets present"
type input "1500"
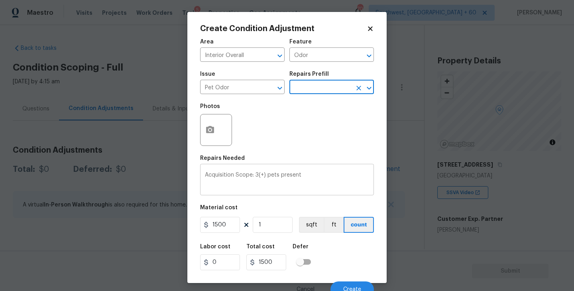
scroll to position [7, 0]
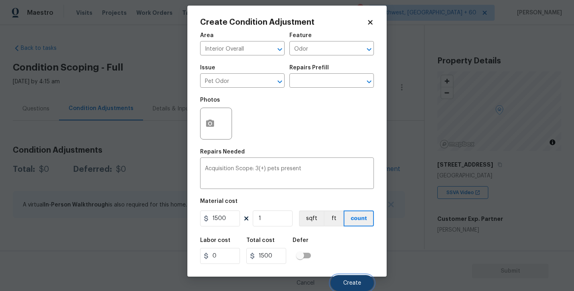
click at [358, 278] on button "Create" at bounding box center [352, 283] width 43 height 16
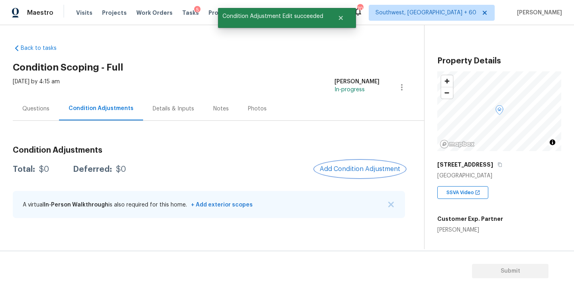
scroll to position [0, 0]
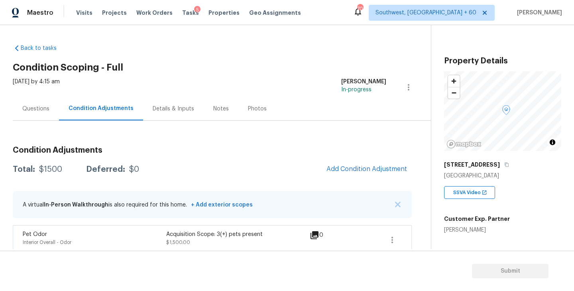
click at [347, 153] on h3 "Condition Adjustments" at bounding box center [212, 150] width 399 height 8
click at [347, 169] on span "Add Condition Adjustment" at bounding box center [367, 169] width 81 height 7
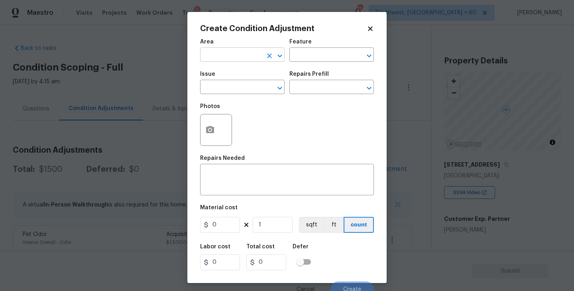
click at [233, 57] on input "text" at bounding box center [231, 55] width 62 height 12
click at [243, 93] on ul "Exterior Addition Exterior Overall" at bounding box center [242, 80] width 85 height 33
click at [258, 89] on li "Exterior Overall" at bounding box center [242, 86] width 85 height 13
type input "Exterior Overall"
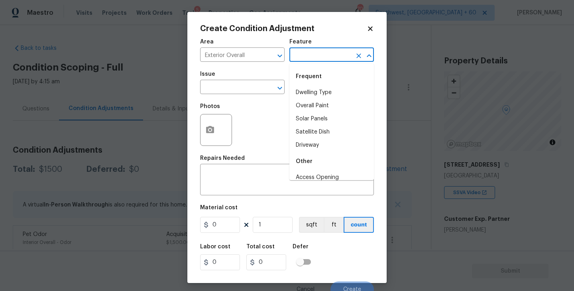
click at [317, 58] on input "text" at bounding box center [321, 55] width 62 height 12
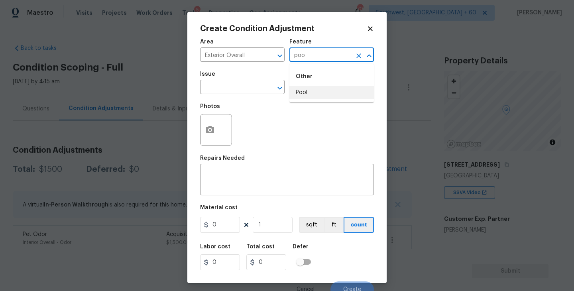
drag, startPoint x: 314, startPoint y: 93, endPoint x: 306, endPoint y: 92, distance: 8.0
click at [314, 93] on li "Pool" at bounding box center [332, 92] width 85 height 13
type input "Pool"
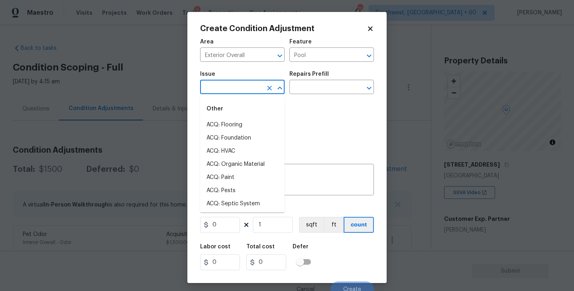
click at [245, 91] on input "text" at bounding box center [231, 88] width 62 height 12
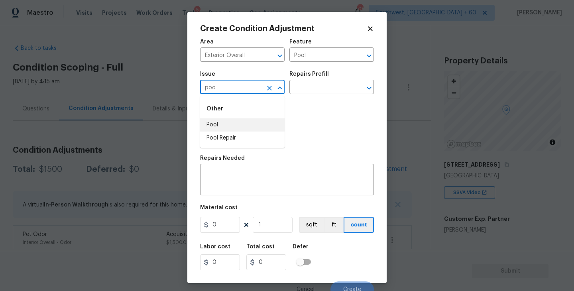
click at [233, 132] on li "Pool Repair" at bounding box center [242, 138] width 85 height 13
type input "Pool Repair"
click at [227, 187] on textarea at bounding box center [287, 180] width 164 height 17
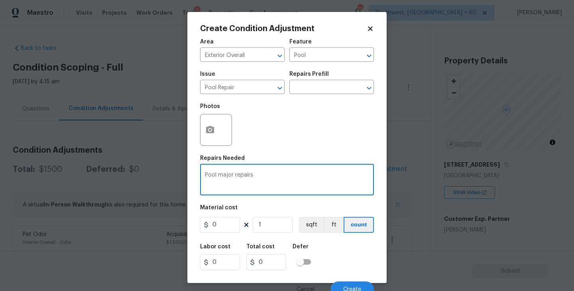
type textarea "Pool major repairs"
drag, startPoint x: 229, startPoint y: 218, endPoint x: 184, endPoint y: 223, distance: 44.9
click at [184, 223] on div "Create Condition Adjustment Area Exterior Overall ​ Feature Pool ​ Issue Pool R…" at bounding box center [287, 145] width 574 height 291
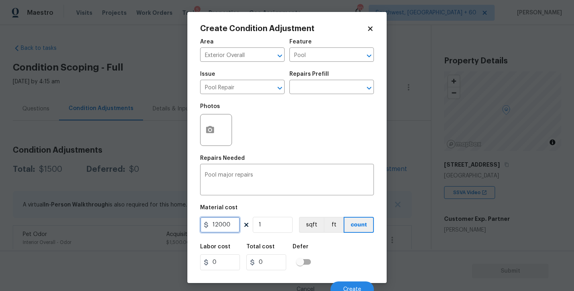
type input "12000"
click at [214, 130] on icon "button" at bounding box center [210, 130] width 10 height 10
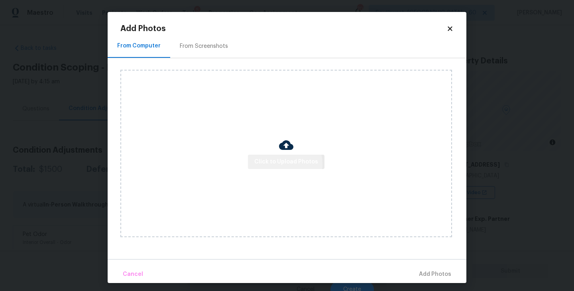
click at [284, 164] on span "Click to Upload Photos" at bounding box center [286, 162] width 64 height 10
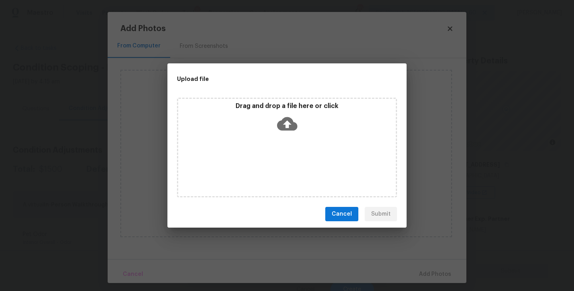
click at [292, 115] on icon at bounding box center [287, 124] width 20 height 20
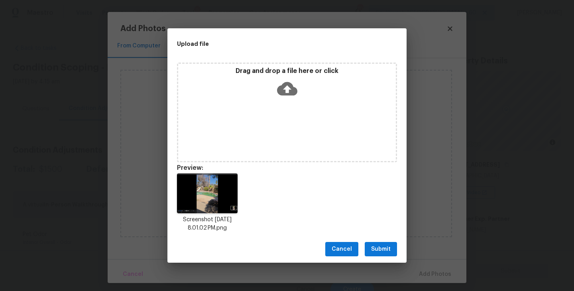
click at [386, 248] on span "Submit" at bounding box center [381, 250] width 20 height 10
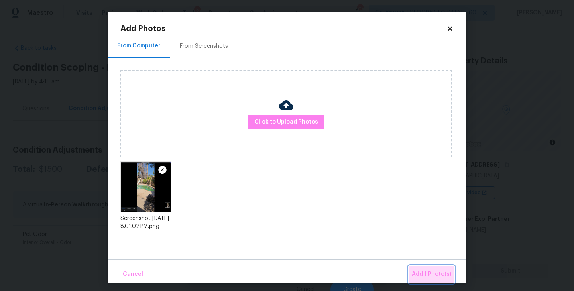
click at [419, 270] on span "Add 1 Photo(s)" at bounding box center [431, 275] width 39 height 10
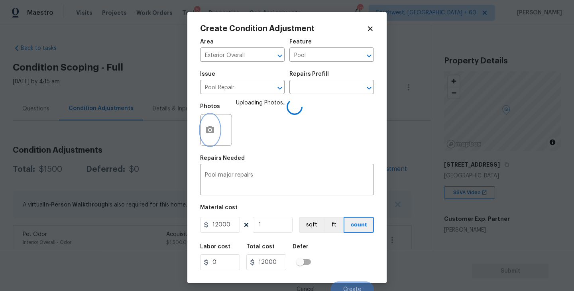
scroll to position [7, 0]
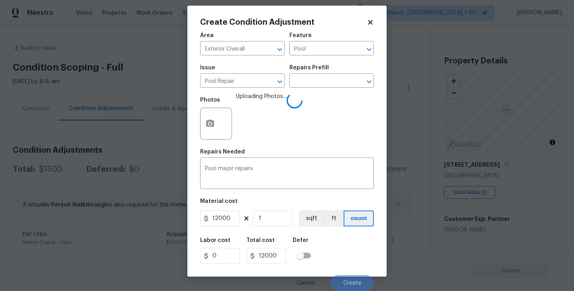
click at [328, 244] on div "Labor cost 0 Total cost 12000 Defer" at bounding box center [287, 251] width 174 height 36
click at [335, 246] on div "Labor cost 0 Total cost 12000 Defer" at bounding box center [287, 251] width 174 height 36
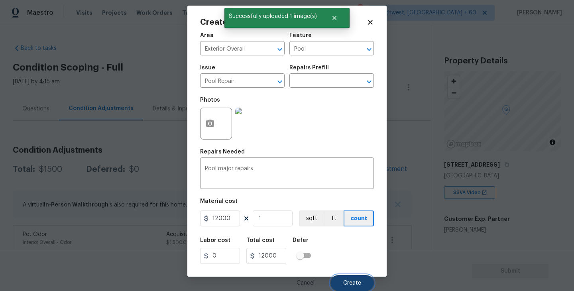
click at [353, 284] on span "Create" at bounding box center [352, 283] width 18 height 6
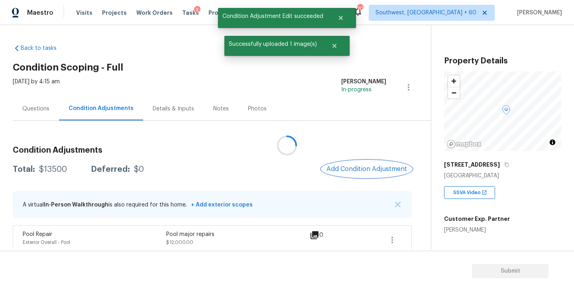
scroll to position [37, 0]
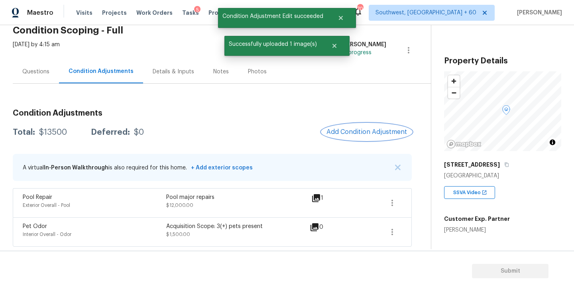
click at [376, 130] on span "Add Condition Adjustment" at bounding box center [367, 131] width 81 height 7
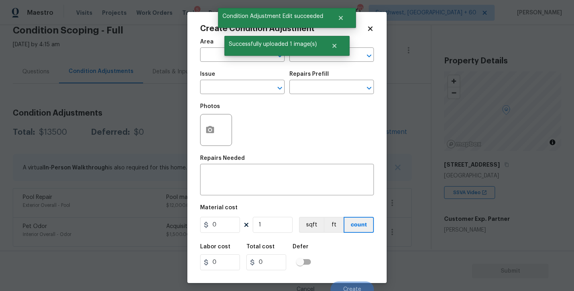
click at [218, 63] on span "Area ​" at bounding box center [242, 50] width 85 height 32
click at [218, 62] on span "Area ​" at bounding box center [242, 50] width 85 height 32
click at [223, 55] on input "text" at bounding box center [231, 55] width 62 height 12
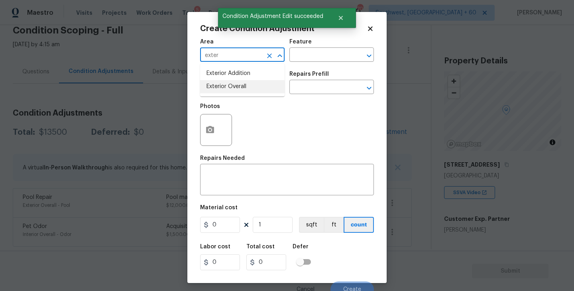
click at [231, 84] on li "Exterior Overall" at bounding box center [242, 86] width 85 height 13
type input "Exterior Overall"
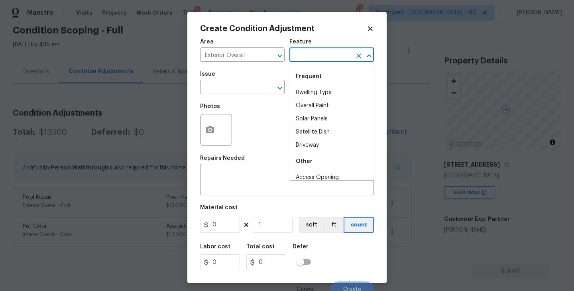
click at [308, 59] on input "text" at bounding box center [321, 55] width 62 height 12
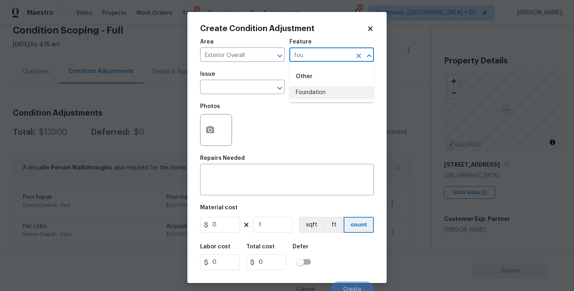
click at [315, 96] on li "Foundation" at bounding box center [332, 92] width 85 height 13
type input "Foundation"
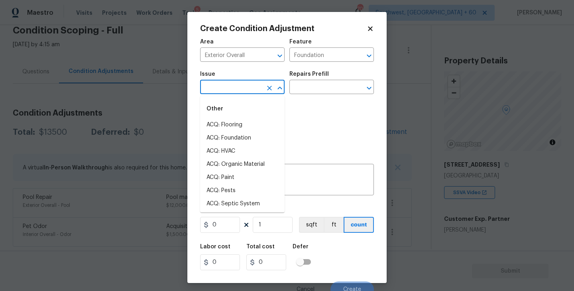
click at [250, 88] on input "text" at bounding box center [231, 88] width 62 height 12
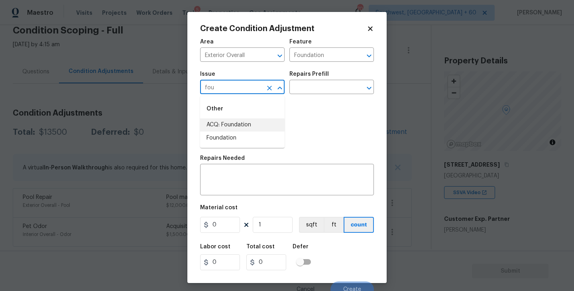
click at [244, 124] on li "ACQ: Foundation" at bounding box center [242, 124] width 85 height 13
type input "ACQ: Foundation"
click at [326, 93] on input "text" at bounding box center [321, 88] width 62 height 12
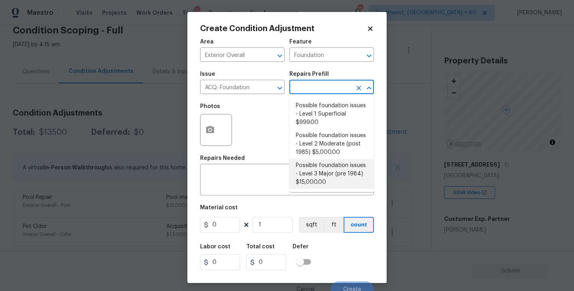
click at [337, 175] on li "Possible foundation issues - Level 3 Major (pre 1984) $15,000.00" at bounding box center [332, 174] width 85 height 30
type input "Acquisition"
type textarea "Possible foundation issues - Level 3 Major: Disclaimer: This is NOT a technical…"
type input "15000"
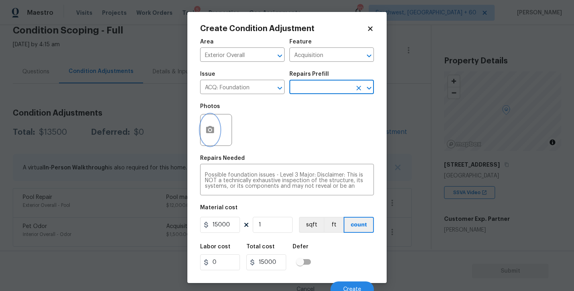
click at [204, 131] on button "button" at bounding box center [210, 129] width 19 height 31
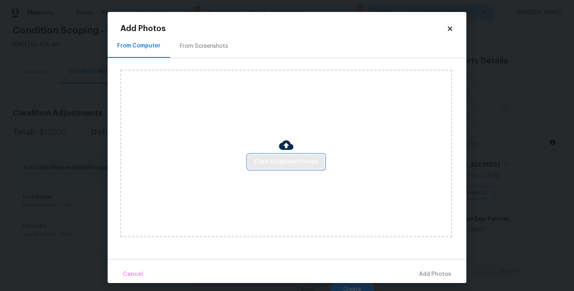
click at [259, 155] on button "Click to Upload Photos" at bounding box center [286, 162] width 77 height 15
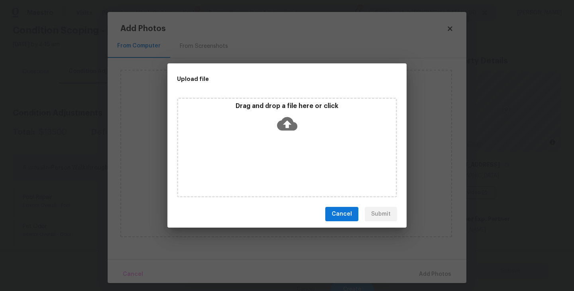
click at [275, 136] on div "Drag and drop a file here or click" at bounding box center [287, 148] width 220 height 100
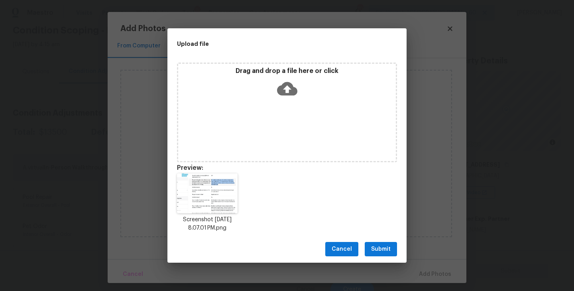
click at [383, 255] on button "Submit" at bounding box center [381, 249] width 32 height 15
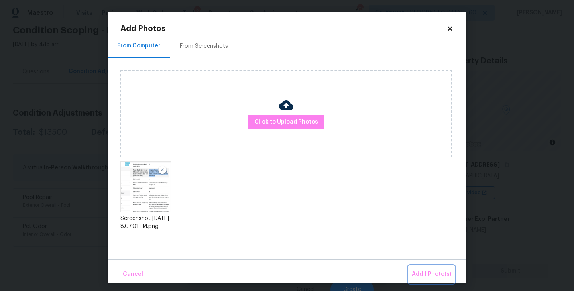
click at [412, 271] on button "Add 1 Photo(s)" at bounding box center [432, 274] width 46 height 17
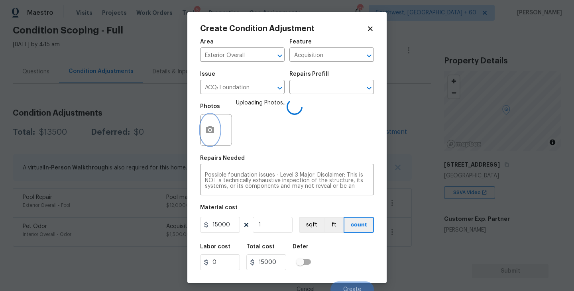
scroll to position [7, 0]
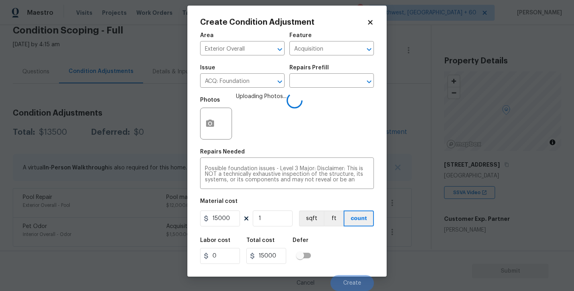
click at [342, 241] on div "Labor cost 0 Total cost 15000 Defer" at bounding box center [287, 251] width 174 height 36
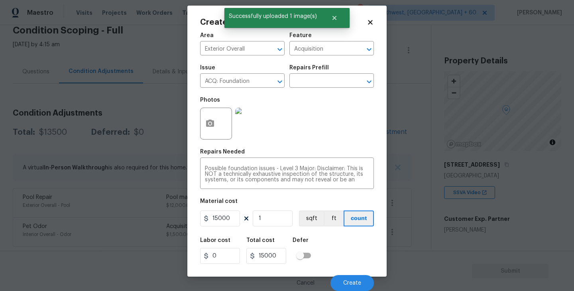
click at [342, 246] on div "Labor cost 0 Total cost 15000 Defer" at bounding box center [287, 251] width 174 height 36
click at [344, 246] on div "Labor cost 0 Total cost 15000 Defer" at bounding box center [287, 251] width 174 height 36
click at [351, 281] on span "Create" at bounding box center [352, 283] width 18 height 6
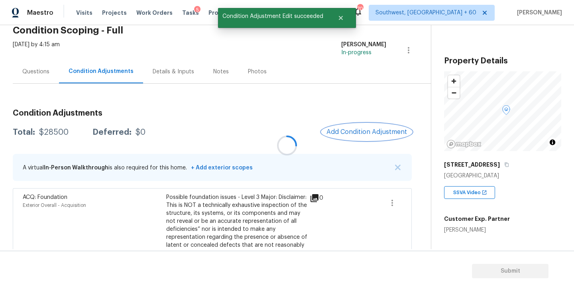
scroll to position [0, 0]
click at [43, 73] on div "Questions" at bounding box center [35, 72] width 27 height 8
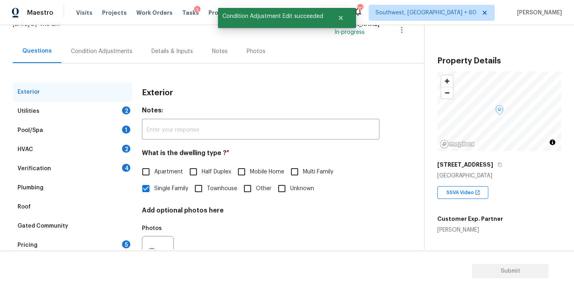
scroll to position [73, 0]
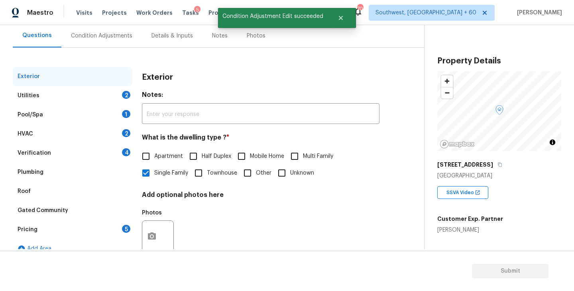
click at [86, 98] on div "Utilities 2" at bounding box center [73, 95] width 120 height 19
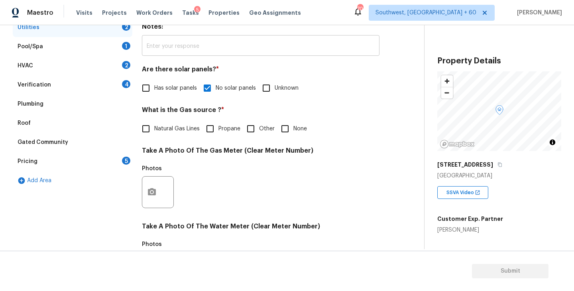
scroll to position [40, 0]
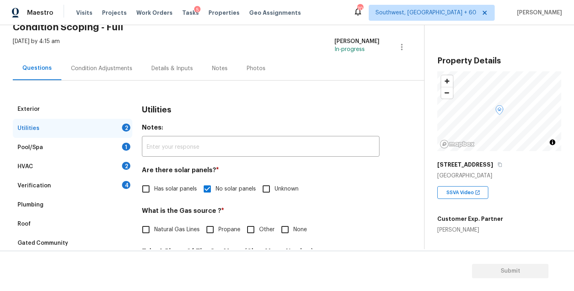
click at [48, 186] on div "Verification" at bounding box center [35, 186] width 34 height 8
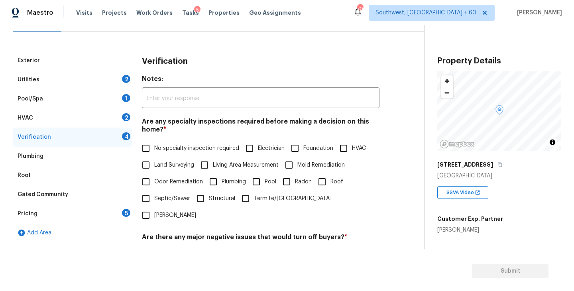
scroll to position [120, 0]
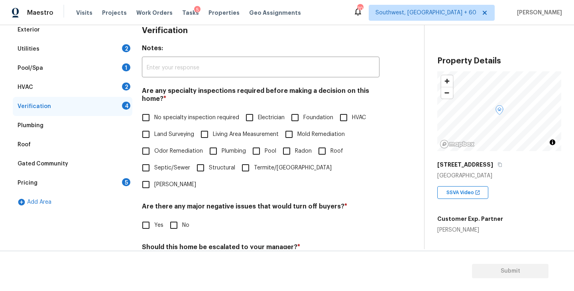
click at [312, 129] on label "Mold Remediation" at bounding box center [313, 134] width 64 height 17
click at [298, 129] on input "Mold Remediation" at bounding box center [289, 134] width 17 height 17
checkbox input "true"
click at [310, 118] on span "Foundation" at bounding box center [319, 118] width 30 height 8
click at [304, 118] on input "Foundation" at bounding box center [295, 117] width 17 height 17
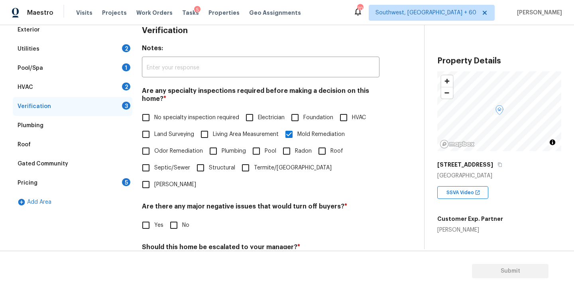
checkbox input "true"
click at [297, 138] on input "Mold Remediation" at bounding box center [289, 135] width 17 height 17
checkbox input "false"
click at [264, 154] on input "Pool" at bounding box center [256, 151] width 17 height 17
checkbox input "true"
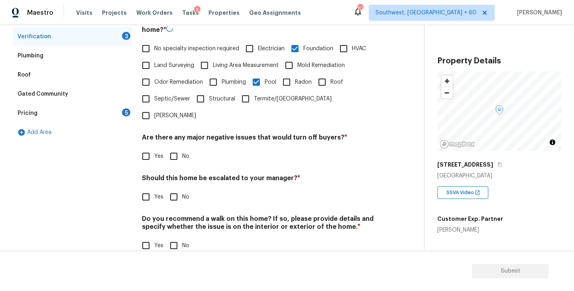
scroll to position [189, 0]
click at [176, 148] on input "No" at bounding box center [174, 156] width 17 height 17
checkbox input "true"
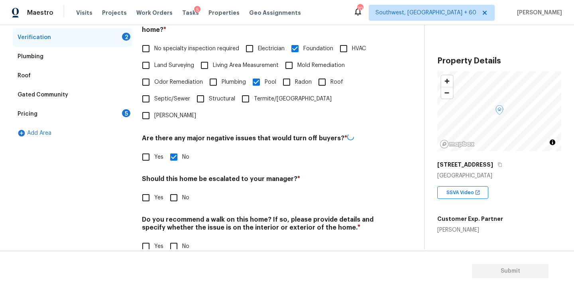
click at [174, 238] on input "No" at bounding box center [174, 246] width 17 height 17
checkbox input "true"
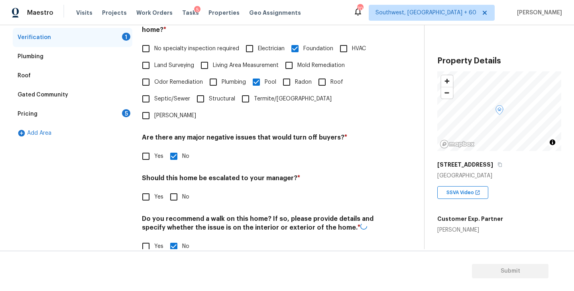
click at [143, 189] on input "Yes" at bounding box center [146, 197] width 17 height 17
checkbox input "true"
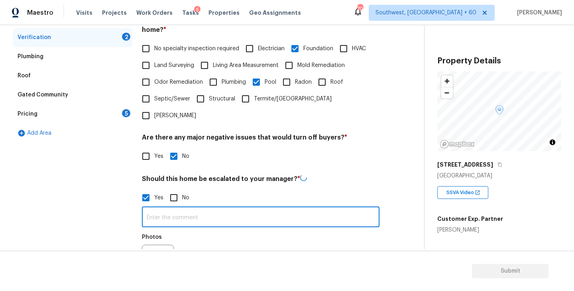
click at [188, 209] on input "text" at bounding box center [261, 218] width 238 height 19
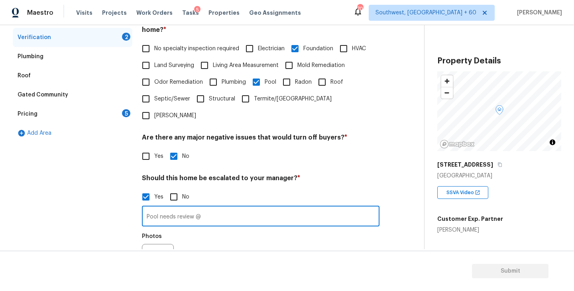
type input "Pool needs review @"
click at [152, 255] on icon "button" at bounding box center [152, 260] width 10 height 10
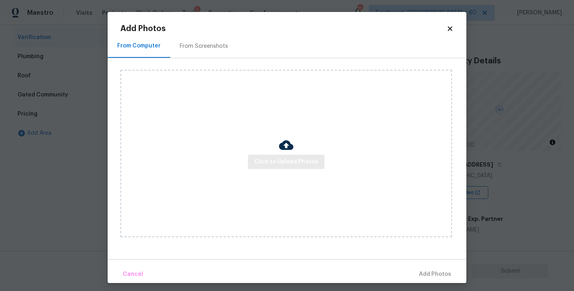
click at [292, 168] on div "Click to Upload Photos" at bounding box center [286, 154] width 332 height 168
click at [295, 161] on span "Click to Upload Photos" at bounding box center [286, 162] width 64 height 10
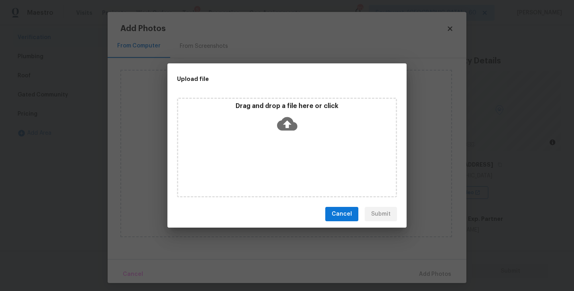
click at [288, 114] on icon at bounding box center [287, 124] width 20 height 20
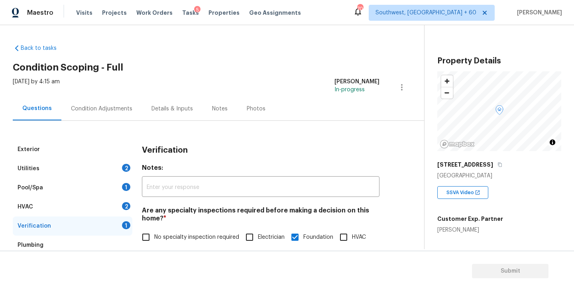
scroll to position [199, 0]
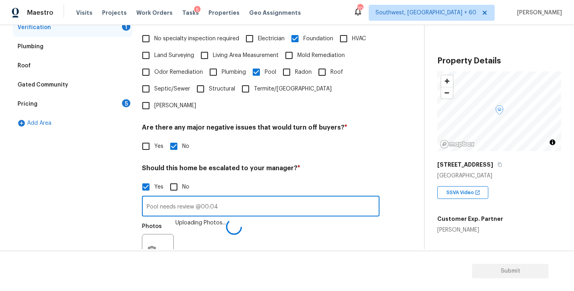
click at [290, 219] on div "Photos Uploading Photos..." at bounding box center [261, 245] width 238 height 52
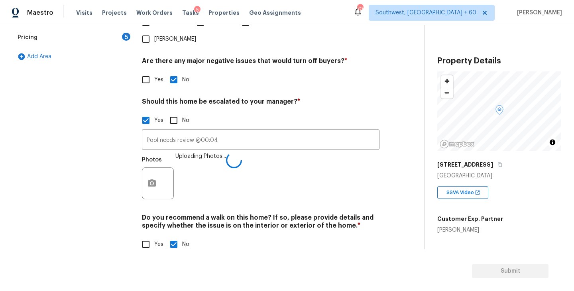
scroll to position [264, 0]
click at [284, 168] on div "Photos" at bounding box center [261, 179] width 238 height 52
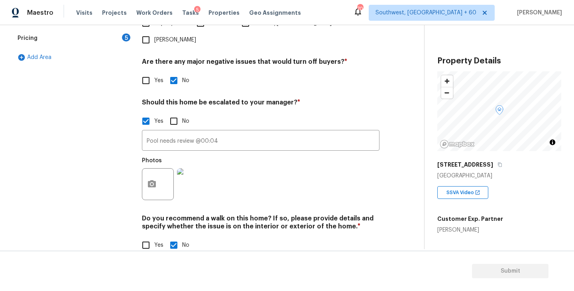
click at [315, 153] on div "Photos" at bounding box center [261, 179] width 238 height 52
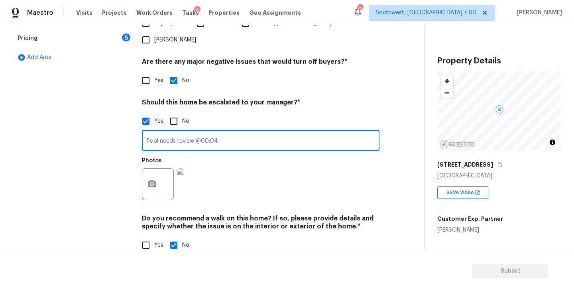
click at [226, 132] on input "Pool needs review @00:04" at bounding box center [261, 141] width 238 height 19
click at [267, 132] on input "Pool needs review @00:04, Agent mentioned foundation" at bounding box center [261, 141] width 238 height 19
type input "Pool needs review @00:04, Agent mentioned fair condition for foundation"
click at [305, 175] on div "Photos" at bounding box center [261, 179] width 238 height 52
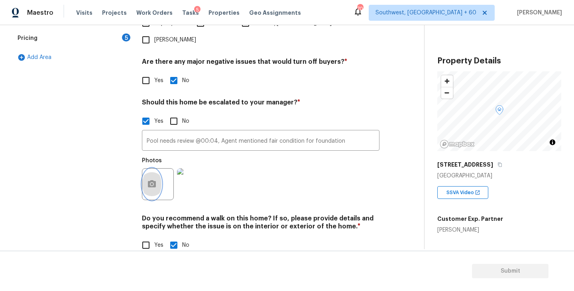
click at [152, 180] on icon "button" at bounding box center [152, 183] width 8 height 7
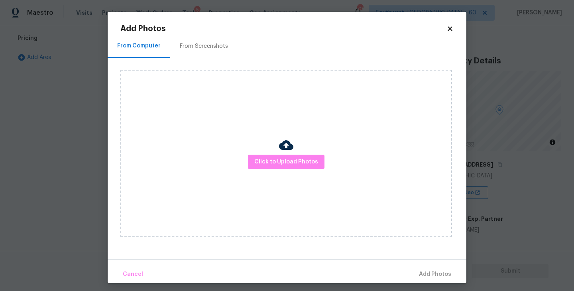
click at [248, 152] on div "Click to Upload Photos" at bounding box center [286, 154] width 332 height 168
click at [274, 166] on span "Click to Upload Photos" at bounding box center [286, 162] width 64 height 10
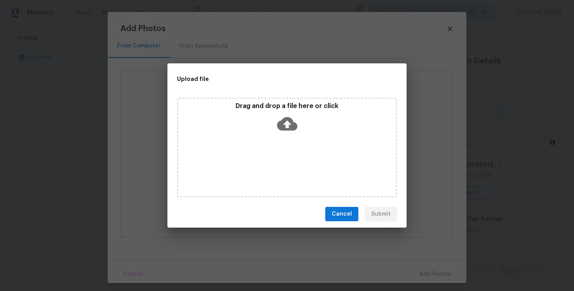
drag, startPoint x: 274, startPoint y: 166, endPoint x: 285, endPoint y: 130, distance: 37.4
click at [285, 130] on icon at bounding box center [287, 124] width 20 height 20
click at [336, 216] on span "Cancel" at bounding box center [342, 214] width 20 height 10
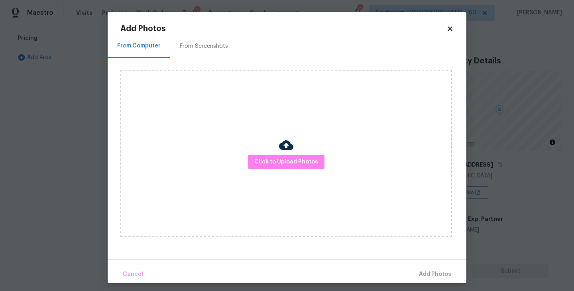
click at [528, 191] on body "Maestro Visits Projects Work Orders Tasks 5 Properties Geo Assignments 700 Sout…" at bounding box center [287, 145] width 574 height 291
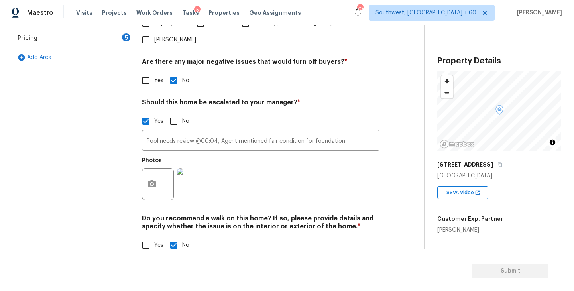
click at [139, 168] on div "Exterior Utilities 2 Pool/Spa 1 HVAC 2 Verification Plumbing Roof Gated Communi…" at bounding box center [209, 70] width 392 height 388
click at [222, 168] on div "Photos" at bounding box center [261, 179] width 238 height 52
click at [159, 169] on button "button" at bounding box center [151, 184] width 19 height 31
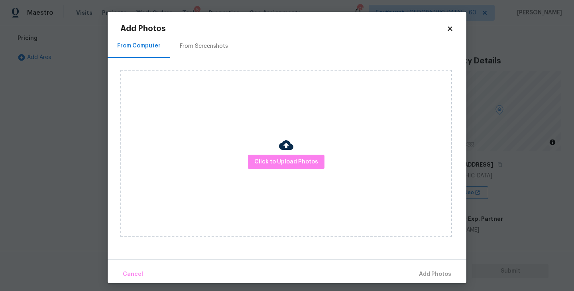
click at [227, 162] on div "Click to Upload Photos" at bounding box center [286, 154] width 332 height 168
click at [274, 160] on span "Click to Upload Photos" at bounding box center [286, 162] width 64 height 10
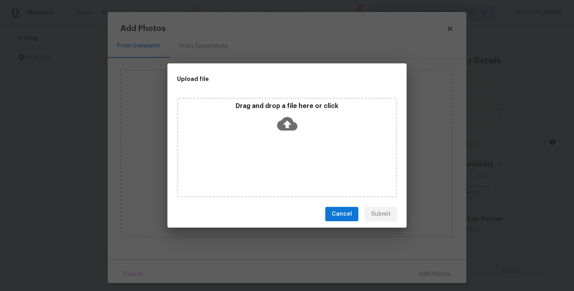
click at [282, 137] on div "Drag and drop a file here or click" at bounding box center [287, 148] width 220 height 100
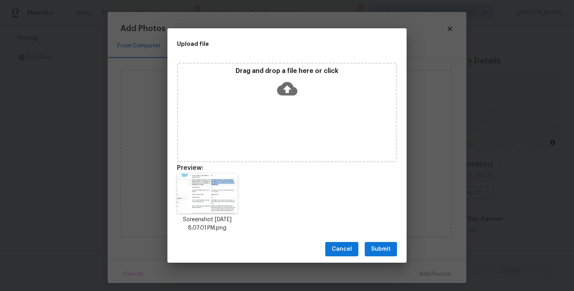
click at [379, 245] on span "Submit" at bounding box center [381, 250] width 20 height 10
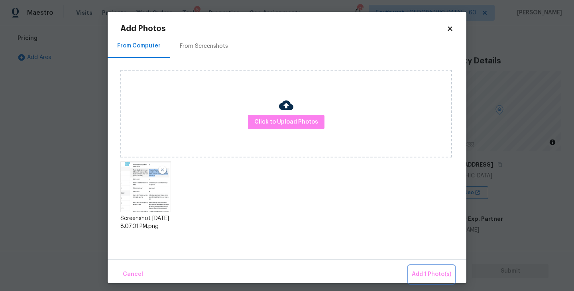
click at [424, 270] on span "Add 1 Photo(s)" at bounding box center [431, 275] width 39 height 10
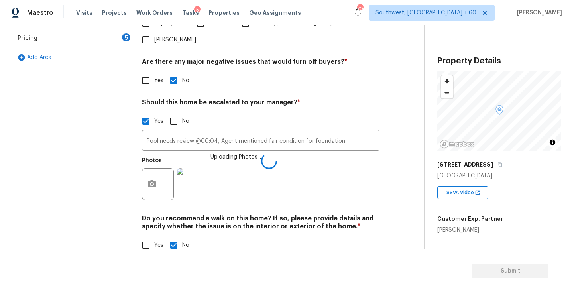
click at [377, 215] on h4 "Do you recommend a walk on this home? If so, please provide details and specify…" at bounding box center [261, 224] width 238 height 19
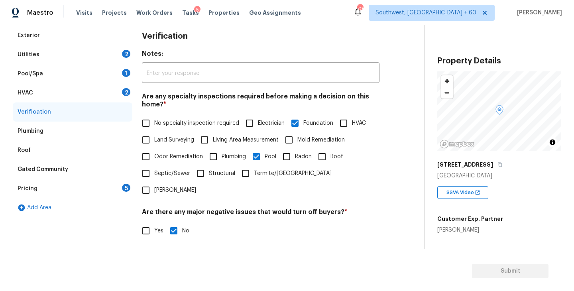
scroll to position [0, 0]
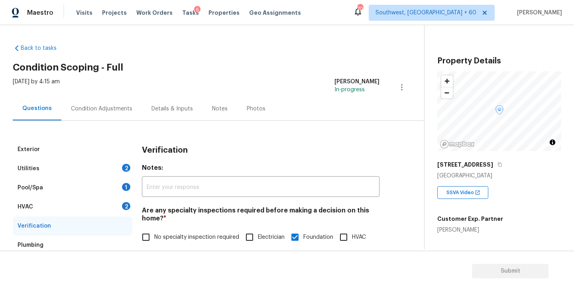
click at [123, 119] on div "Condition Adjustments" at bounding box center [101, 109] width 81 height 24
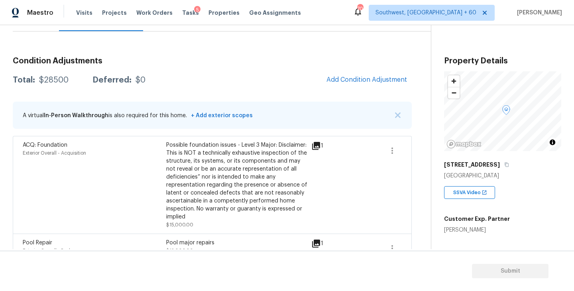
scroll to position [85, 0]
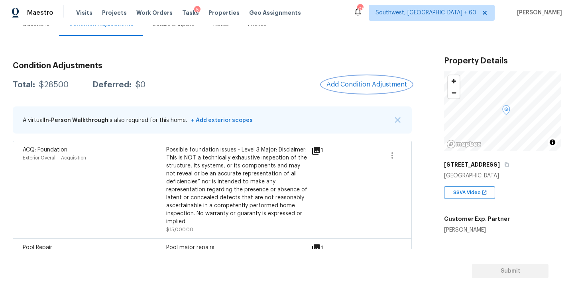
click at [359, 86] on span "Add Condition Adjustment" at bounding box center [367, 84] width 81 height 7
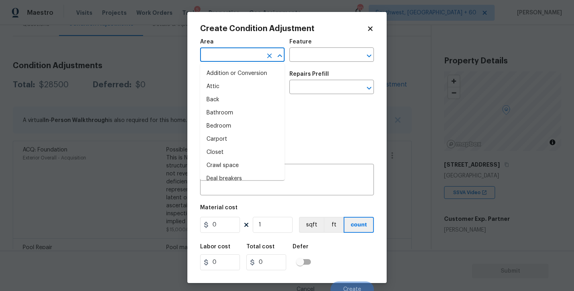
click at [250, 55] on input "text" at bounding box center [231, 55] width 62 height 12
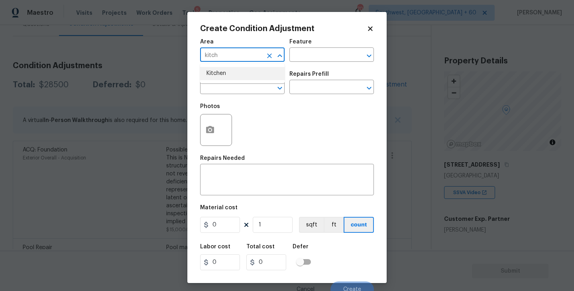
click at [251, 69] on li "Kitchen" at bounding box center [242, 73] width 85 height 13
type input "Kitchen"
click at [306, 62] on input "text" at bounding box center [321, 55] width 62 height 12
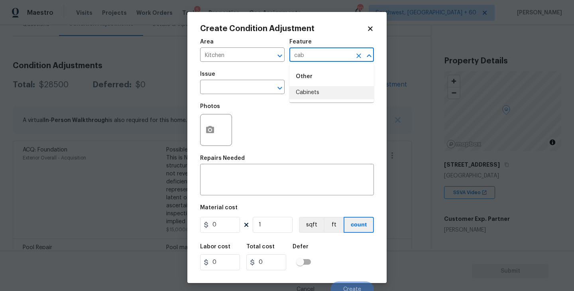
click at [304, 93] on li "Cabinets" at bounding box center [332, 92] width 85 height 13
type input "Cabinets"
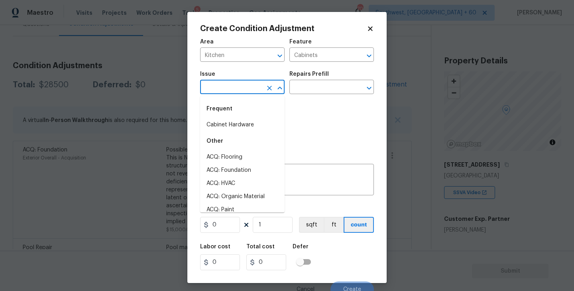
drag, startPoint x: 258, startPoint y: 83, endPoint x: 252, endPoint y: 83, distance: 6.4
click at [252, 83] on input "text" at bounding box center [231, 88] width 62 height 12
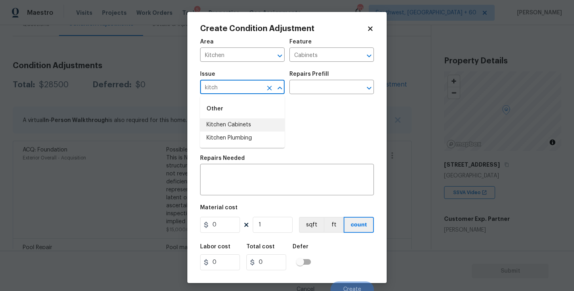
click at [251, 124] on li "Kitchen Cabinets" at bounding box center [242, 124] width 85 height 13
type input "Kitchen Cabinets"
click at [315, 90] on input "text" at bounding box center [321, 88] width 62 height 12
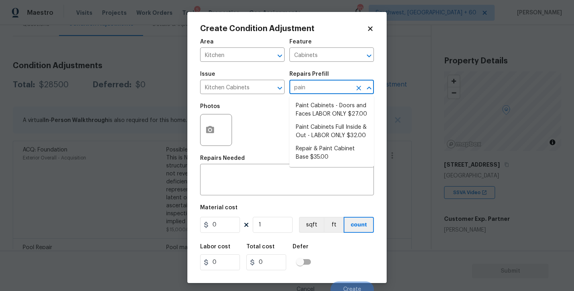
type input "paint"
click at [312, 134] on li "Paint Cabinets Full Inside & Out - LABOR ONLY $32.00" at bounding box center [332, 132] width 85 height 22
type textarea "Prep, sand, mask and apply 2 coats of paint to the kitchen cabinet doors, inter…"
type input "32"
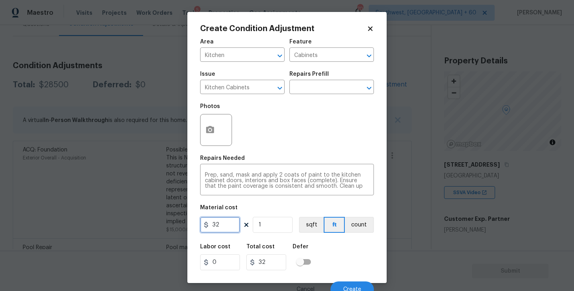
drag, startPoint x: 227, startPoint y: 218, endPoint x: 142, endPoint y: 225, distance: 85.2
click at [142, 225] on div "Create Condition Adjustment Area Kitchen ​ Feature Cabinets ​ Issue Kitchen Cab…" at bounding box center [287, 145] width 574 height 291
type input "1200"
click at [215, 129] on icon "button" at bounding box center [210, 130] width 10 height 10
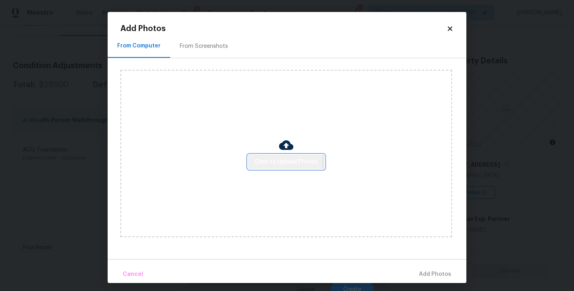
click at [260, 161] on span "Click to Upload Photos" at bounding box center [286, 162] width 64 height 10
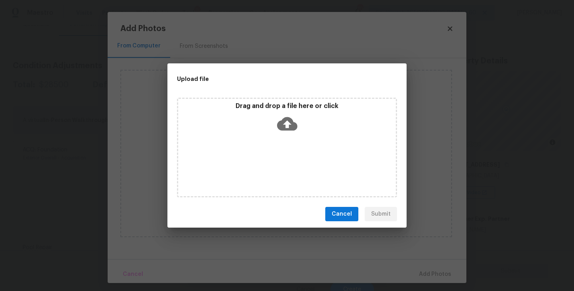
click at [279, 136] on div "Drag and drop a file here or click" at bounding box center [287, 148] width 220 height 100
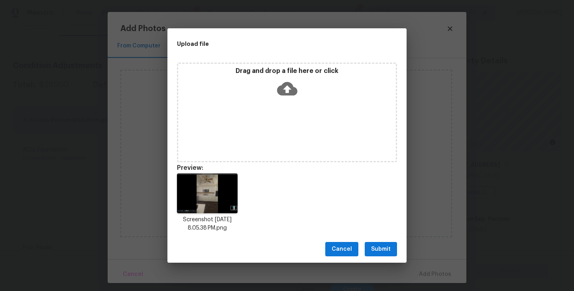
click at [382, 248] on span "Submit" at bounding box center [381, 250] width 20 height 10
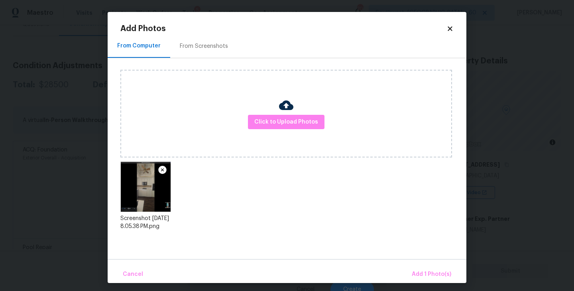
click at [417, 266] on div "Cancel Add 1 Photo(s)" at bounding box center [287, 271] width 359 height 24
click at [417, 267] on button "Add 1 Photo(s)" at bounding box center [432, 274] width 46 height 17
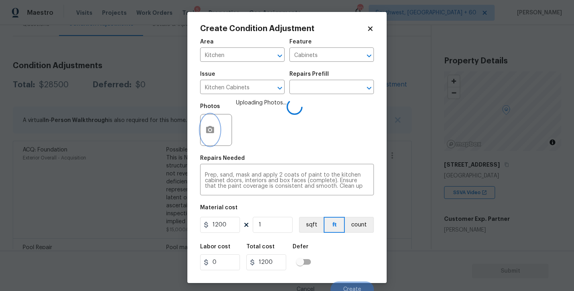
scroll to position [7, 0]
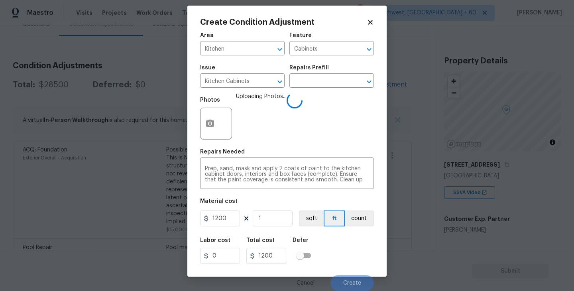
click at [341, 230] on div "Area Kitchen ​ Feature Cabinets ​ Issue Kitchen Cabinets ​ Repairs Prefill ​ Ph…" at bounding box center [287, 159] width 174 height 263
click at [357, 223] on button "count" at bounding box center [359, 219] width 29 height 16
click at [353, 246] on div "Labor cost 0 Total cost 1200 Defer" at bounding box center [287, 251] width 174 height 36
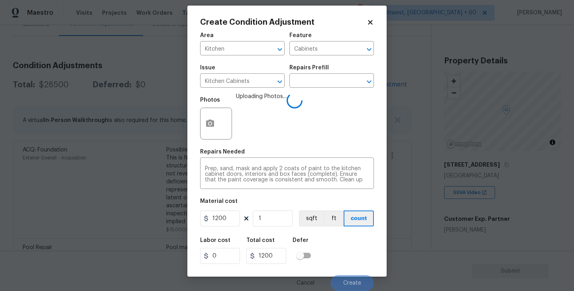
click at [353, 248] on div "Labor cost 0 Total cost 1200 Defer" at bounding box center [287, 251] width 174 height 36
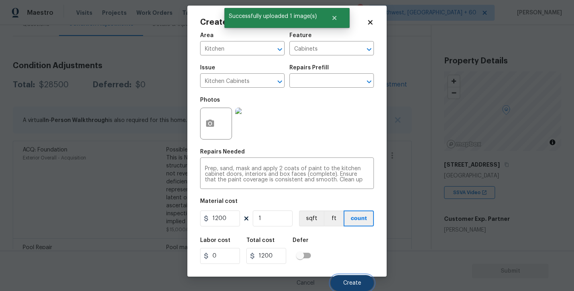
click at [353, 279] on button "Create" at bounding box center [352, 283] width 43 height 16
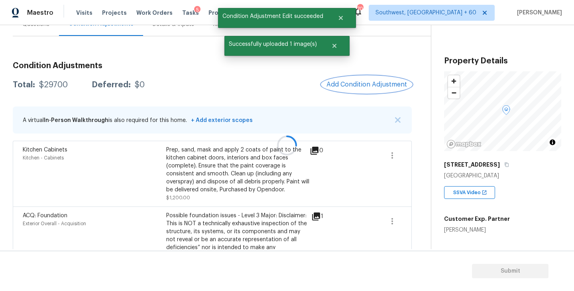
scroll to position [0, 0]
click at [360, 79] on button "Add Condition Adjustment" at bounding box center [367, 84] width 90 height 17
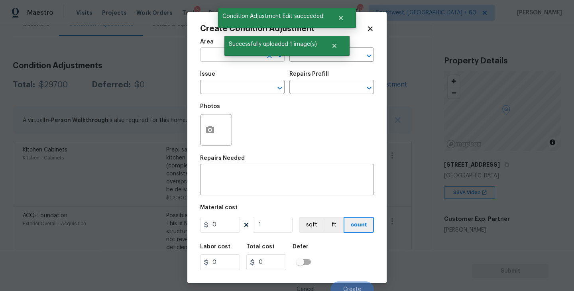
click at [217, 59] on input "text" at bounding box center [231, 55] width 62 height 12
click at [218, 75] on li "Bathroom" at bounding box center [242, 73] width 85 height 13
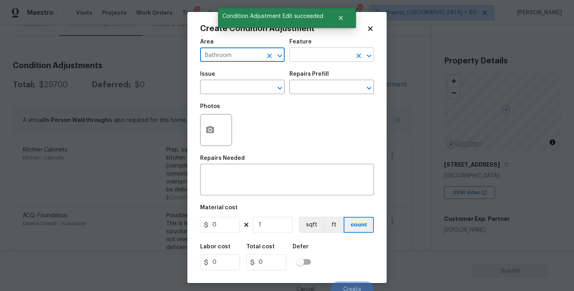
type input "Bathroom"
click at [309, 61] on input "text" at bounding box center [321, 55] width 62 height 12
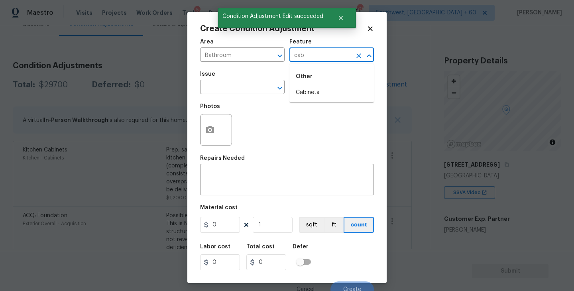
drag, startPoint x: 309, startPoint y: 61, endPoint x: 309, endPoint y: 71, distance: 9.6
click at [309, 67] on body "Maestro Visits Projects Work Orders Tasks 5 Properties Geo Assignments 700 Sout…" at bounding box center [287, 145] width 574 height 291
click at [310, 87] on li "Cabinets" at bounding box center [332, 92] width 85 height 13
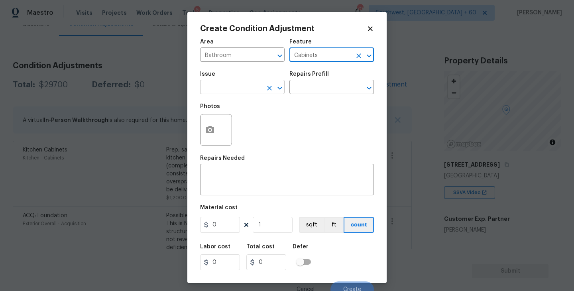
type input "Cabinets"
click at [232, 83] on input "text" at bounding box center [231, 88] width 62 height 12
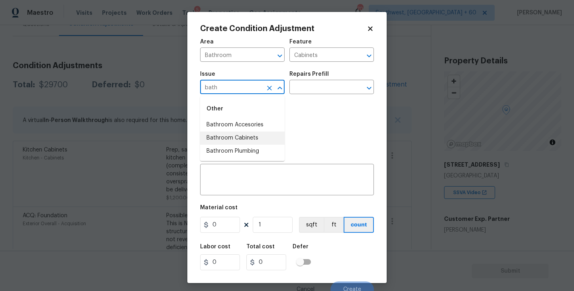
click at [232, 137] on li "Bathroom Cabinets" at bounding box center [242, 138] width 85 height 13
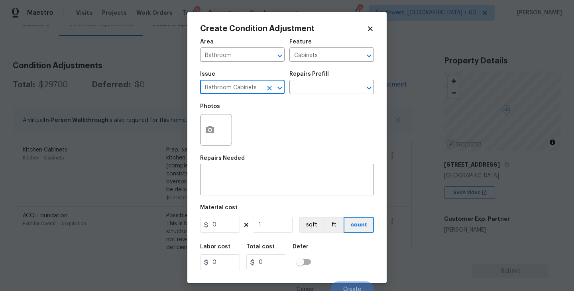
type input "Bathroom Cabinets"
click at [306, 95] on div "Issue Bathroom Cabinets ​ Repairs Prefill ​" at bounding box center [287, 83] width 174 height 32
click at [324, 91] on input "text" at bounding box center [321, 88] width 62 height 12
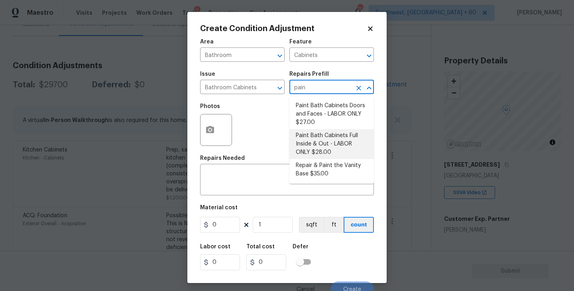
type input "paint"
click at [321, 154] on li "Paint Bath Cabinets Full Inside & Out - LABOR ONLY $28.00" at bounding box center [332, 144] width 85 height 30
type textarea "Prep, sand, mask and apply 2 coats of paint to the bathroom cabinet doors, inte…"
type input "28"
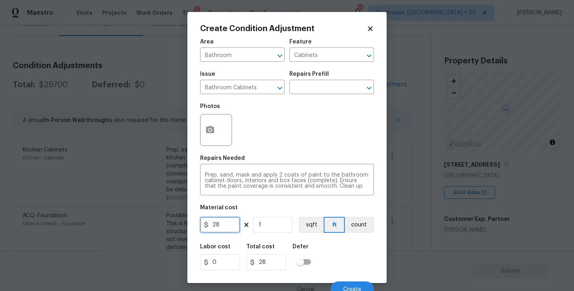
drag, startPoint x: 227, startPoint y: 225, endPoint x: 184, endPoint y: 228, distance: 42.8
click at [184, 228] on div "Create Condition Adjustment Area Bathroom ​ Feature Cabinets ​ Issue Bathroom C…" at bounding box center [287, 145] width 574 height 291
type input "1000"
click at [355, 220] on button "count" at bounding box center [359, 225] width 29 height 16
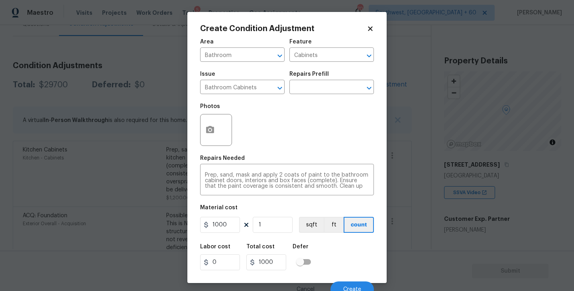
click at [248, 154] on div "Area Bathroom ​ Feature Cabinets ​ Issue Bathroom Cabinets ​ Repairs Prefill ​ …" at bounding box center [287, 165] width 174 height 263
click at [215, 125] on button "button" at bounding box center [210, 129] width 19 height 31
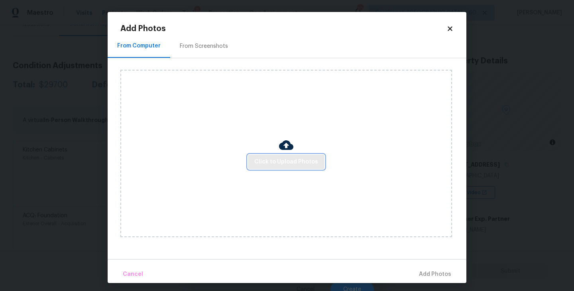
click at [279, 161] on span "Click to Upload Photos" at bounding box center [286, 162] width 64 height 10
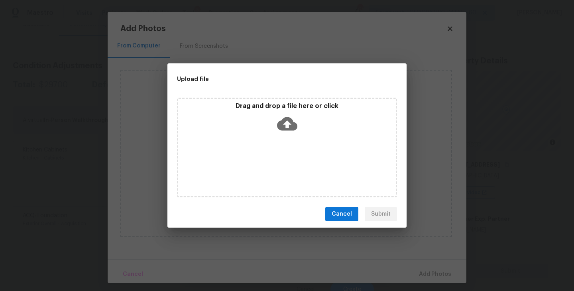
click at [294, 130] on icon at bounding box center [287, 124] width 20 height 20
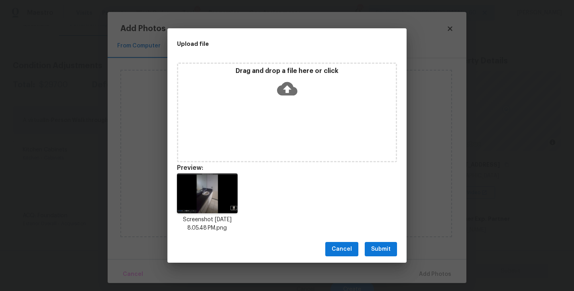
click at [385, 243] on button "Submit" at bounding box center [381, 249] width 32 height 15
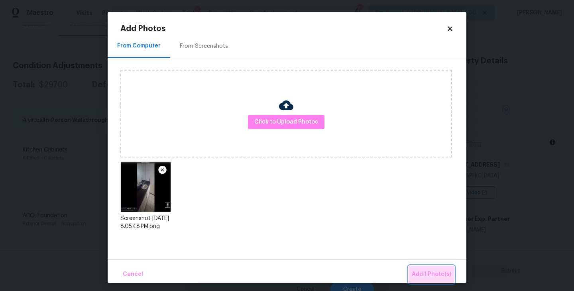
click at [417, 272] on span "Add 1 Photo(s)" at bounding box center [431, 275] width 39 height 10
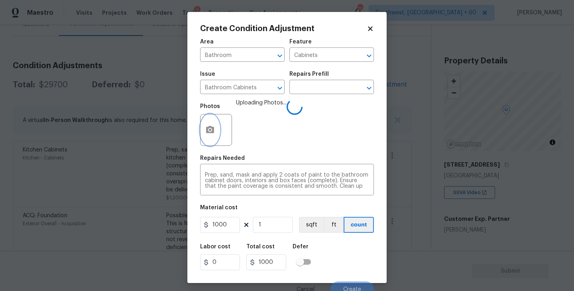
scroll to position [7, 0]
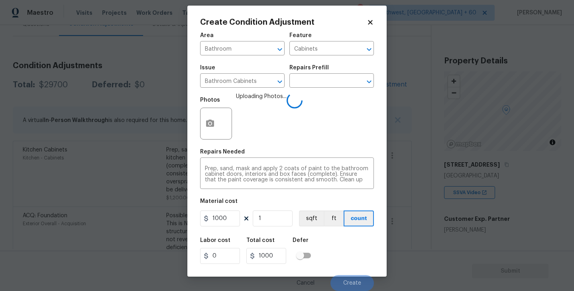
click at [330, 236] on div "Labor cost 0 Total cost 1000 Defer" at bounding box center [287, 251] width 174 height 36
click at [345, 261] on div "Labor cost 0 Total cost 1000 Defer" at bounding box center [287, 251] width 174 height 36
click at [346, 265] on div "Labor cost 0 Total cost 1000 Defer" at bounding box center [287, 251] width 174 height 36
click at [346, 269] on div "Cancel Create" at bounding box center [287, 280] width 174 height 22
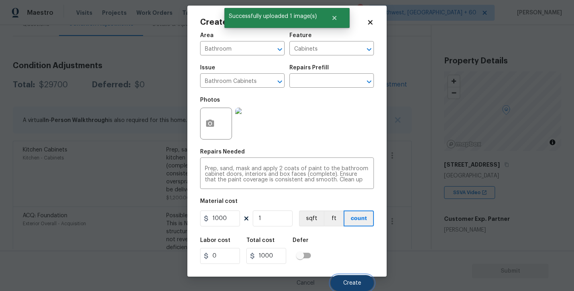
click at [349, 281] on span "Create" at bounding box center [352, 283] width 18 height 6
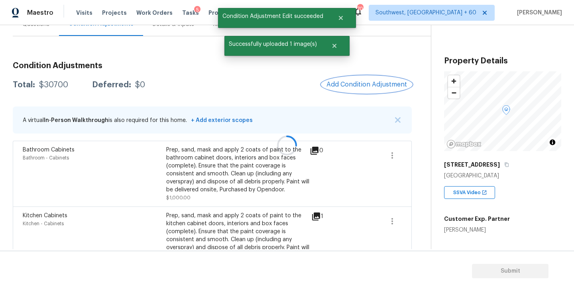
scroll to position [0, 0]
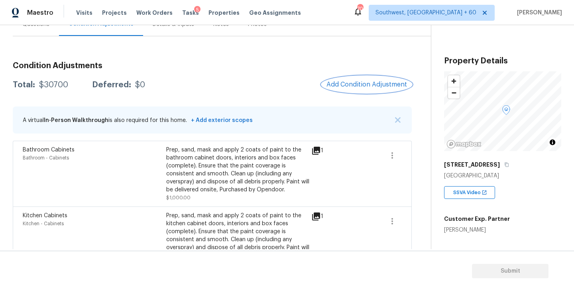
click at [356, 90] on button "Add Condition Adjustment" at bounding box center [367, 84] width 90 height 17
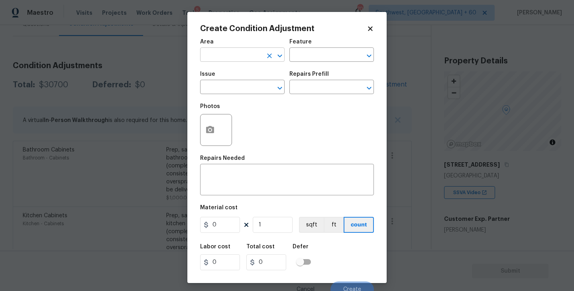
click at [226, 55] on input "text" at bounding box center [231, 55] width 62 height 12
type input "kitch"
click at [239, 64] on span "Area ​" at bounding box center [242, 50] width 85 height 32
click at [240, 59] on input "text" at bounding box center [231, 55] width 62 height 12
click at [241, 74] on li "Kitchen" at bounding box center [242, 73] width 85 height 13
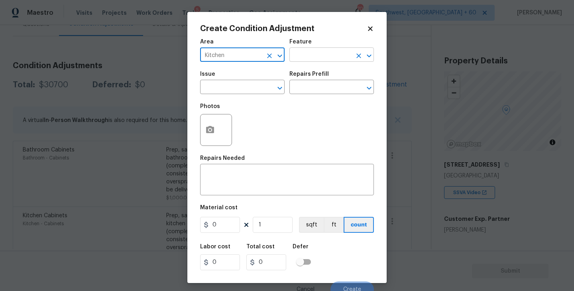
type input "Kitchen"
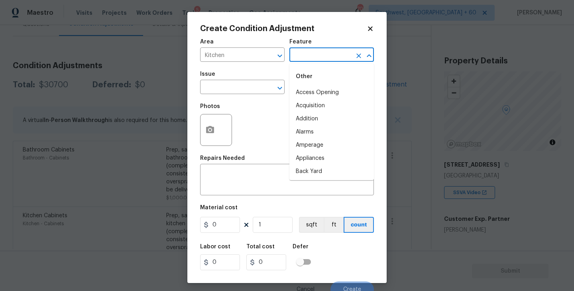
click at [299, 60] on input "text" at bounding box center [321, 55] width 62 height 12
click at [297, 99] on li "Countertops" at bounding box center [332, 92] width 85 height 13
type input "Countertops"
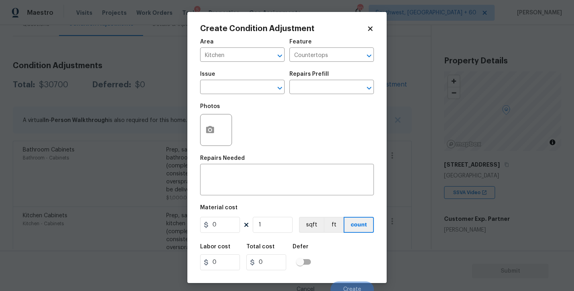
click at [224, 98] on span "Issue ​" at bounding box center [242, 83] width 85 height 32
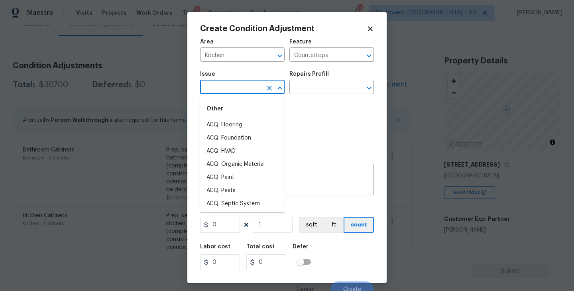
click at [231, 91] on input "text" at bounding box center [231, 88] width 62 height 12
type input "c"
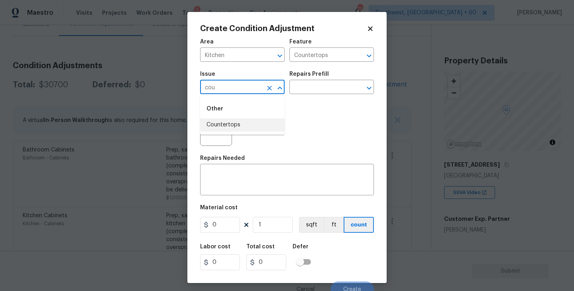
click at [243, 123] on li "Countertops" at bounding box center [242, 124] width 85 height 13
type input "Countertops"
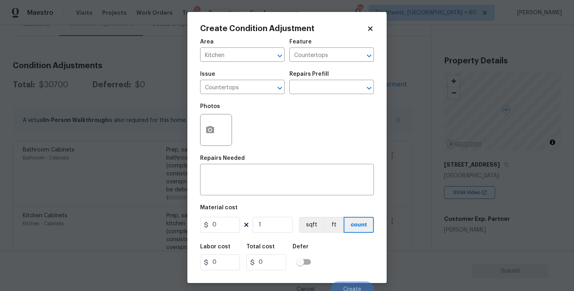
click at [241, 162] on div "Repairs Needed" at bounding box center [287, 161] width 174 height 10
click at [237, 181] on textarea at bounding box center [287, 180] width 164 height 17
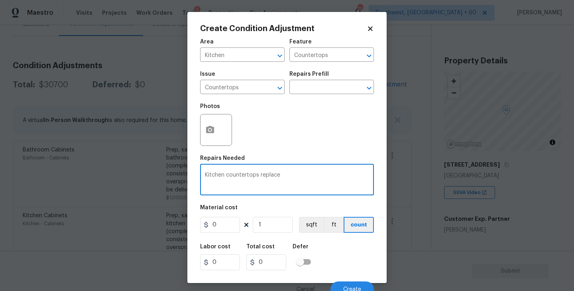
type textarea "Kitchen countertops replace"
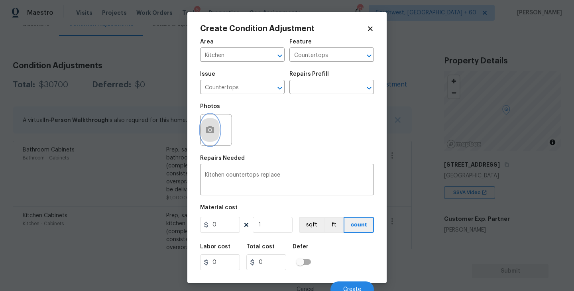
click at [216, 140] on button "button" at bounding box center [210, 129] width 19 height 31
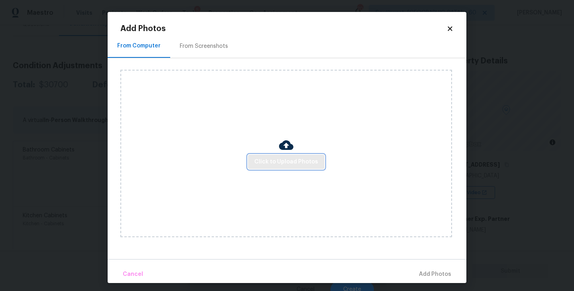
drag, startPoint x: 216, startPoint y: 140, endPoint x: 278, endPoint y: 158, distance: 64.8
click at [278, 158] on span "Click to Upload Photos" at bounding box center [286, 162] width 64 height 10
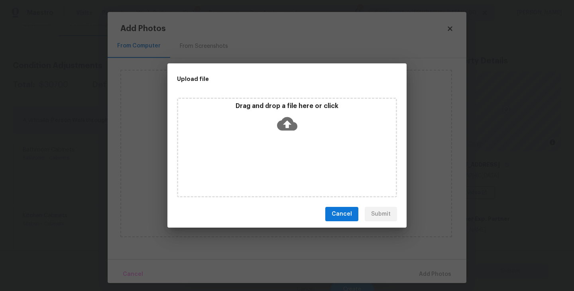
click at [291, 129] on icon at bounding box center [287, 124] width 20 height 14
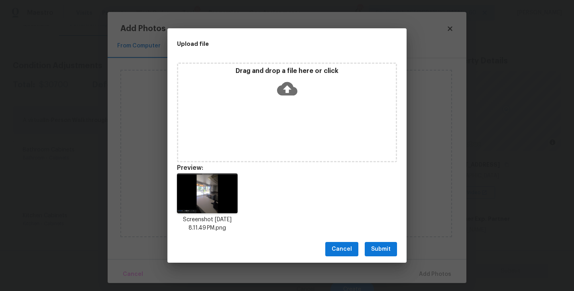
click at [386, 248] on span "Submit" at bounding box center [381, 250] width 20 height 10
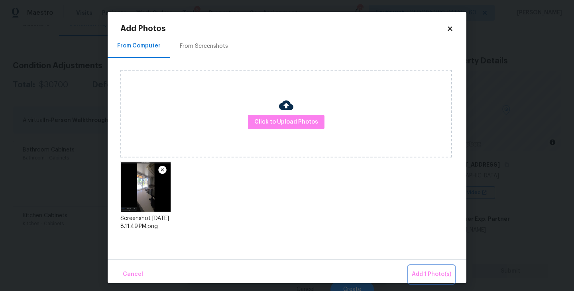
click at [422, 269] on button "Add 1 Photo(s)" at bounding box center [432, 274] width 46 height 17
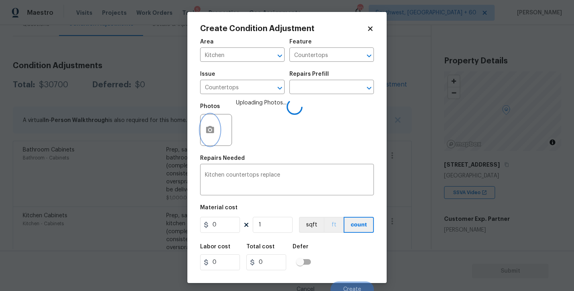
scroll to position [7, 0]
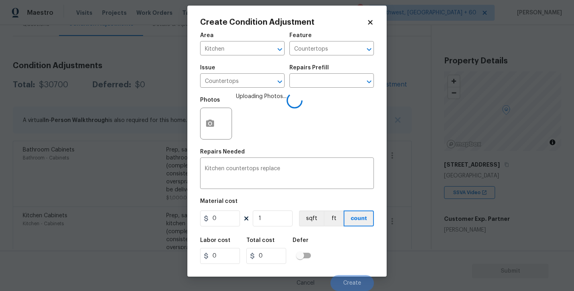
click at [343, 248] on div "Labor cost 0 Total cost 0 Defer" at bounding box center [287, 251] width 174 height 36
drag, startPoint x: 217, startPoint y: 216, endPoint x: 102, endPoint y: 229, distance: 115.1
click at [102, 229] on div "Create Condition Adjustment Area Kitchen ​ Feature Countertops ​ Issue Countert…" at bounding box center [287, 145] width 574 height 291
drag, startPoint x: 223, startPoint y: 222, endPoint x: 184, endPoint y: 231, distance: 40.2
click at [184, 231] on div "Create Condition Adjustment Area Kitchen ​ Feature Countertops ​ Issue Countert…" at bounding box center [287, 145] width 574 height 291
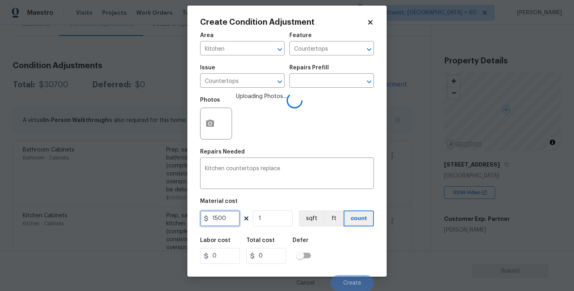
type input "1500"
click at [349, 237] on div "Labor cost 0 Total cost 1500 Defer" at bounding box center [287, 251] width 174 height 36
click at [342, 246] on div "Labor cost 0 Total cost 1500 Defer" at bounding box center [287, 251] width 174 height 36
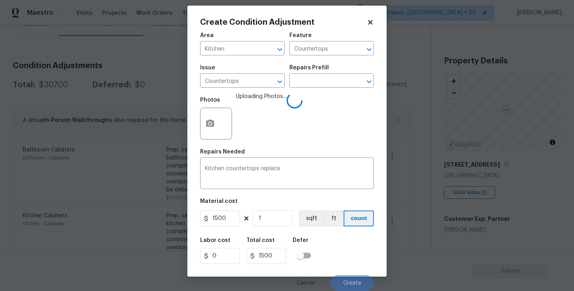
click at [342, 246] on div "Labor cost 0 Total cost 1500 Defer" at bounding box center [287, 251] width 174 height 36
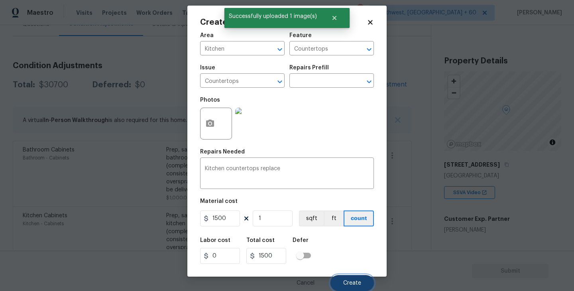
click at [349, 280] on span "Create" at bounding box center [352, 283] width 18 height 6
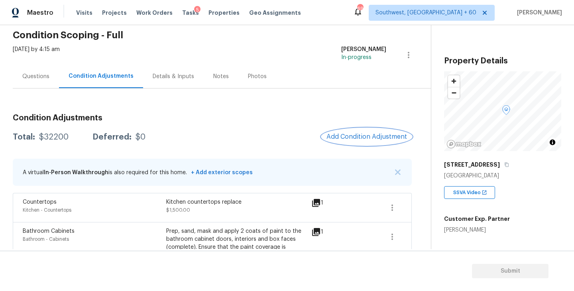
scroll to position [56, 0]
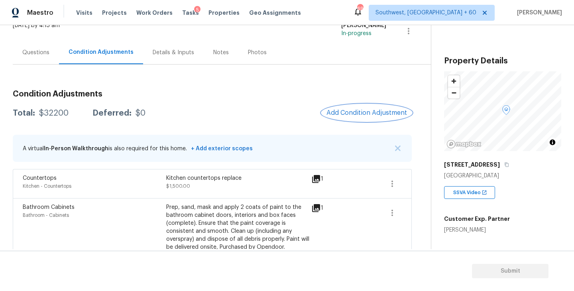
click at [352, 116] on span "Add Condition Adjustment" at bounding box center [367, 112] width 81 height 7
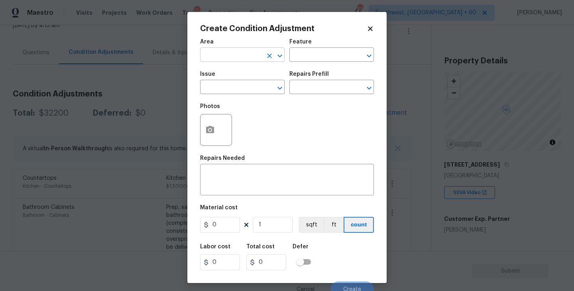
click at [230, 53] on input "text" at bounding box center [231, 55] width 62 height 12
click at [235, 70] on li "Roof" at bounding box center [242, 73] width 85 height 13
type input "Roof"
click at [309, 57] on input "text" at bounding box center [321, 55] width 62 height 12
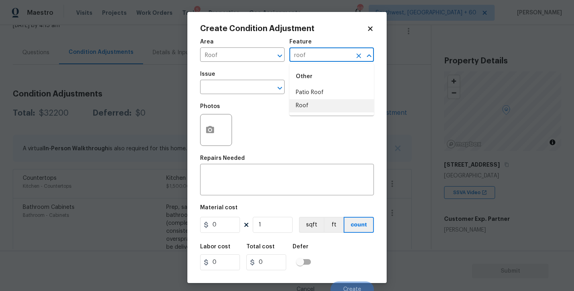
click at [311, 107] on li "Roof" at bounding box center [332, 105] width 85 height 13
type input "Roof"
click at [256, 96] on span "Issue ​" at bounding box center [242, 83] width 85 height 32
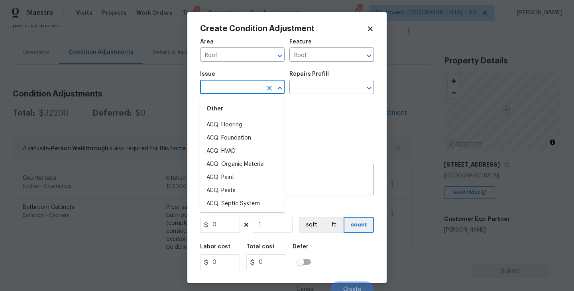
click at [243, 93] on input "text" at bounding box center [231, 88] width 62 height 12
click at [252, 130] on li "ACQ: Shingle Roof" at bounding box center [242, 124] width 85 height 13
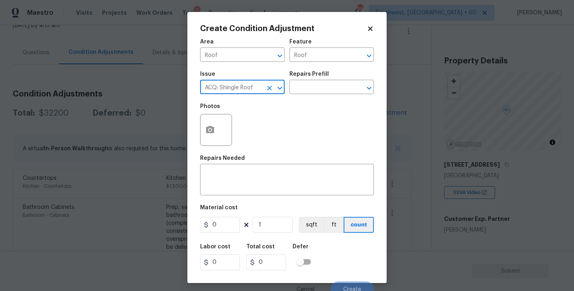
type input "ACQ: Shingle Roof"
click at [316, 99] on div "Issue ACQ: Shingle Roof ​ Repairs Prefill ​" at bounding box center [287, 83] width 174 height 32
click at [326, 93] on input "text" at bounding box center [321, 88] width 62 height 12
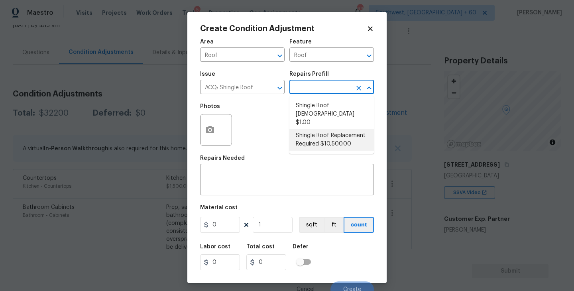
click at [323, 139] on li "Shingle Roof Replacement Required $10,500.00" at bounding box center [332, 140] width 85 height 22
type input "Acquisition"
type textarea "Acquisition Scope: Shingle Roof Replacement required."
type input "10500"
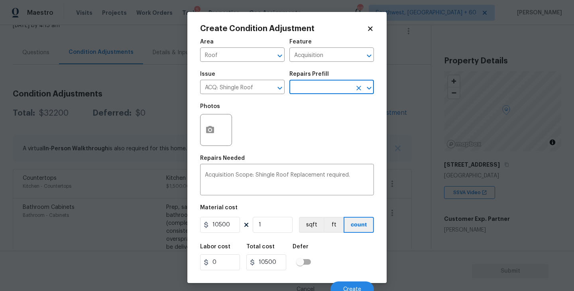
scroll to position [7, 0]
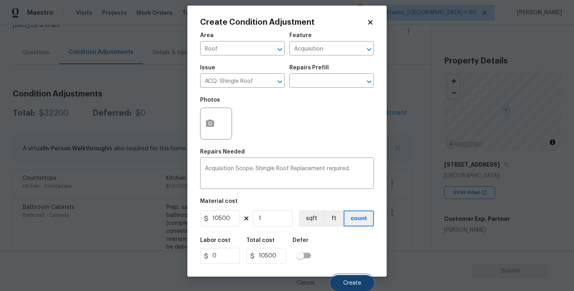
click at [355, 286] on span "Create" at bounding box center [352, 283] width 18 height 6
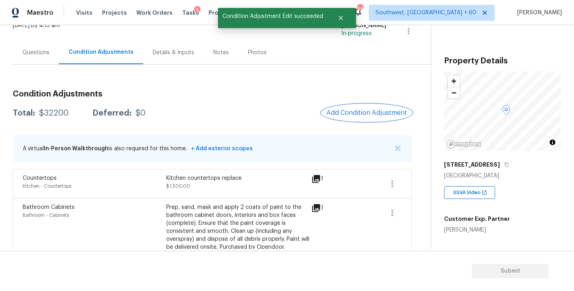
scroll to position [0, 0]
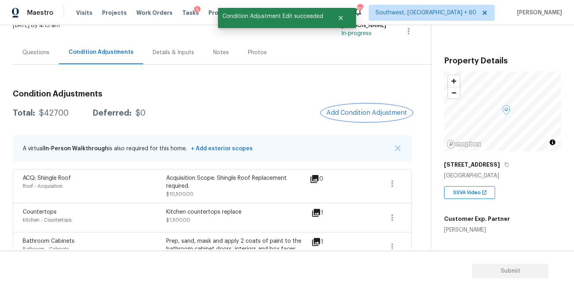
click at [365, 120] on button "Add Condition Adjustment" at bounding box center [367, 113] width 90 height 17
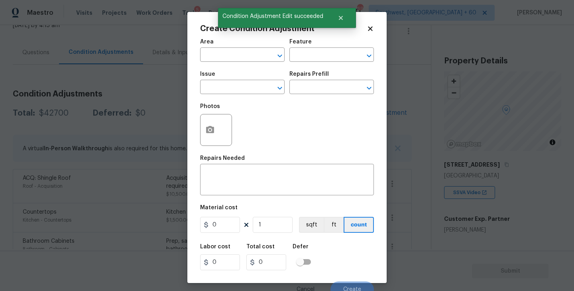
click at [144, 72] on body "Maestro Visits Projects Work Orders Tasks 5 Properties Geo Assignments 699 Sout…" at bounding box center [287, 145] width 574 height 291
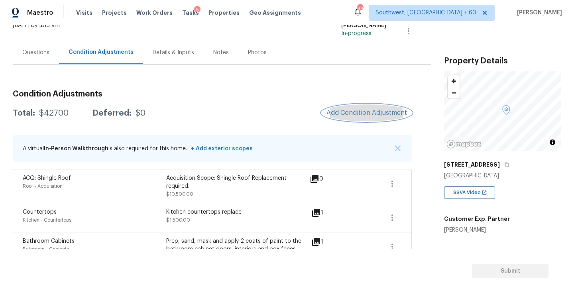
click at [369, 112] on span "Add Condition Adjustment" at bounding box center [367, 112] width 81 height 7
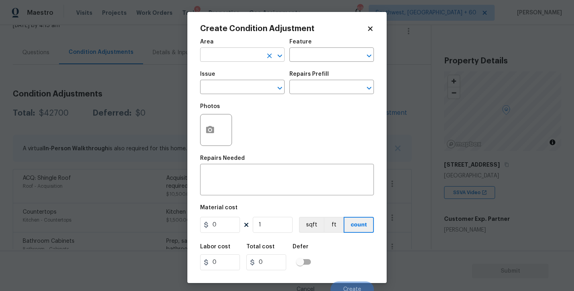
click at [236, 61] on input "text" at bounding box center [231, 55] width 62 height 12
click at [246, 73] on li "HVAC" at bounding box center [242, 73] width 85 height 13
type input "HVAC"
click at [317, 48] on div "Feature" at bounding box center [332, 44] width 85 height 10
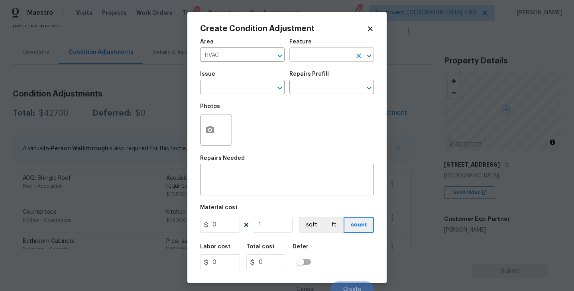
click at [315, 52] on input "text" at bounding box center [321, 55] width 62 height 12
click at [310, 89] on li "HVAC" at bounding box center [332, 92] width 85 height 13
type input "HVAC"
click at [235, 87] on input "text" at bounding box center [231, 88] width 62 height 12
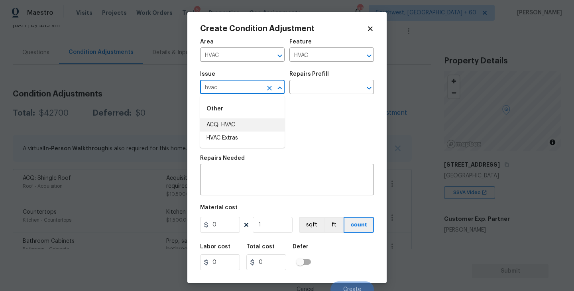
click at [240, 123] on li "ACQ: HVAC" at bounding box center [242, 124] width 85 height 13
type input "ACQ: HVAC"
click at [325, 80] on div "Repairs Prefill" at bounding box center [332, 76] width 85 height 10
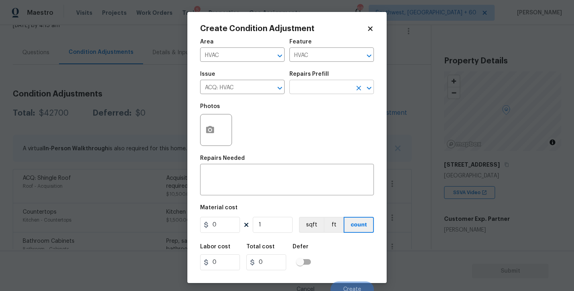
click at [326, 85] on input "text" at bounding box center [321, 88] width 62 height 12
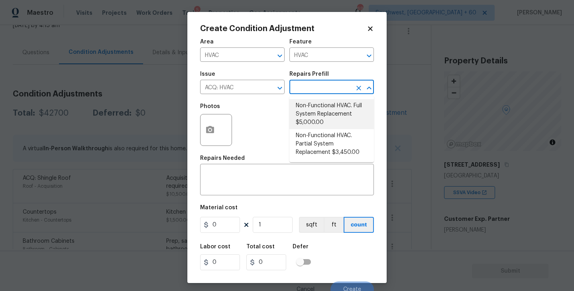
click at [321, 104] on li "Non-Functional HVAC. Full System Replacement $5,000.00" at bounding box center [332, 114] width 85 height 30
type input "Acquisition"
type textarea "Acquisition Scope: Full System Replacement"
type input "5000"
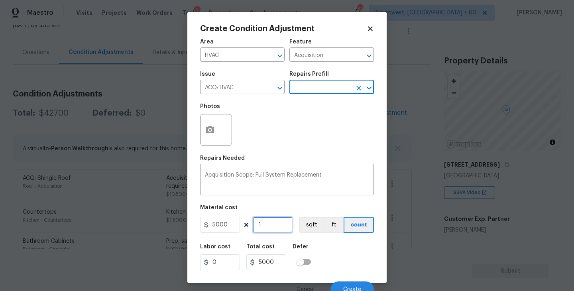
click at [277, 229] on input "1" at bounding box center [273, 225] width 40 height 16
type input "0"
type input "2"
type input "10000"
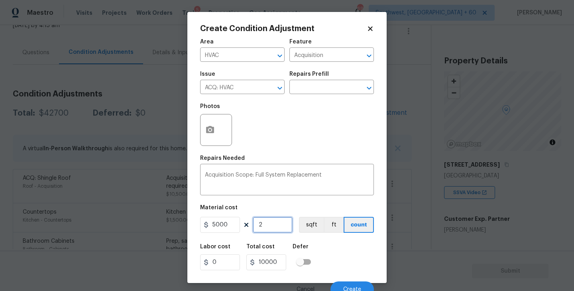
type input "2"
click at [307, 261] on input "checkbox" at bounding box center [300, 261] width 45 height 15
click at [307, 261] on input "checkbox" at bounding box center [308, 261] width 45 height 15
checkbox input "false"
click at [333, 261] on div "Labor cost 0 Total cost 10000 Defer" at bounding box center [287, 257] width 174 height 36
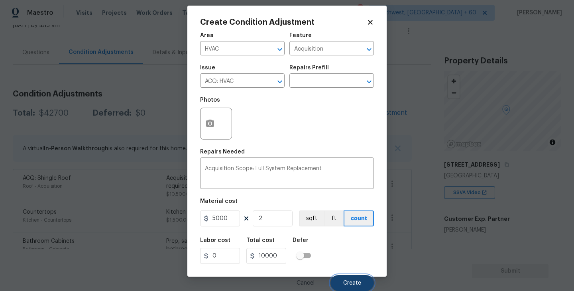
click at [360, 286] on button "Create" at bounding box center [352, 283] width 43 height 16
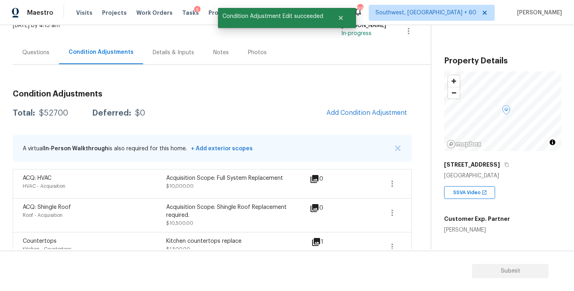
click at [207, 226] on div "Acquisition Scope: Shingle Roof Replacement required. $10,500.00" at bounding box center [238, 215] width 144 height 24
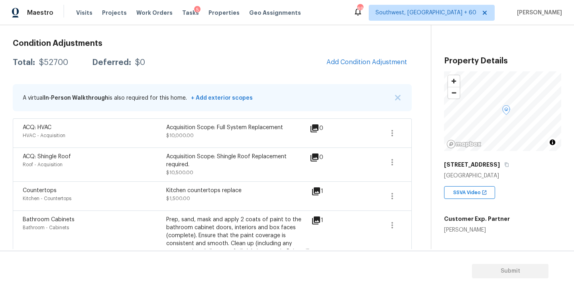
scroll to position [99, 0]
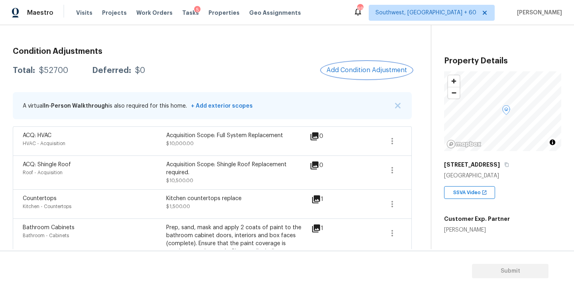
click at [349, 67] on span "Add Condition Adjustment" at bounding box center [367, 70] width 81 height 7
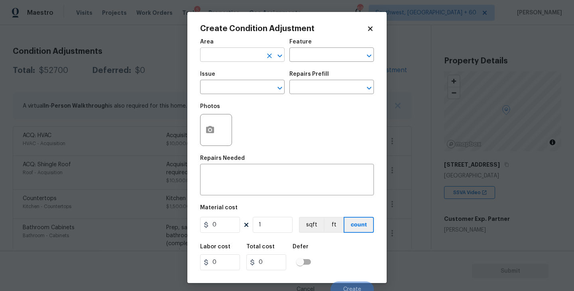
click at [238, 53] on input "text" at bounding box center [231, 55] width 62 height 12
type input "Bedroom"
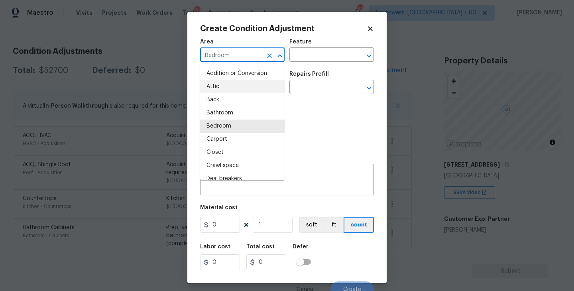
click at [318, 126] on div "Photos" at bounding box center [287, 125] width 174 height 52
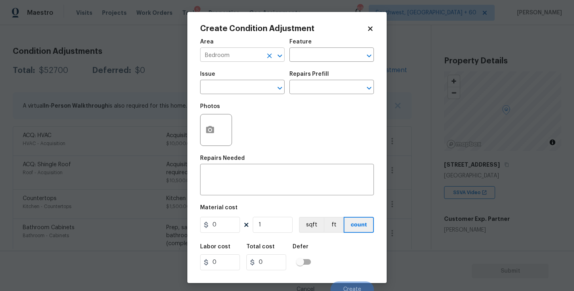
click at [270, 58] on icon "Clear" at bounding box center [270, 56] width 8 height 8
click at [249, 89] on li "Exterior Overall" at bounding box center [242, 86] width 85 height 13
type input "Exterior Overall"
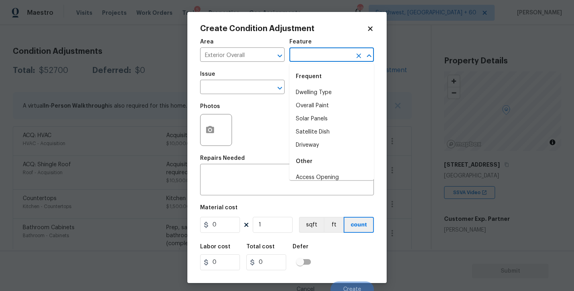
click at [310, 59] on input "text" at bounding box center [321, 55] width 62 height 12
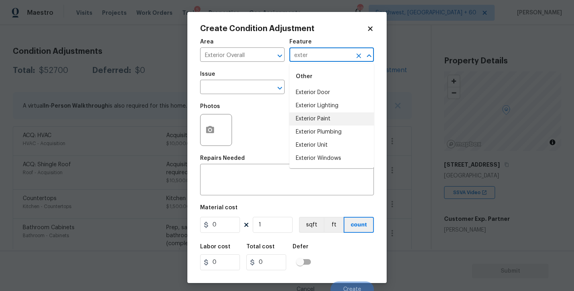
click at [309, 116] on li "Exterior Paint" at bounding box center [332, 118] width 85 height 13
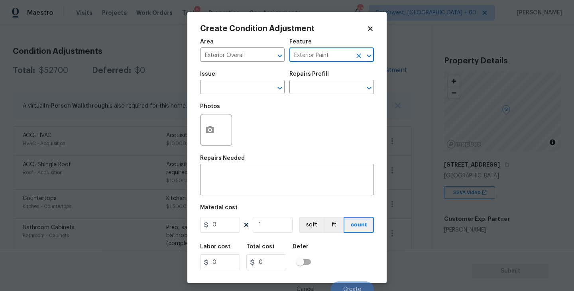
type input "Exterior Paint"
click at [260, 101] on div "Photos" at bounding box center [287, 125] width 174 height 52
click at [253, 89] on input "text" at bounding box center [231, 88] width 62 height 12
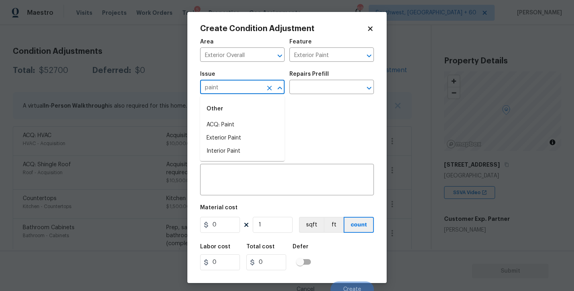
click at [242, 123] on li "ACQ: Paint" at bounding box center [242, 124] width 85 height 13
type input "ACQ: Paint"
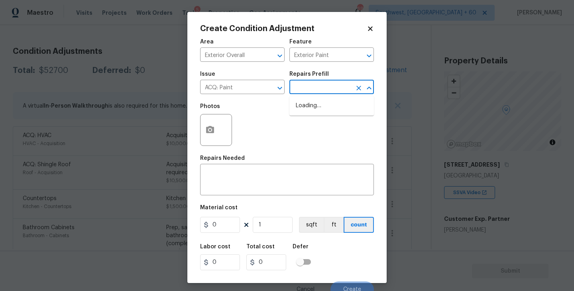
click at [322, 88] on input "text" at bounding box center [321, 88] width 62 height 12
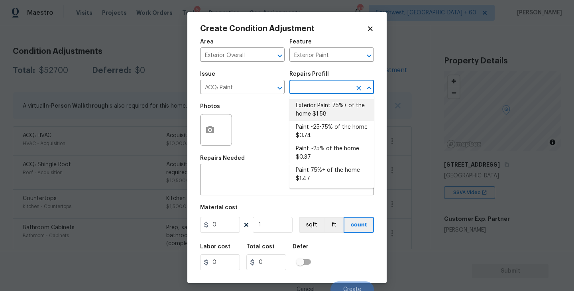
click at [324, 112] on li "Exterior Paint 75%+ of the home $1.58" at bounding box center [332, 110] width 85 height 22
type input "Acquisition"
type textarea "Acquisition Scope: 75%+ of the home exterior will likely require paint"
type input "1.58"
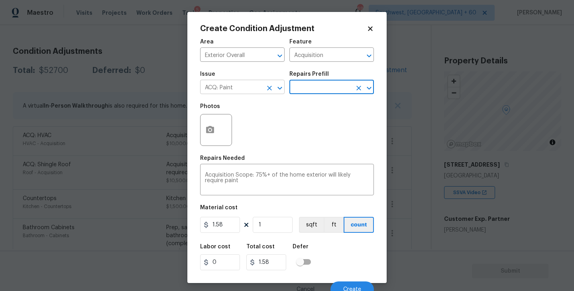
click at [272, 83] on div at bounding box center [274, 88] width 21 height 11
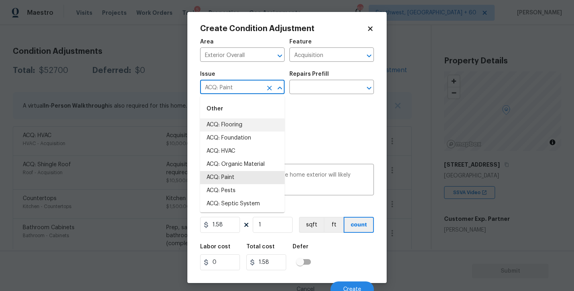
click at [271, 85] on icon "Clear" at bounding box center [270, 88] width 8 height 8
click at [247, 192] on li "Exterior Paint" at bounding box center [242, 190] width 85 height 13
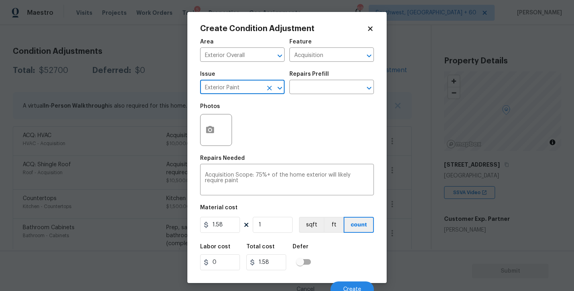
type input "Exterior Paint"
click at [217, 140] on button "button" at bounding box center [210, 129] width 19 height 31
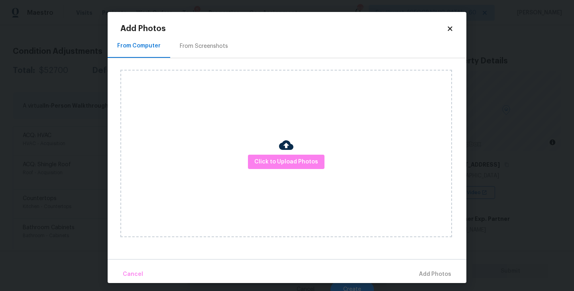
click at [255, 148] on div "Click to Upload Photos" at bounding box center [286, 154] width 332 height 168
click at [273, 158] on span "Click to Upload Photos" at bounding box center [286, 162] width 64 height 10
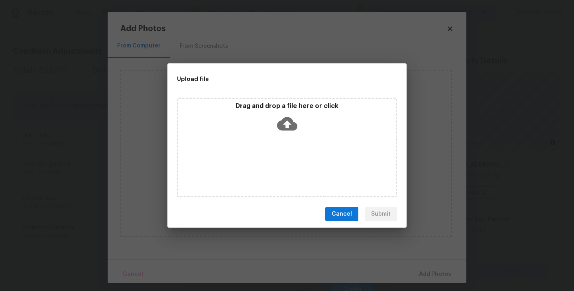
click at [282, 136] on div "Drag and drop a file here or click" at bounding box center [287, 148] width 220 height 100
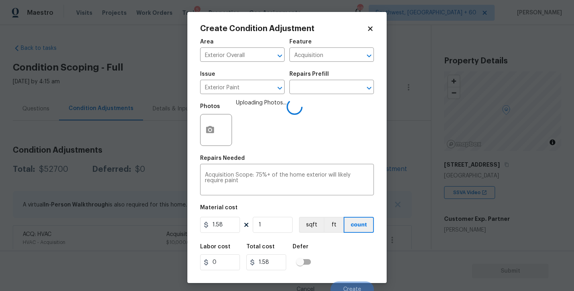
scroll to position [7, 0]
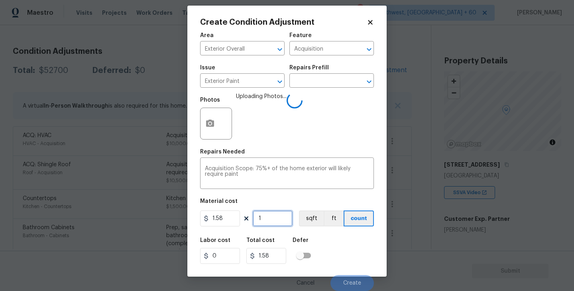
click at [273, 222] on input "1" at bounding box center [273, 219] width 40 height 16
type input "0"
type input "3"
type input "4.74"
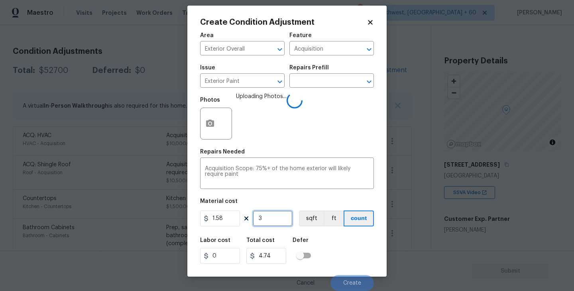
type input "30"
type input "47.4"
type input "306"
type input "483.48"
type input "3065"
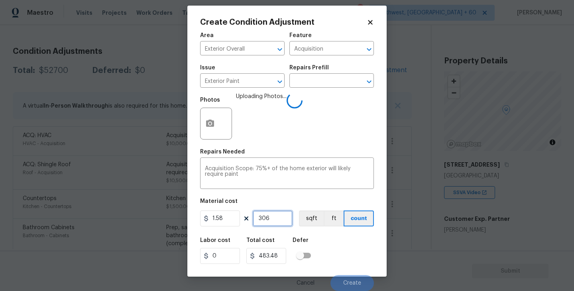
type input "4842.7"
type input "3065"
click at [320, 219] on button "sqft" at bounding box center [311, 219] width 25 height 16
click at [335, 237] on div "Labor cost 0 Total cost 4842.7 Defer" at bounding box center [287, 251] width 174 height 36
click at [336, 241] on div "Labor cost 0 Total cost 4842.7 Defer" at bounding box center [287, 251] width 174 height 36
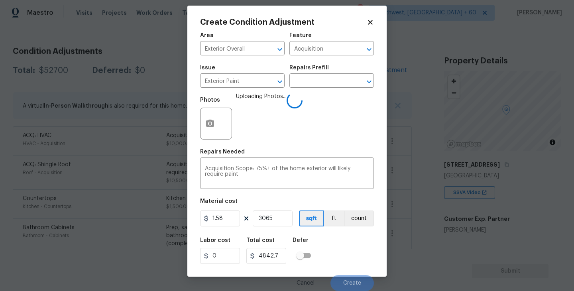
click at [336, 241] on div "Labor cost 0 Total cost 4842.7 Defer" at bounding box center [287, 251] width 174 height 36
click at [341, 248] on div "Labor cost 0 Total cost 4842.7 Defer" at bounding box center [287, 251] width 174 height 36
click at [345, 259] on div "Labor cost 0 Total cost 4842.7 Defer" at bounding box center [287, 251] width 174 height 36
click at [347, 266] on div "Labor cost 0 Total cost 4842.7 Defer" at bounding box center [287, 251] width 174 height 36
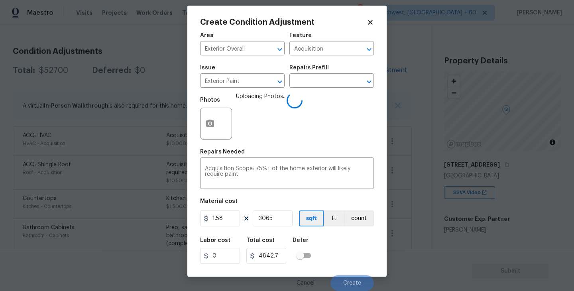
click at [345, 260] on div "Labor cost 0 Total cost 4842.7 Defer" at bounding box center [287, 251] width 174 height 36
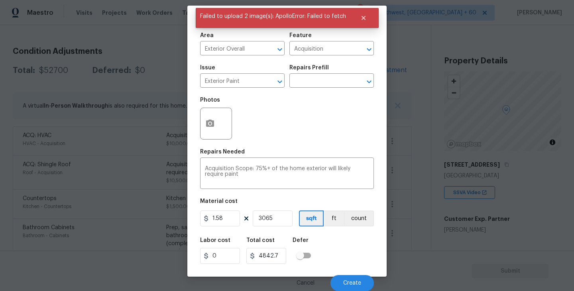
click at [345, 260] on div "Labor cost 0 Total cost 4842.7 Defer" at bounding box center [287, 251] width 174 height 36
click at [427, 185] on body "Maestro Visits Projects Work Orders Tasks 5 Properties Geo Assignments 699 Sout…" at bounding box center [287, 145] width 574 height 291
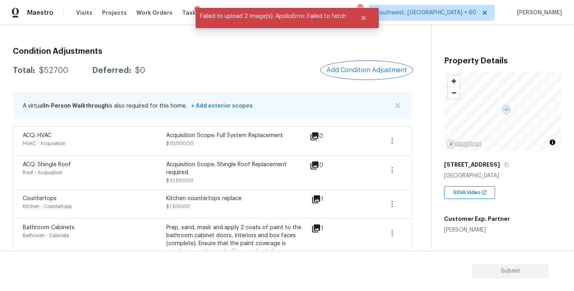
scroll to position [0, 0]
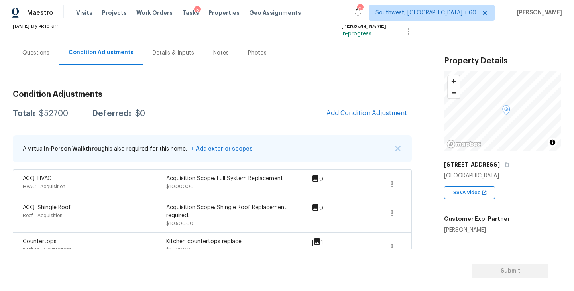
scroll to position [58, 0]
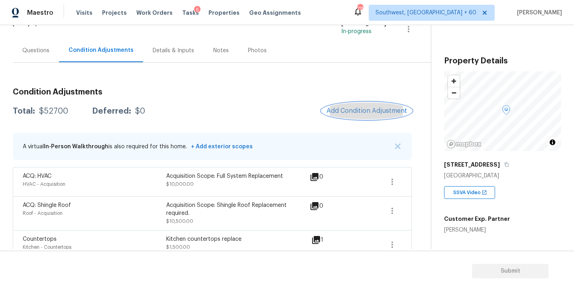
click at [360, 111] on span "Add Condition Adjustment" at bounding box center [367, 110] width 81 height 7
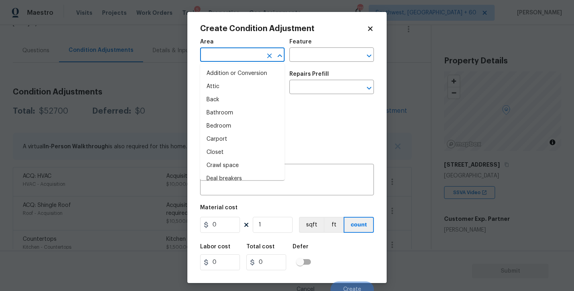
click at [239, 56] on input "text" at bounding box center [231, 55] width 62 height 12
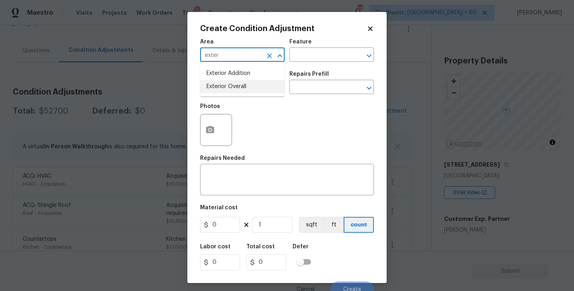
click at [244, 89] on li "Exterior Overall" at bounding box center [242, 86] width 85 height 13
type input "Exterior Overall"
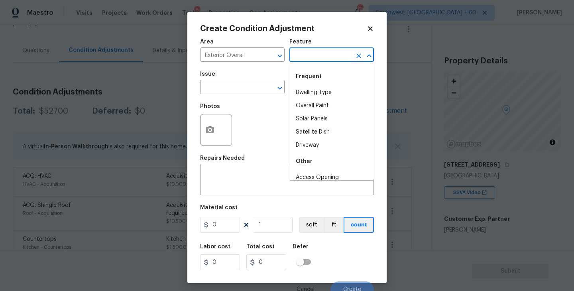
click at [311, 60] on input "text" at bounding box center [321, 55] width 62 height 12
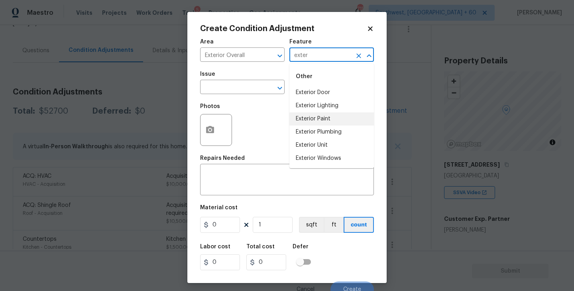
click at [305, 115] on li "Exterior Paint" at bounding box center [332, 118] width 85 height 13
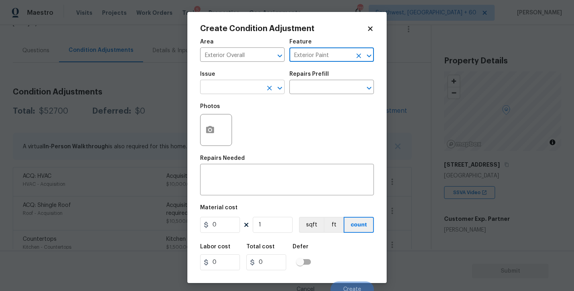
type input "Exterior Paint"
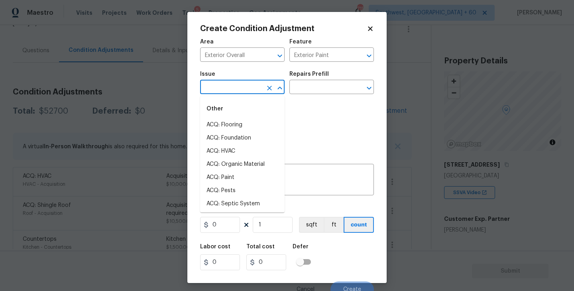
click at [237, 85] on input "text" at bounding box center [231, 88] width 62 height 12
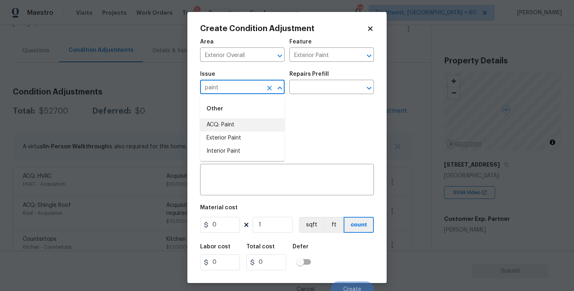
click at [228, 126] on li "ACQ: Paint" at bounding box center [242, 124] width 85 height 13
type input "ACQ: Paint"
click at [312, 95] on div "Issue ACQ: Paint ​ Repairs Prefill ​" at bounding box center [287, 83] width 174 height 32
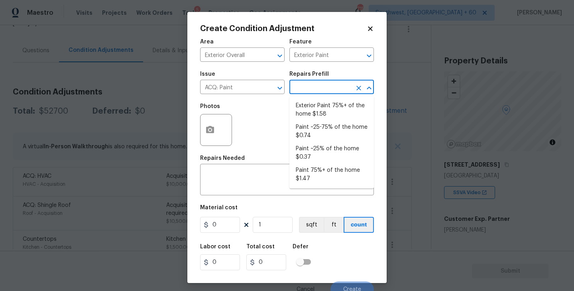
click at [320, 89] on input "text" at bounding box center [321, 88] width 62 height 12
click at [315, 108] on li "Exterior Paint 75%+ of the home $1.58" at bounding box center [332, 110] width 85 height 22
type input "Acquisition"
type textarea "Acquisition Scope: 75%+ of the home exterior will likely require paint"
type input "1.58"
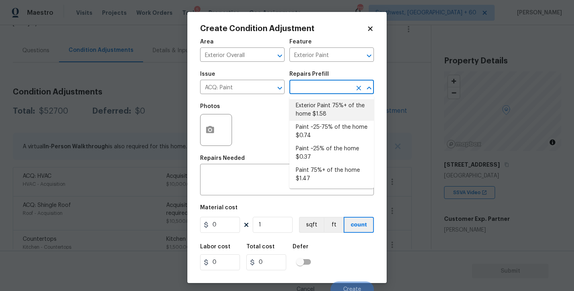
type input "1.58"
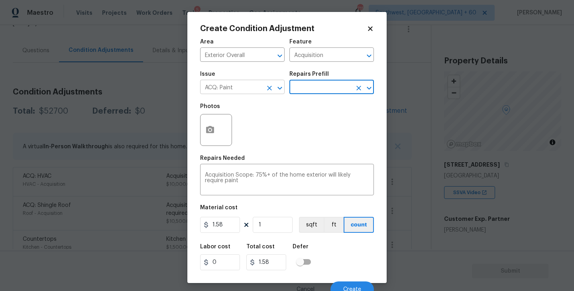
click at [267, 90] on icon "Clear" at bounding box center [270, 88] width 8 height 8
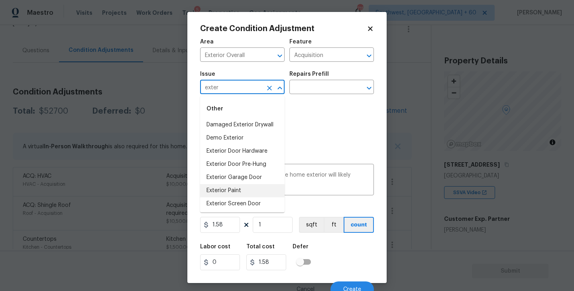
click at [249, 187] on li "Exterior Paint" at bounding box center [242, 190] width 85 height 13
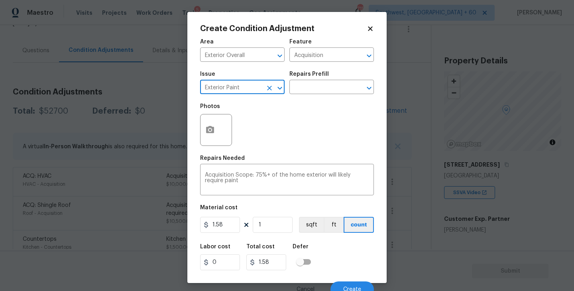
type input "Exterior Paint"
click at [216, 130] on button "button" at bounding box center [210, 129] width 19 height 31
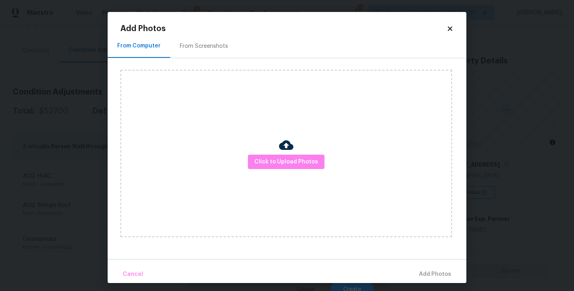
click at [276, 151] on div "Click to Upload Photos" at bounding box center [286, 154] width 332 height 168
click at [288, 156] on button "Click to Upload Photos" at bounding box center [286, 162] width 77 height 15
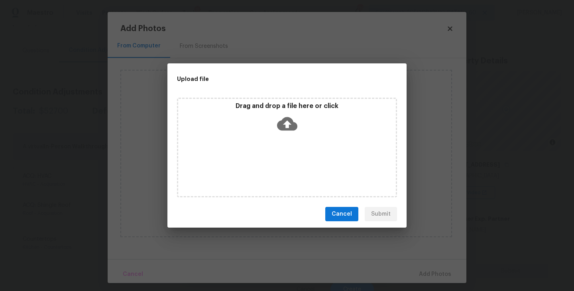
click at [288, 156] on div "Drag and drop a file here or click" at bounding box center [287, 148] width 220 height 100
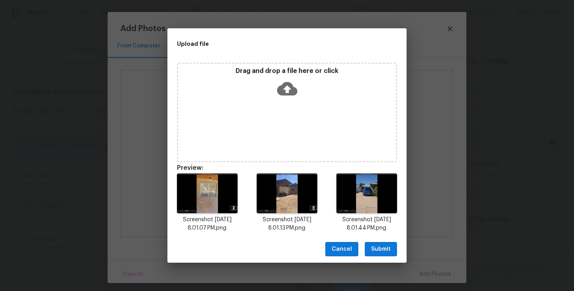
click at [371, 250] on span "Submit" at bounding box center [381, 250] width 20 height 10
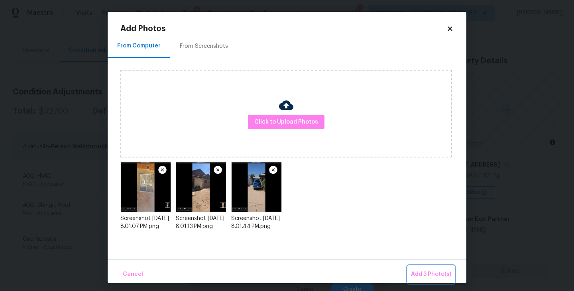
click at [423, 278] on span "Add 3 Photo(s)" at bounding box center [431, 275] width 40 height 10
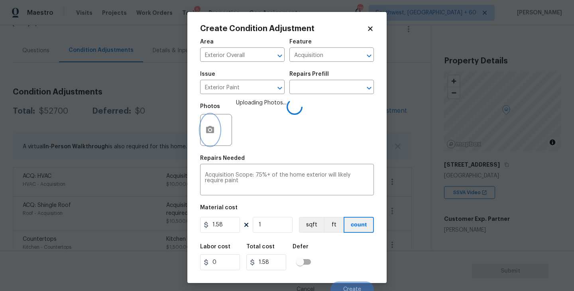
scroll to position [7, 0]
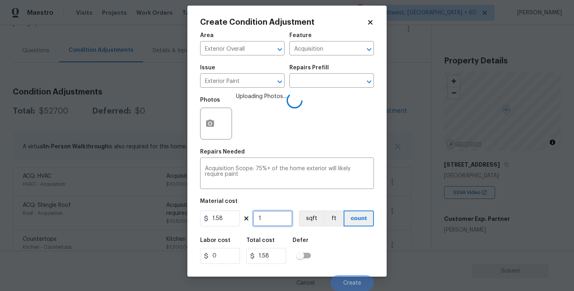
click at [274, 215] on input "1" at bounding box center [273, 219] width 40 height 16
type input "0"
type input "3"
type input "4.74"
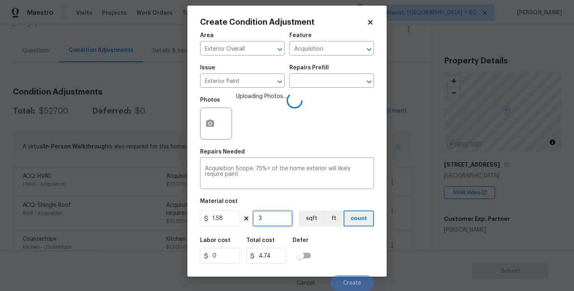
type input "30"
type input "47.4"
type input "306"
type input "483.48"
type input "3065"
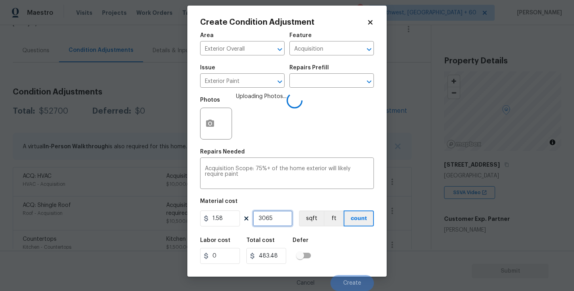
type input "4842.7"
type input "3065"
click at [304, 217] on button "sqft" at bounding box center [311, 219] width 25 height 16
click at [323, 243] on div "Labor cost 0 Total cost 4842.7 Defer" at bounding box center [287, 251] width 174 height 36
click at [331, 243] on div "Labor cost 0 Total cost 4842.7 Defer" at bounding box center [287, 251] width 174 height 36
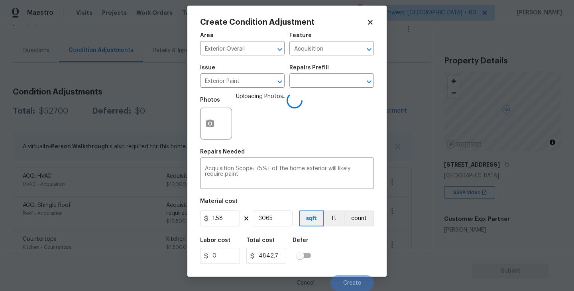
click at [331, 243] on div "Labor cost 0 Total cost 4842.7 Defer" at bounding box center [287, 251] width 174 height 36
click at [345, 268] on div "Labor cost 0 Total cost 4842.7 Defer" at bounding box center [287, 251] width 174 height 36
click at [345, 257] on div "Labor cost 0 Total cost 4842.7 Defer" at bounding box center [287, 251] width 174 height 36
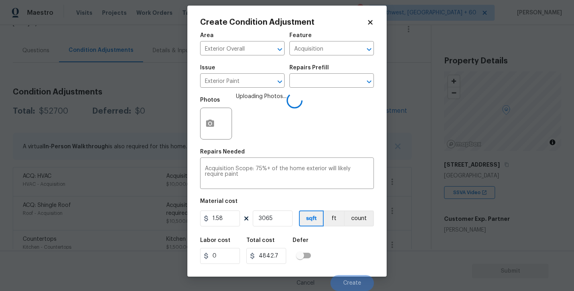
click at [345, 257] on div "Labor cost 0 Total cost 4842.7 Defer" at bounding box center [287, 251] width 174 height 36
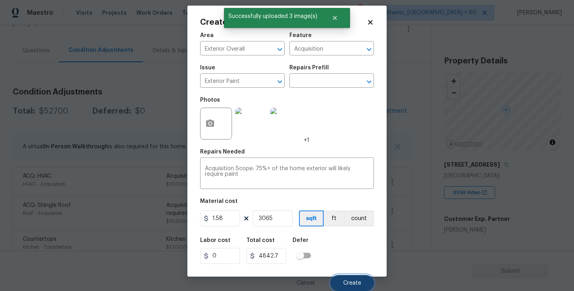
click at [353, 284] on span "Create" at bounding box center [352, 283] width 18 height 6
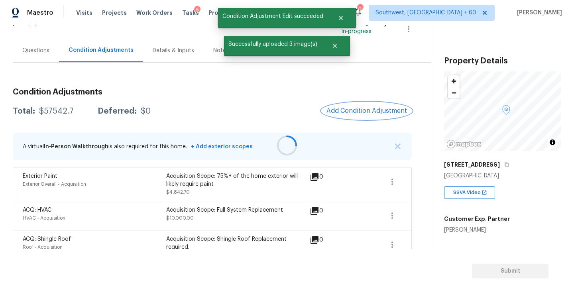
scroll to position [0, 0]
click at [351, 115] on button "Add Condition Adjustment" at bounding box center [367, 111] width 90 height 17
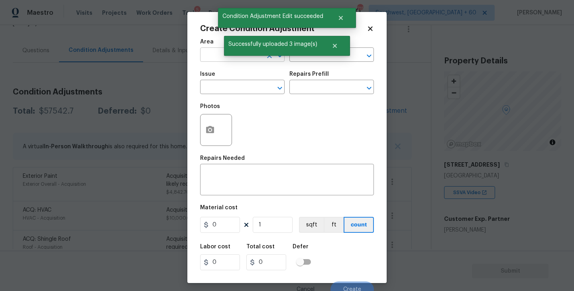
click at [212, 57] on input "text" at bounding box center [231, 55] width 62 height 12
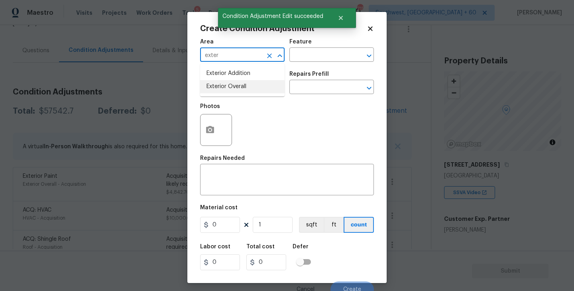
click at [222, 82] on li "Exterior Overall" at bounding box center [242, 86] width 85 height 13
type input "Exterior Overall"
click at [308, 56] on input "text" at bounding box center [321, 55] width 62 height 12
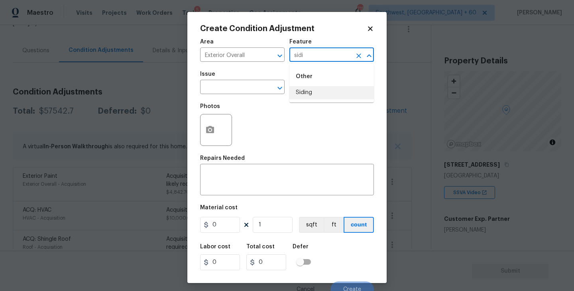
click at [308, 91] on li "Siding" at bounding box center [332, 92] width 85 height 13
click at [255, 83] on div "​" at bounding box center [242, 88] width 85 height 12
type input "Siding"
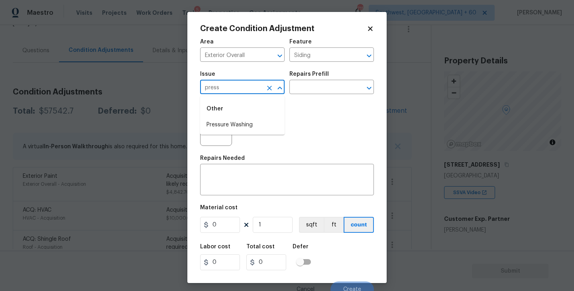
click at [256, 120] on li "Pressure Washing" at bounding box center [242, 124] width 85 height 13
type input "Pressure Washing"
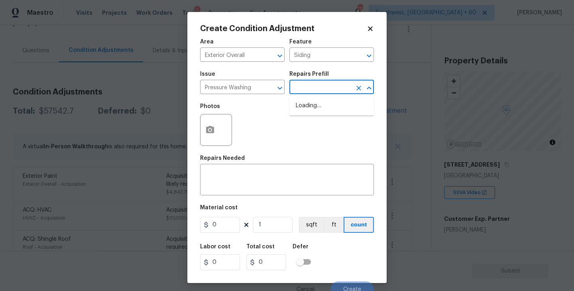
click at [315, 92] on input "text" at bounding box center [321, 88] width 62 height 12
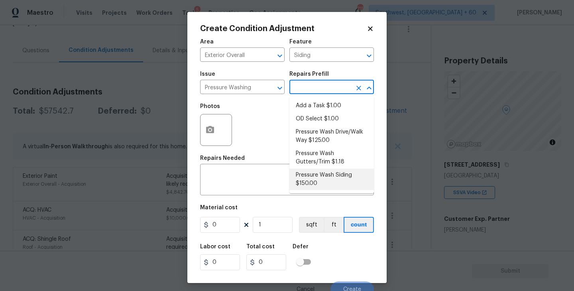
click at [322, 183] on li "Pressure Wash Siding $150.00" at bounding box center [332, 180] width 85 height 22
type textarea "Protect areas as needed for pressure washing. Pressure wash the siding on the h…"
type input "150"
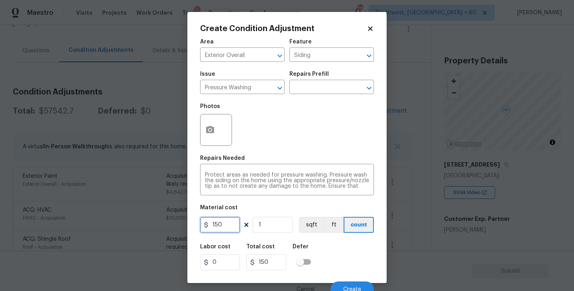
drag, startPoint x: 233, startPoint y: 226, endPoint x: 172, endPoint y: 233, distance: 61.0
click at [172, 233] on div "Create Condition Adjustment Area Exterior Overall ​ Feature Siding ​ Issue Pres…" at bounding box center [287, 145] width 574 height 291
type input "200"
click at [205, 138] on button "button" at bounding box center [210, 129] width 19 height 31
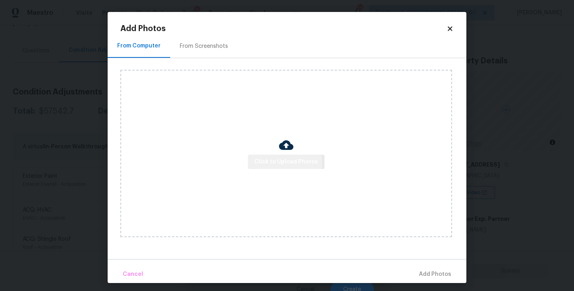
click at [259, 164] on span "Click to Upload Photos" at bounding box center [286, 162] width 64 height 10
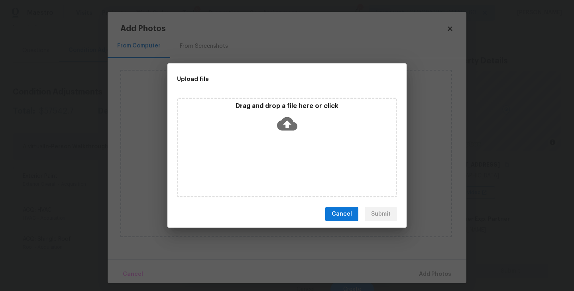
click at [289, 138] on div "Drag and drop a file here or click" at bounding box center [287, 148] width 220 height 100
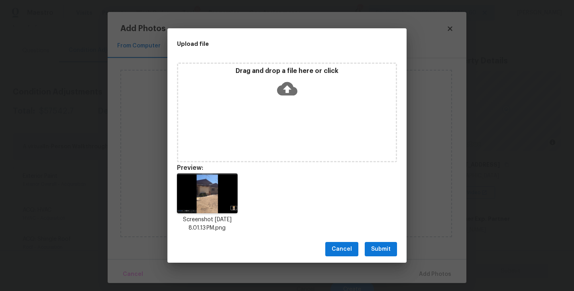
click at [384, 254] on button "Submit" at bounding box center [381, 249] width 32 height 15
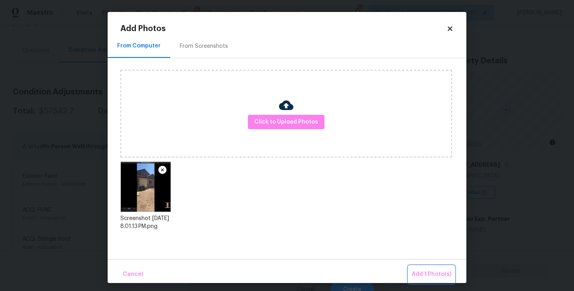
click at [418, 270] on span "Add 1 Photo(s)" at bounding box center [431, 275] width 39 height 10
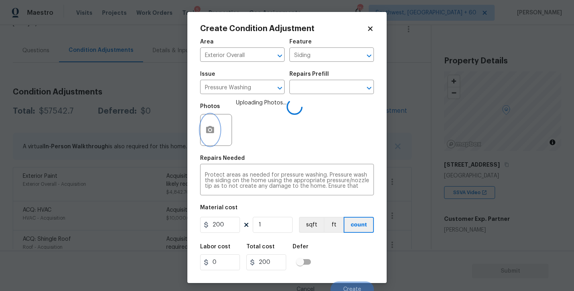
scroll to position [7, 0]
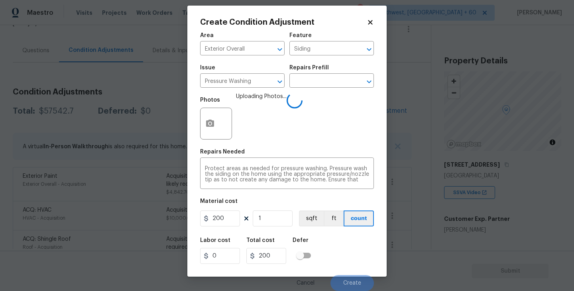
click at [354, 237] on div "Labor cost 0 Total cost 200 Defer" at bounding box center [287, 251] width 174 height 36
click at [351, 252] on div "Labor cost 0 Total cost 200 Defer" at bounding box center [287, 251] width 174 height 36
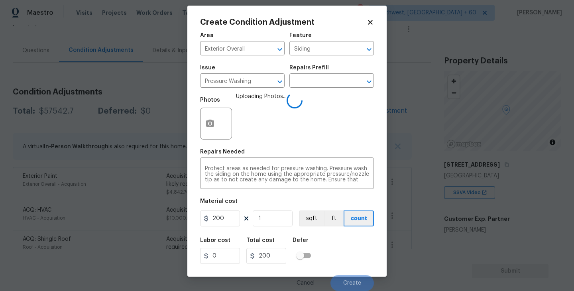
click at [351, 252] on div "Labor cost 0 Total cost 200 Defer" at bounding box center [287, 251] width 174 height 36
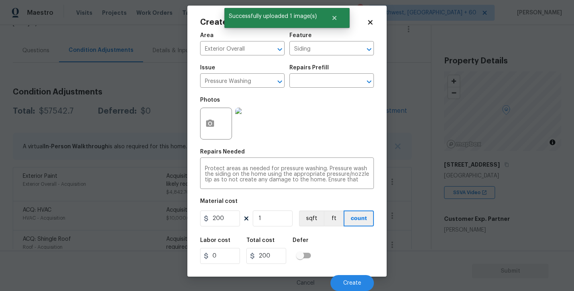
click at [353, 264] on div "Labor cost 0 Total cost 200 Defer" at bounding box center [287, 251] width 174 height 36
click at [353, 284] on span "Create" at bounding box center [352, 283] width 18 height 6
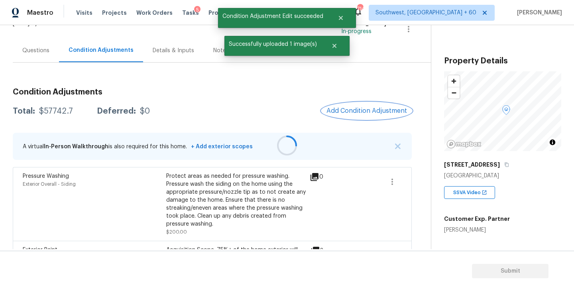
scroll to position [0, 0]
click at [352, 113] on span "Add Condition Adjustment" at bounding box center [367, 110] width 81 height 7
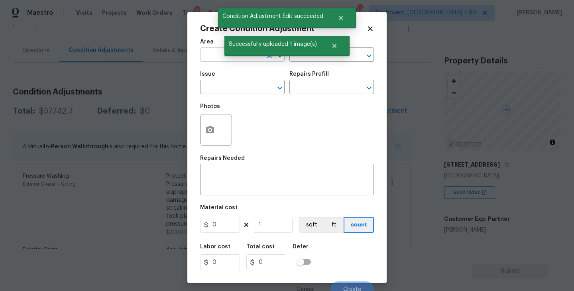
click at [208, 53] on input "text" at bounding box center [231, 55] width 62 height 12
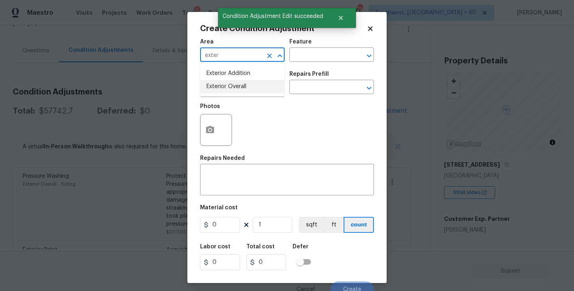
click at [232, 85] on li "Exterior Overall" at bounding box center [242, 86] width 85 height 13
type input "Exterior Overall"
click at [308, 56] on input "text" at bounding box center [321, 55] width 62 height 12
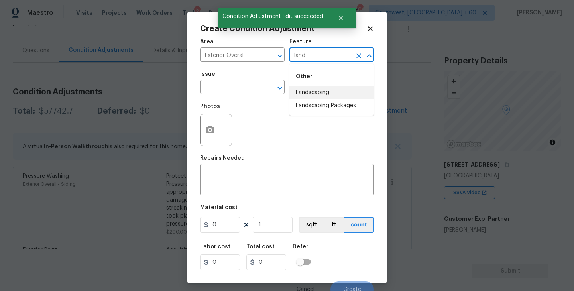
click at [316, 108] on li "Landscaping Packages" at bounding box center [332, 105] width 85 height 13
type input "Landscaping Packages"
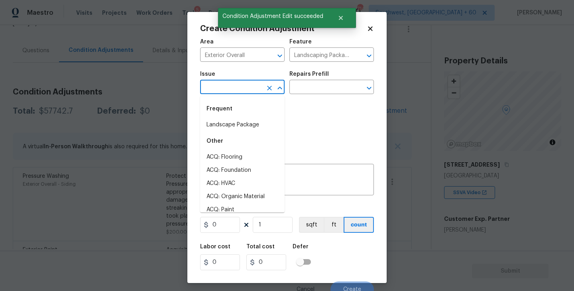
click at [252, 93] on input "text" at bounding box center [231, 88] width 62 height 12
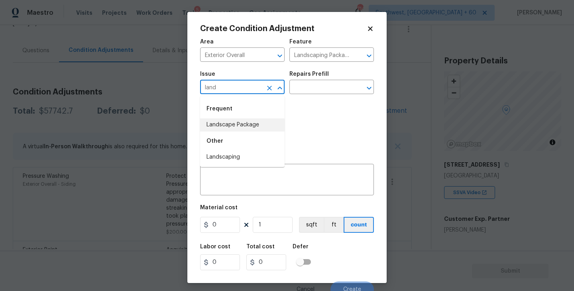
click at [253, 125] on li "Landscape Package" at bounding box center [242, 124] width 85 height 13
type input "Landscape Package"
click at [335, 78] on div "Repairs Prefill" at bounding box center [332, 76] width 85 height 10
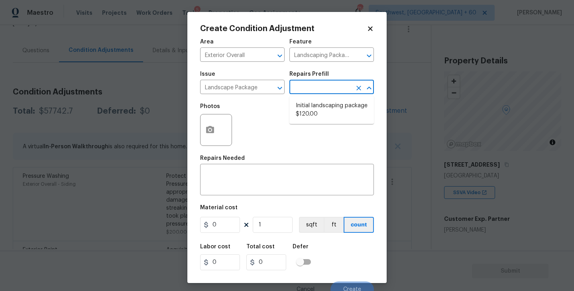
click at [332, 84] on input "text" at bounding box center [321, 88] width 62 height 12
click at [318, 109] on li "Initial landscaping package $120.00" at bounding box center [332, 110] width 85 height 22
type input "Home Readiness Packages"
type textarea "Mowing of grass up to 6" in height. Mow, edge along driveways & sidewalks, trim…"
type input "120"
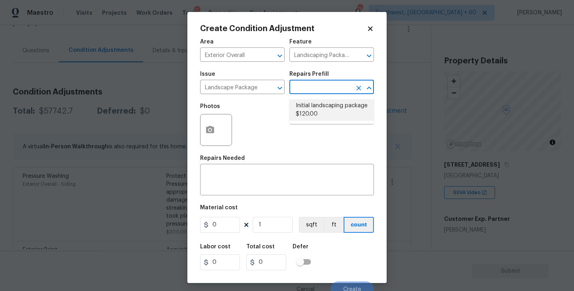
type input "120"
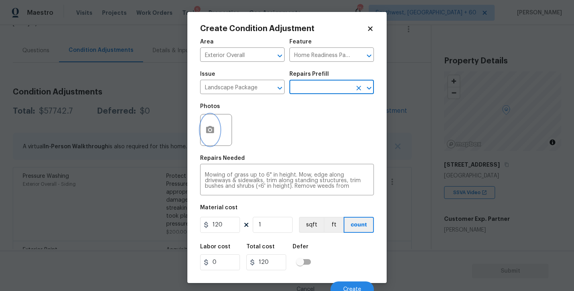
click at [216, 134] on button "button" at bounding box center [210, 129] width 19 height 31
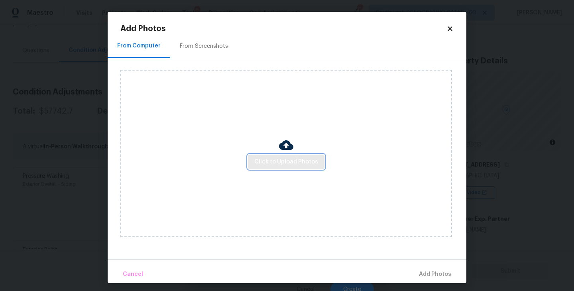
click at [276, 169] on button "Click to Upload Photos" at bounding box center [286, 162] width 77 height 15
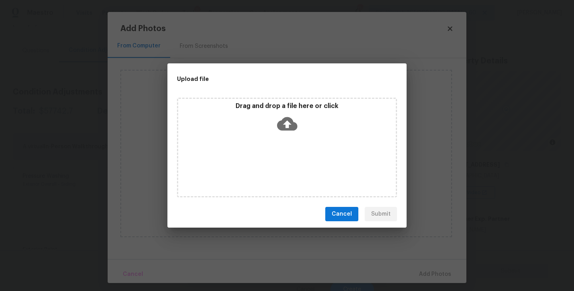
click at [291, 141] on div "Drag and drop a file here or click" at bounding box center [287, 148] width 220 height 100
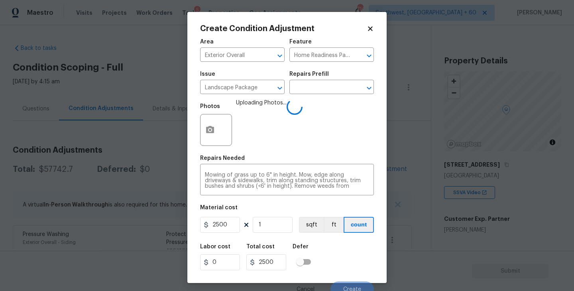
scroll to position [7, 0]
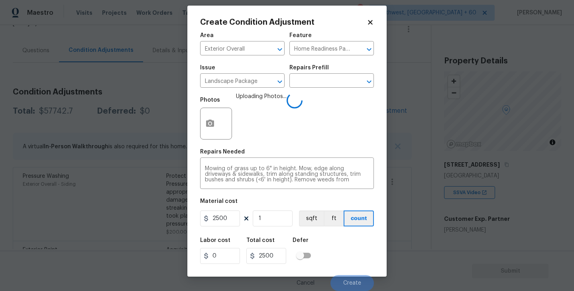
click at [348, 257] on div "Labor cost 0 Total cost 2500 Defer" at bounding box center [287, 251] width 174 height 36
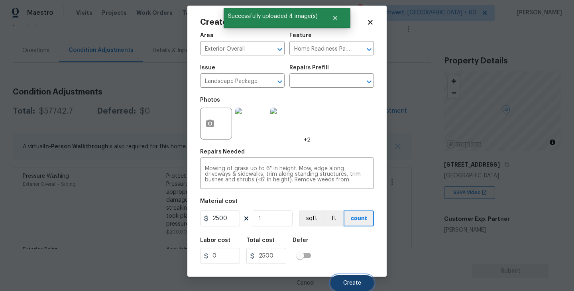
click at [351, 276] on button "Create" at bounding box center [352, 283] width 43 height 16
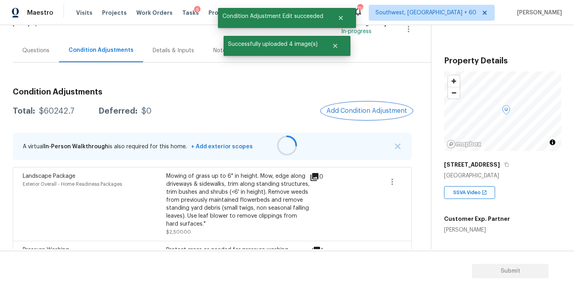
scroll to position [0, 0]
click at [368, 107] on button "Add Condition Adjustment" at bounding box center [367, 111] width 90 height 17
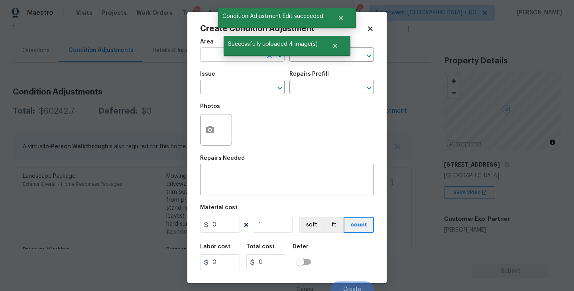
click at [220, 53] on input "text" at bounding box center [231, 55] width 62 height 12
click at [233, 89] on li "Exterior Overall" at bounding box center [242, 86] width 85 height 13
type input "Exterior Overall"
click at [233, 89] on input "text" at bounding box center [231, 88] width 62 height 12
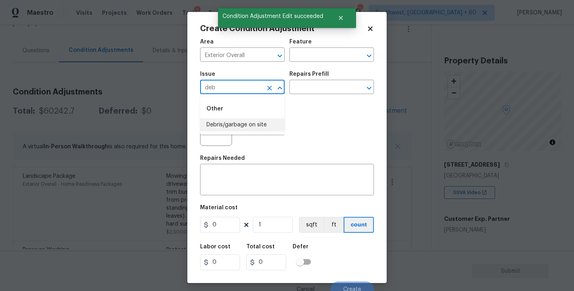
click at [241, 128] on li "Debris/garbage on site" at bounding box center [242, 124] width 85 height 13
type input "Debris/garbage on site"
click at [317, 89] on input "text" at bounding box center [321, 88] width 62 height 12
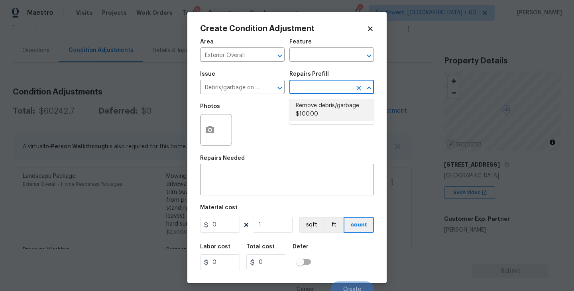
click at [323, 116] on li "Remove debris/garbage $100.00" at bounding box center [332, 110] width 85 height 22
type textarea "Remove, haul off, and properly dispose of any debris left by seller to offsite …"
type input "100"
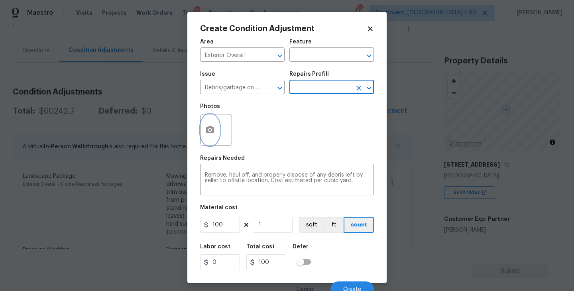
click at [203, 139] on button "button" at bounding box center [210, 129] width 19 height 31
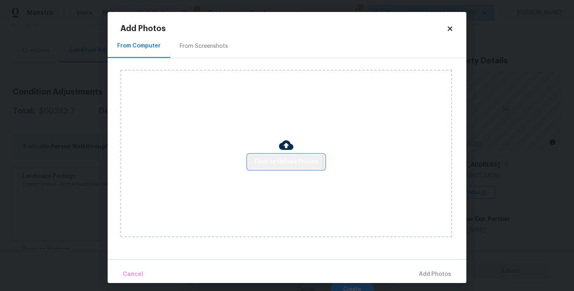
click at [280, 161] on span "Click to Upload Photos" at bounding box center [286, 162] width 64 height 10
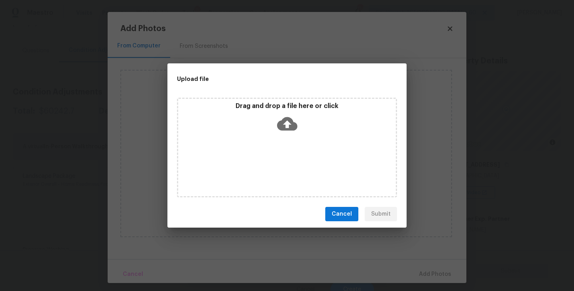
click at [285, 119] on icon at bounding box center [287, 124] width 20 height 14
